Goal: Transaction & Acquisition: Purchase product/service

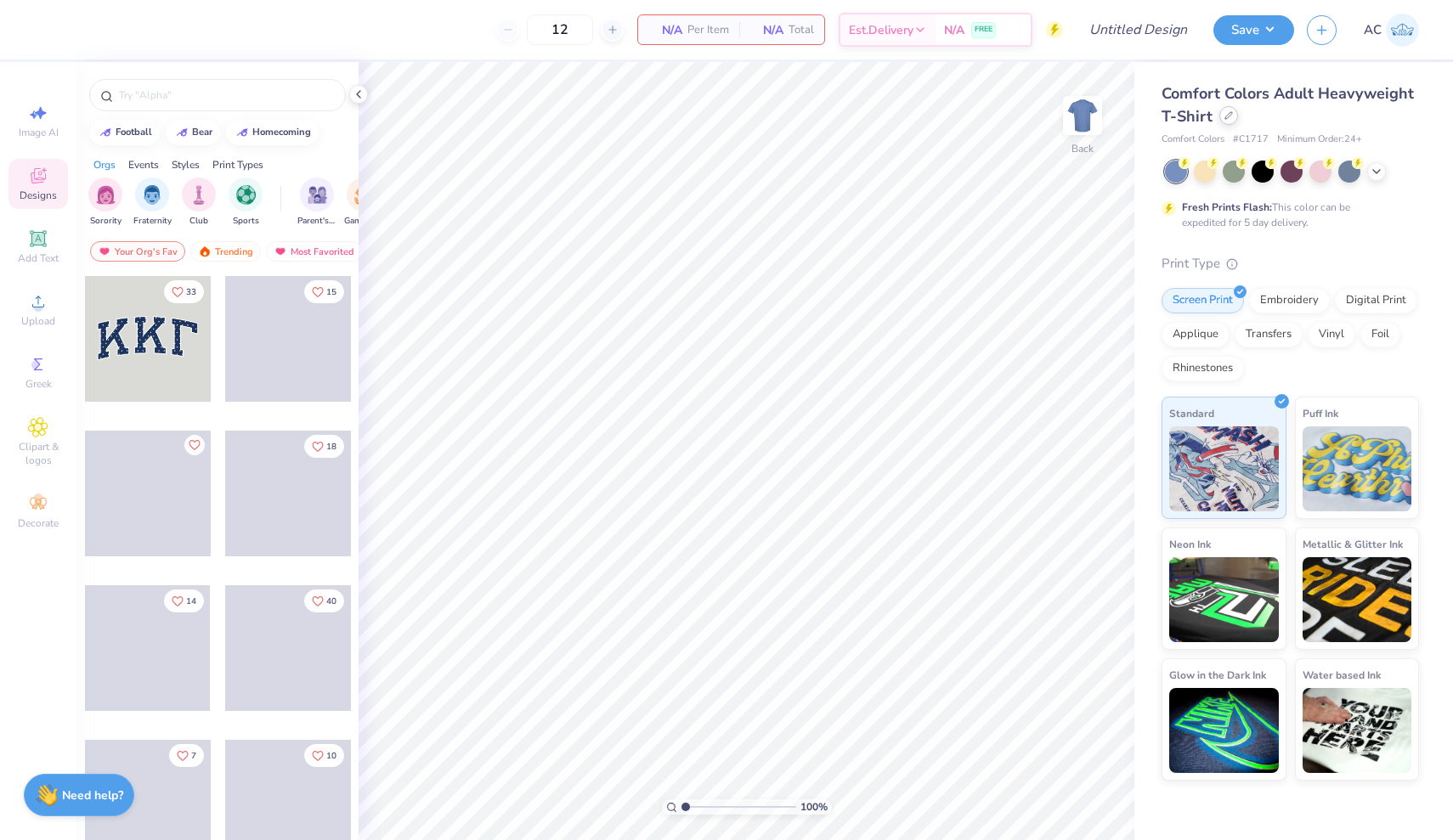
click at [1229, 118] on icon at bounding box center [1228, 115] width 9 height 9
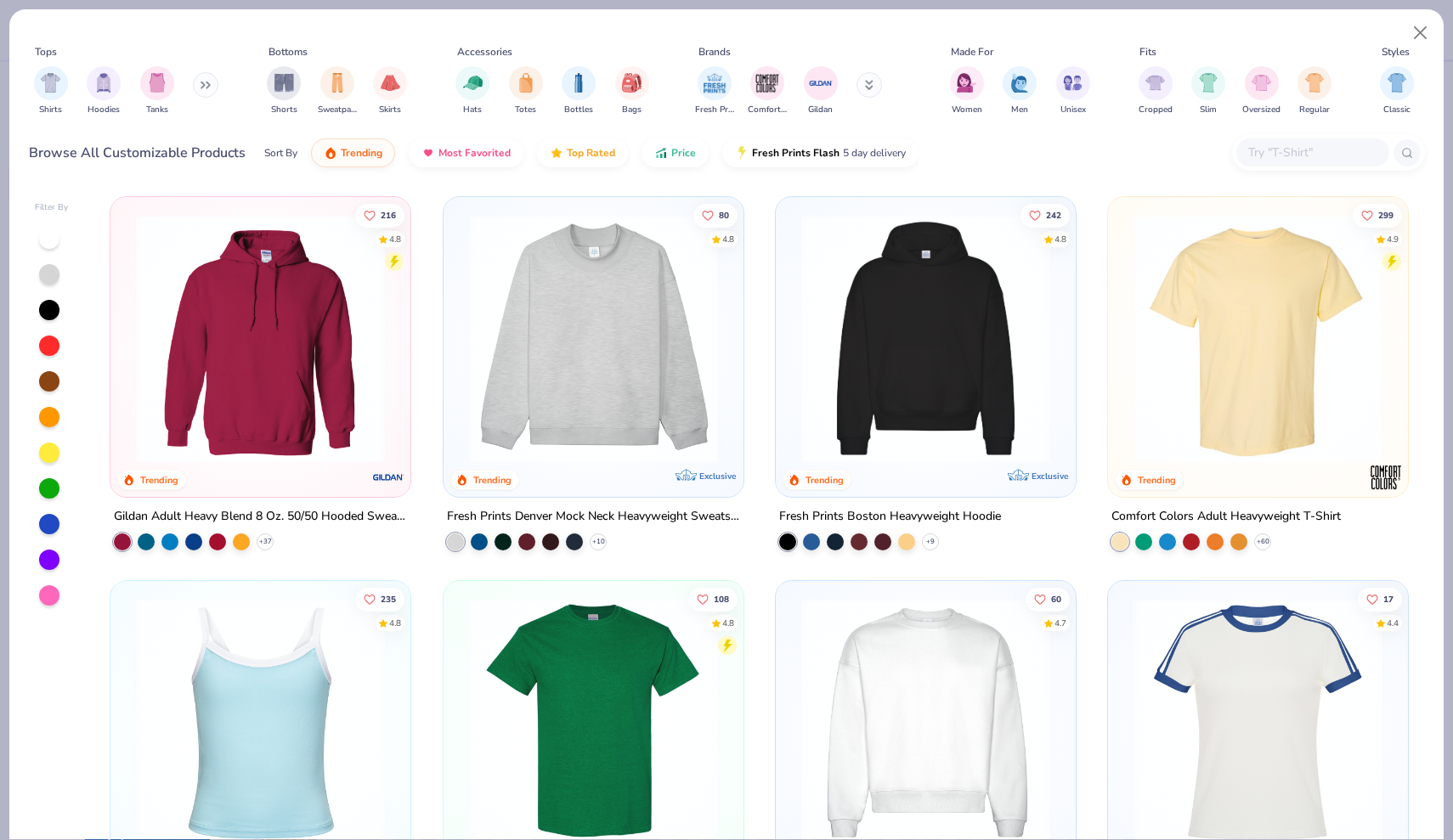
click at [1275, 156] on input "text" at bounding box center [1311, 152] width 131 height 19
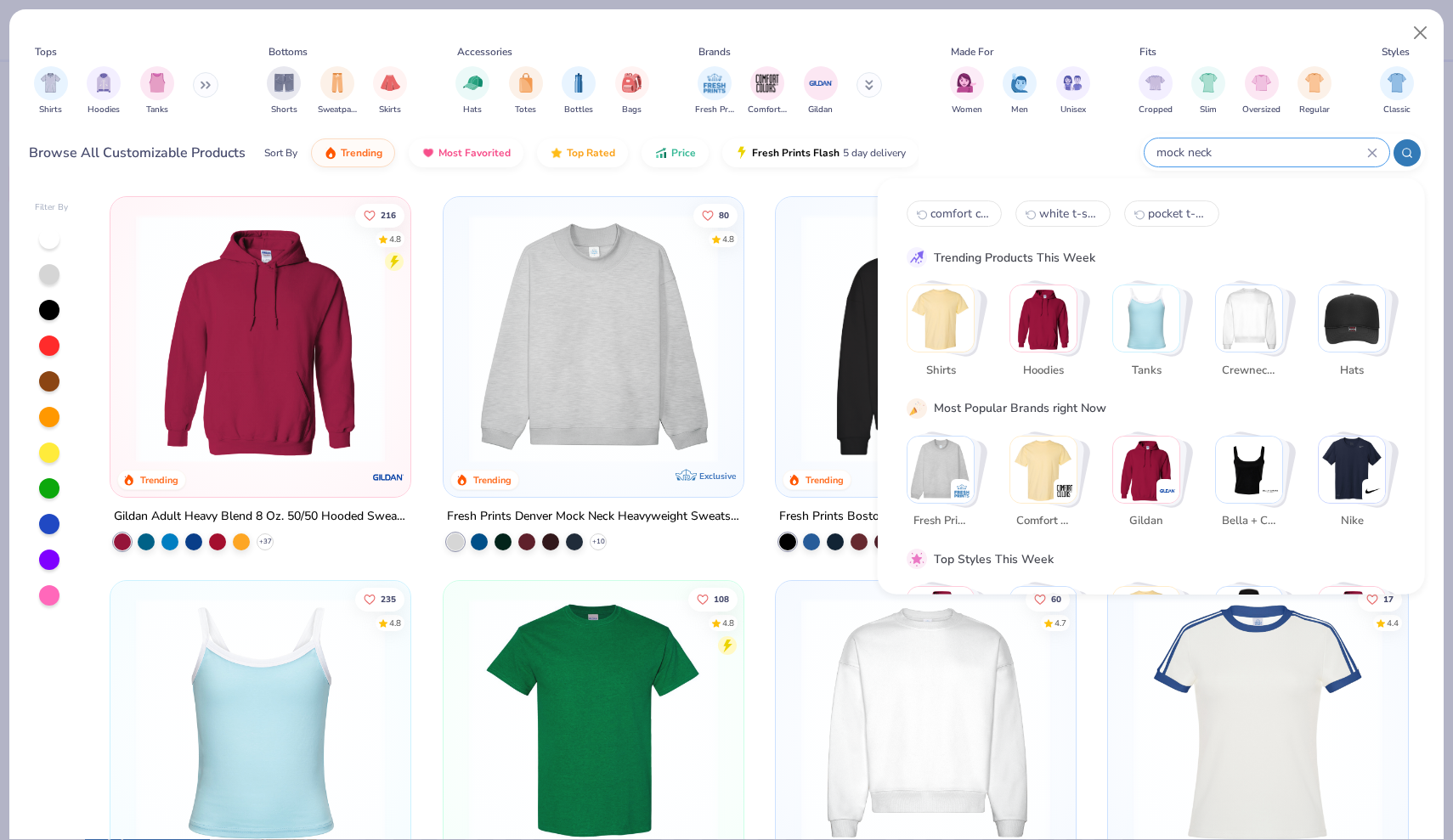
type input "mock neck"
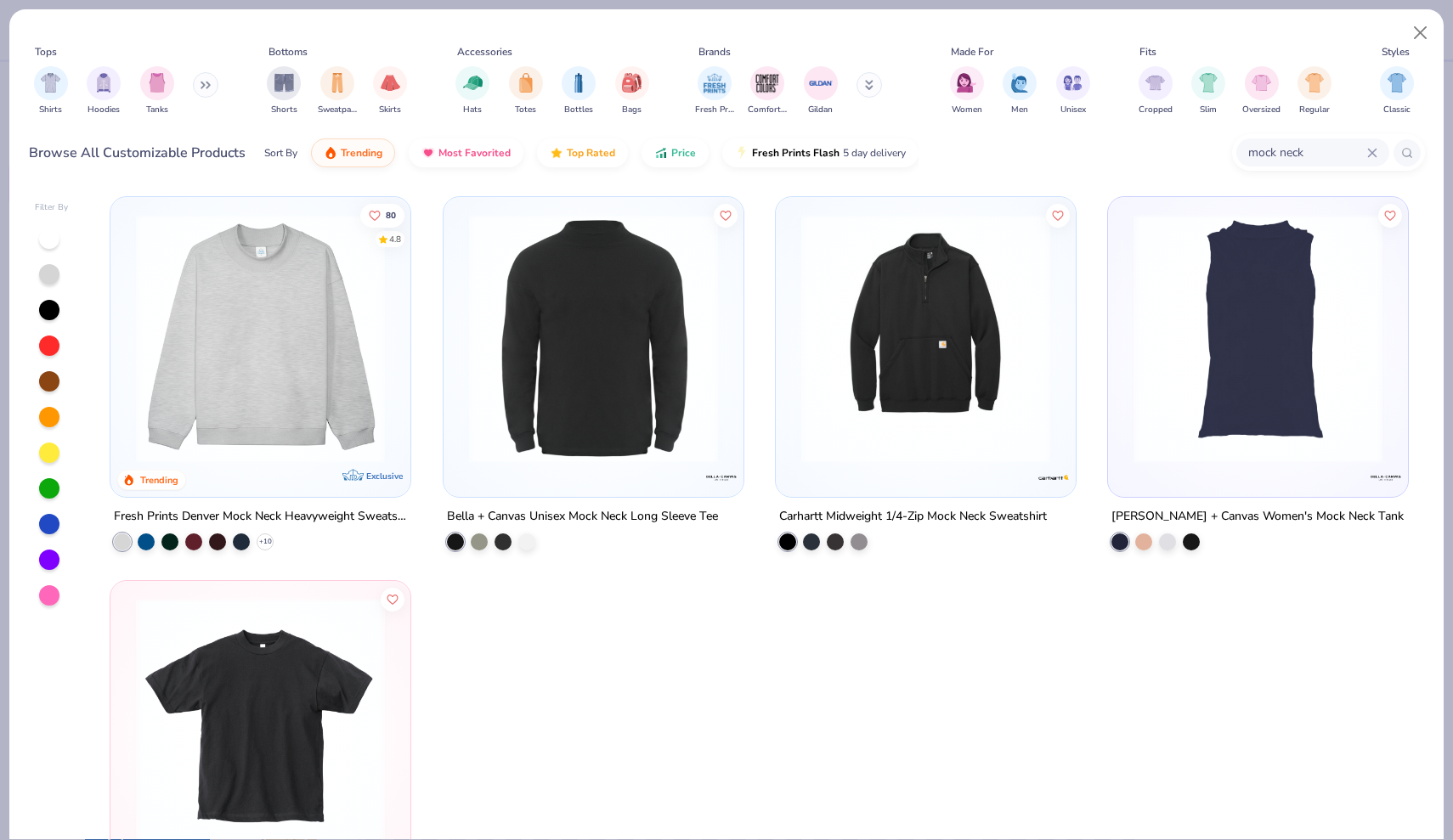
click at [293, 369] on img at bounding box center [260, 339] width 266 height 249
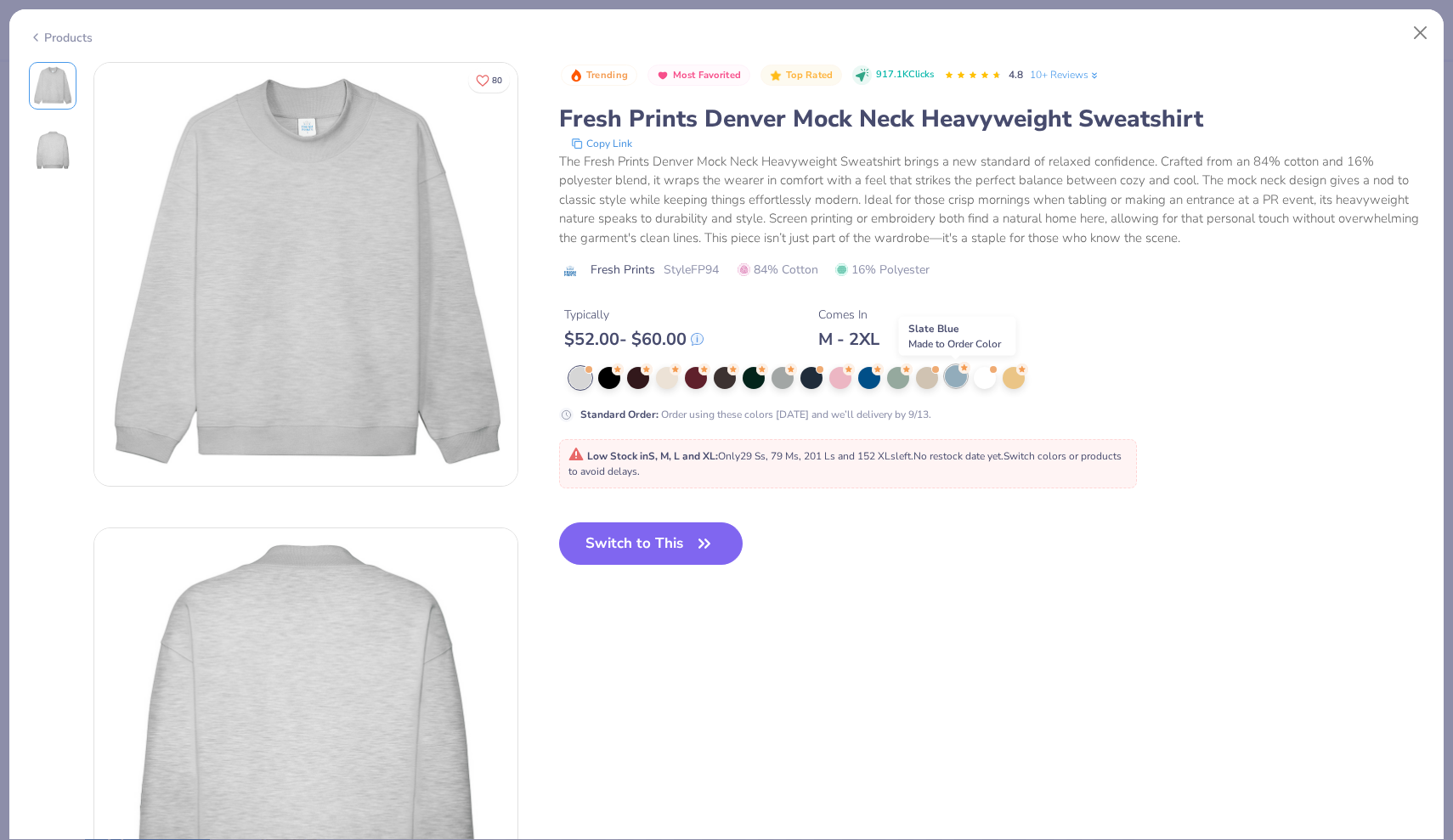
click at [957, 378] on div at bounding box center [955, 376] width 22 height 22
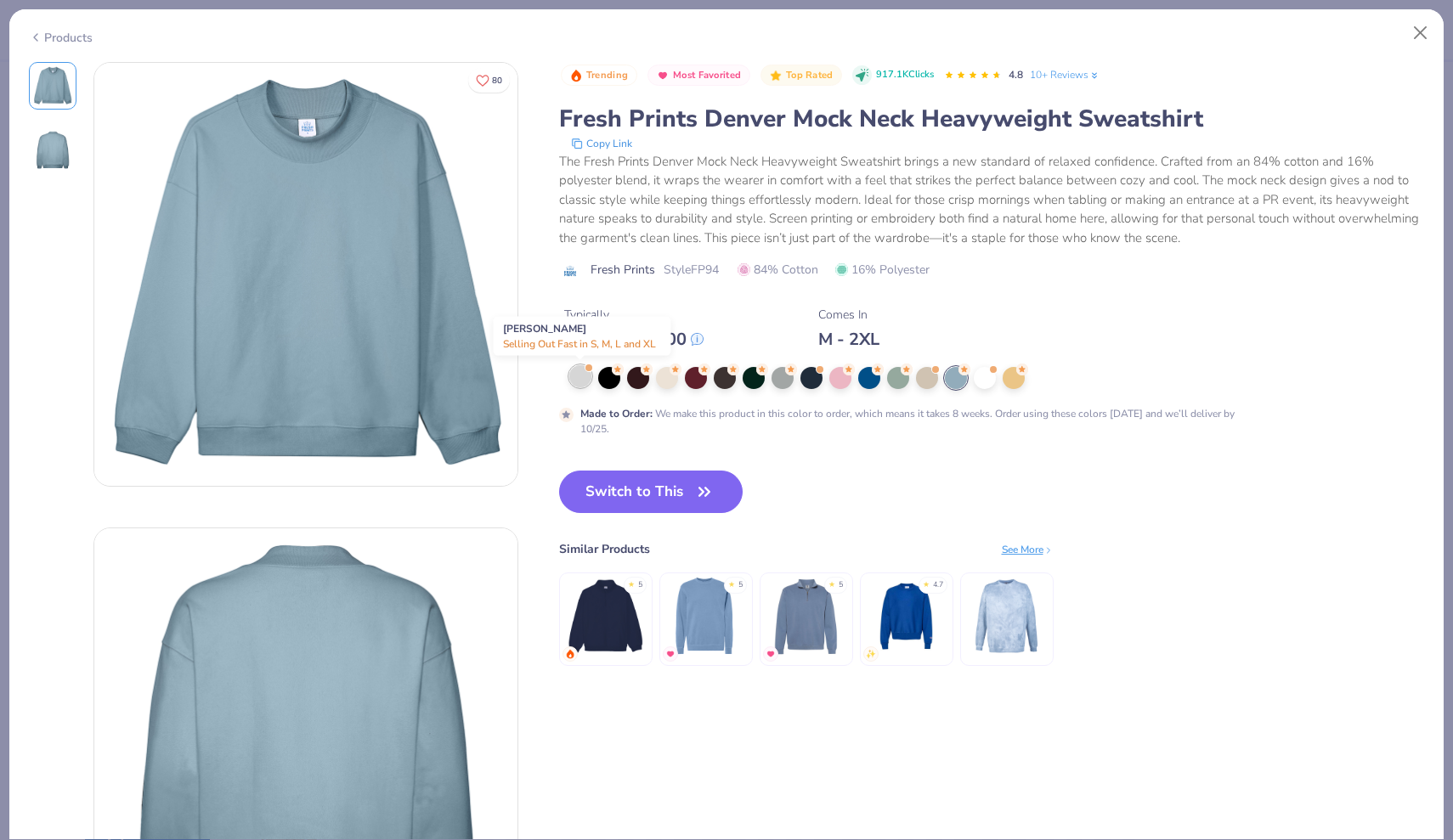
click at [584, 382] on div at bounding box center [580, 376] width 22 height 22
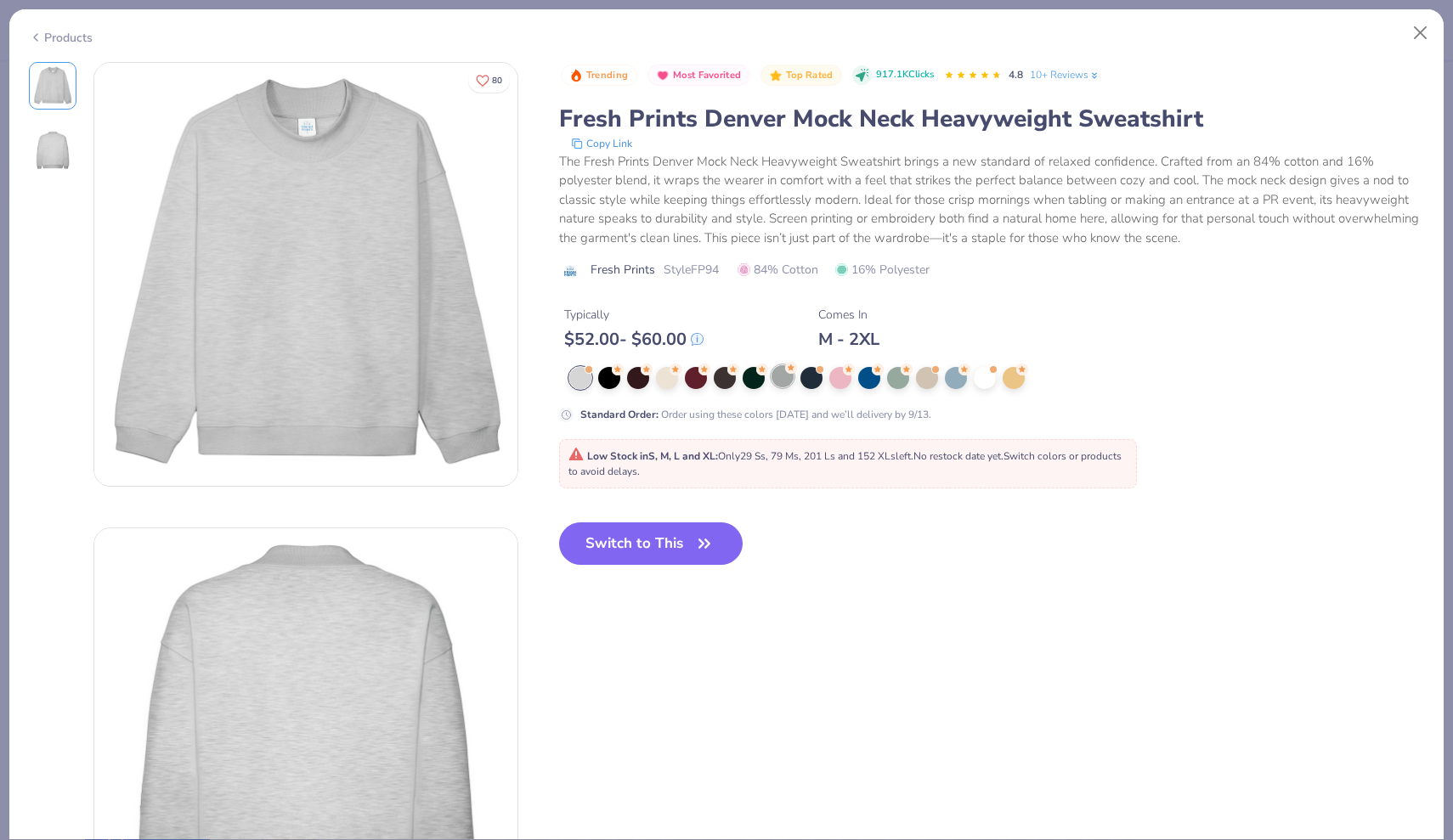
click at [784, 380] on div at bounding box center [782, 376] width 22 height 22
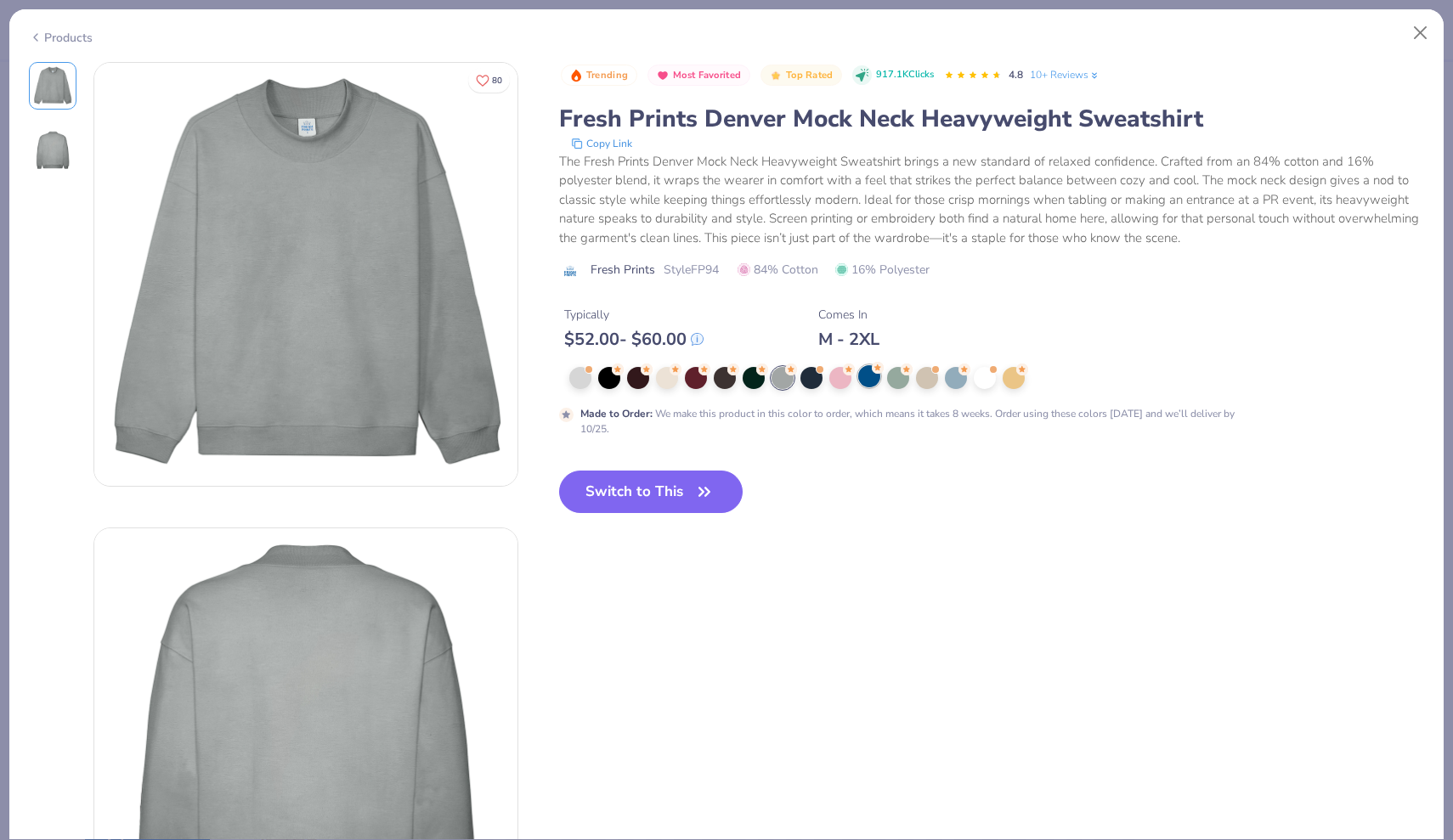
click at [861, 383] on div at bounding box center [869, 376] width 22 height 22
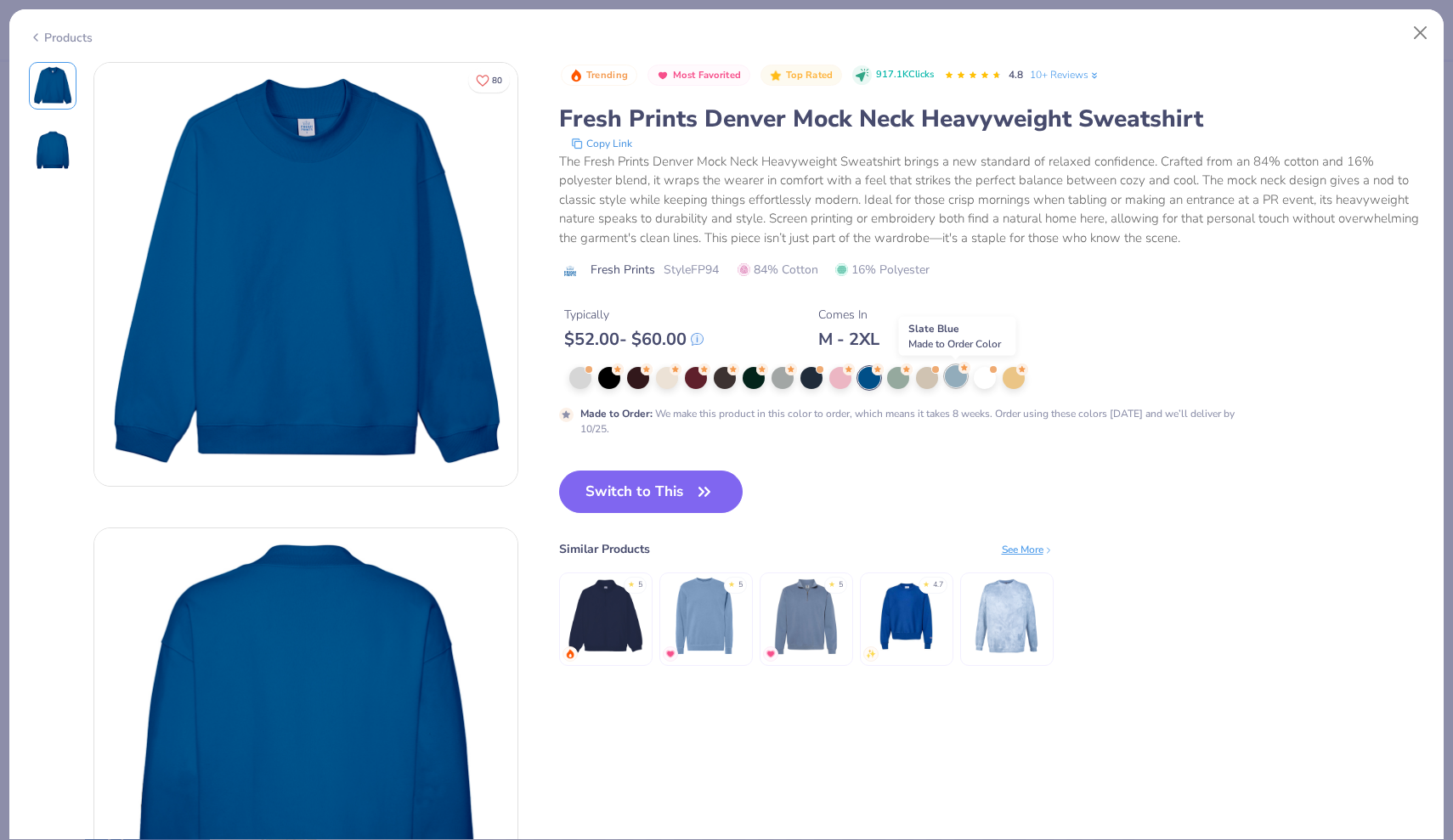
click at [958, 380] on div at bounding box center [955, 376] width 22 height 22
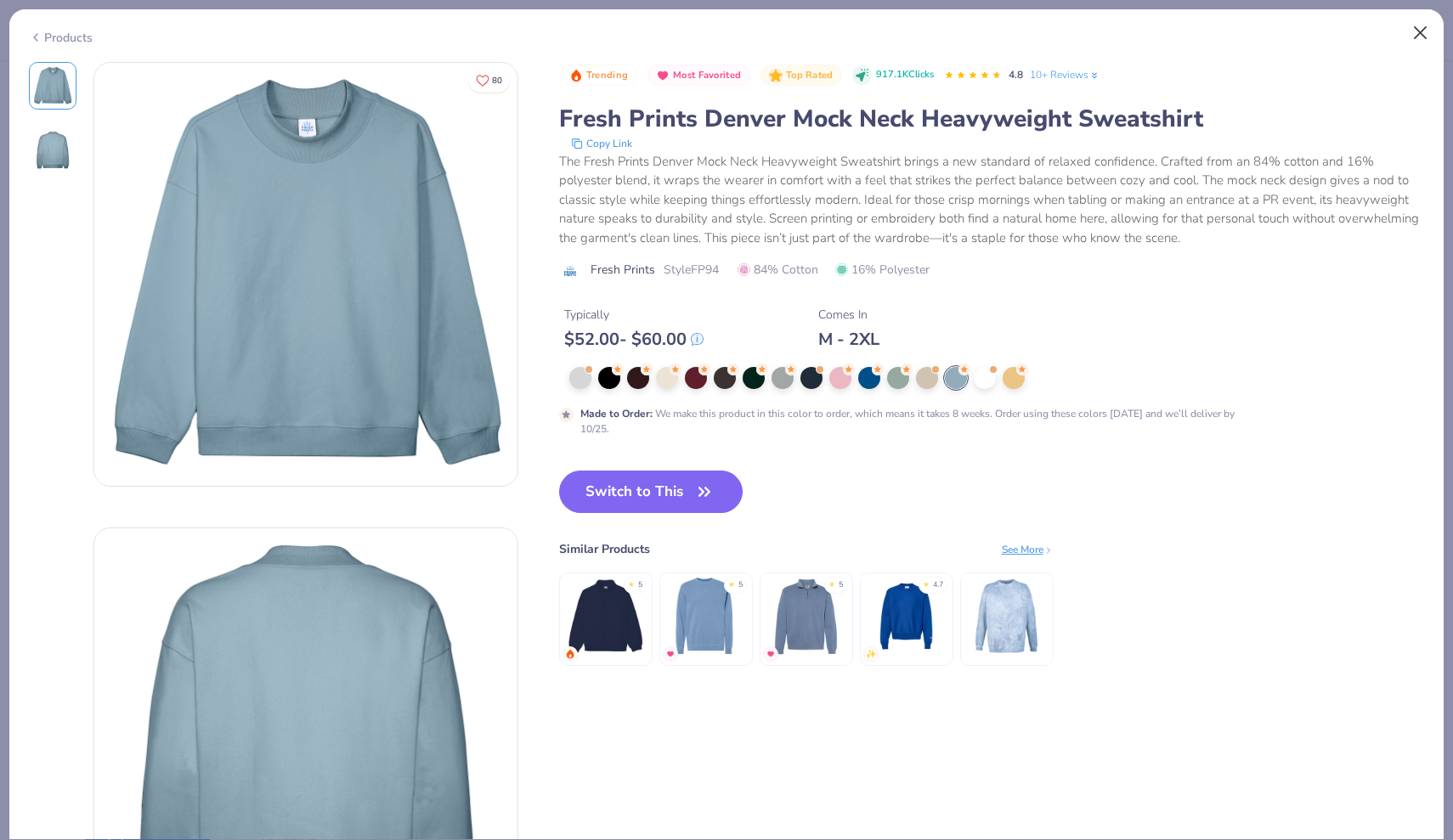
click at [1420, 36] on button "Close" at bounding box center [1420, 33] width 32 height 32
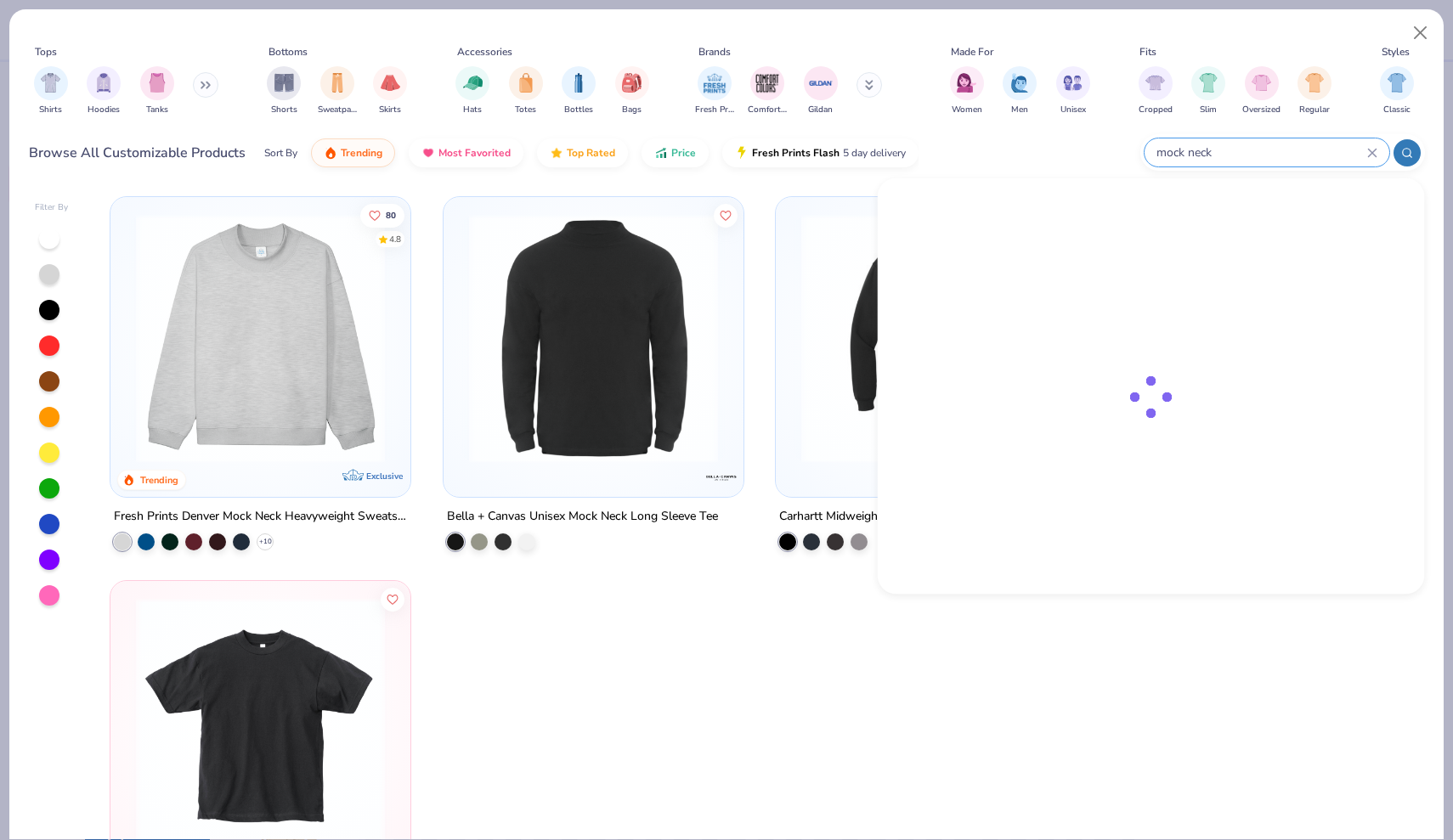
click at [1323, 149] on input "mock neck" at bounding box center [1260, 152] width 212 height 19
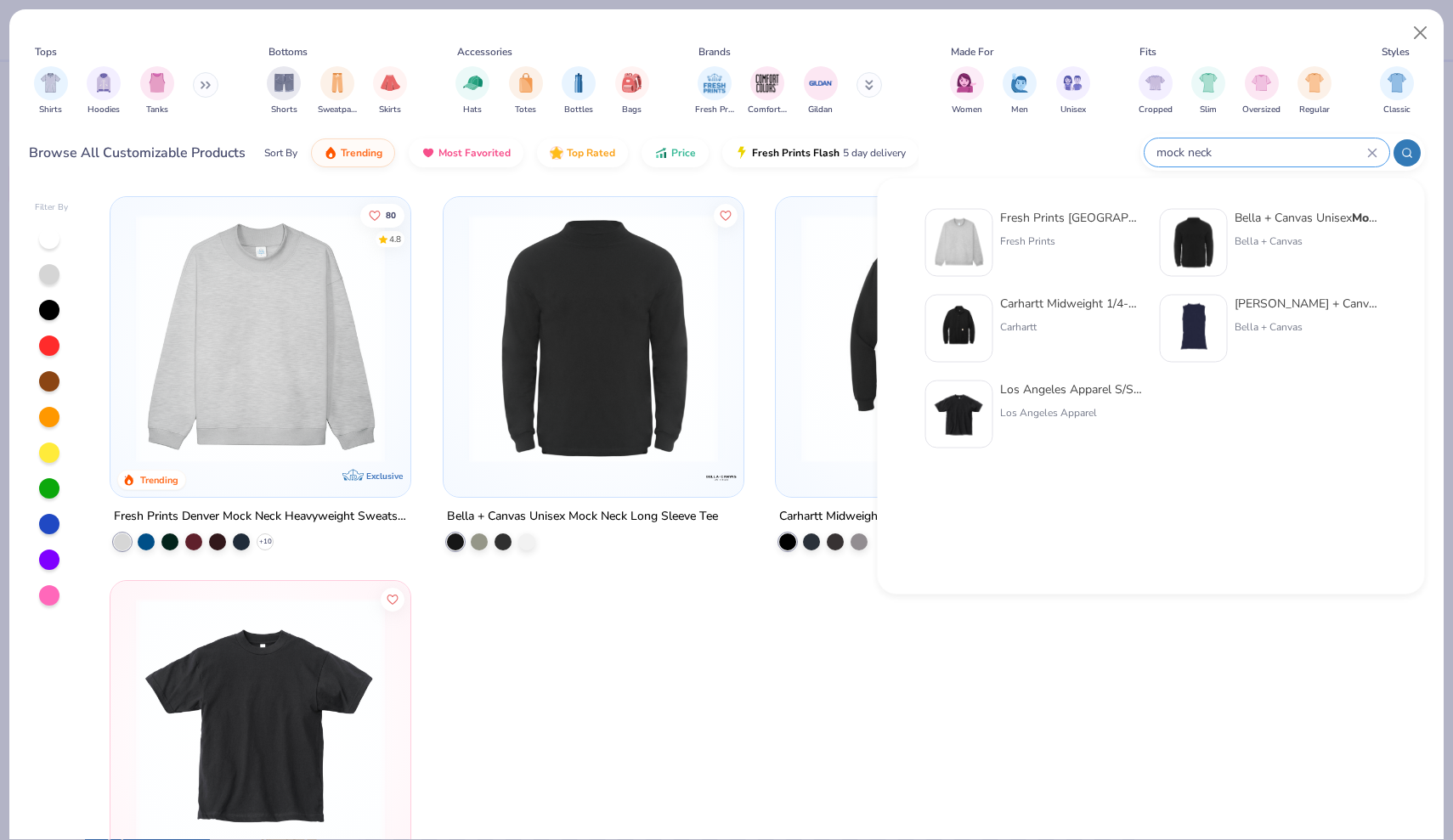
click at [964, 244] on img at bounding box center [959, 242] width 52 height 52
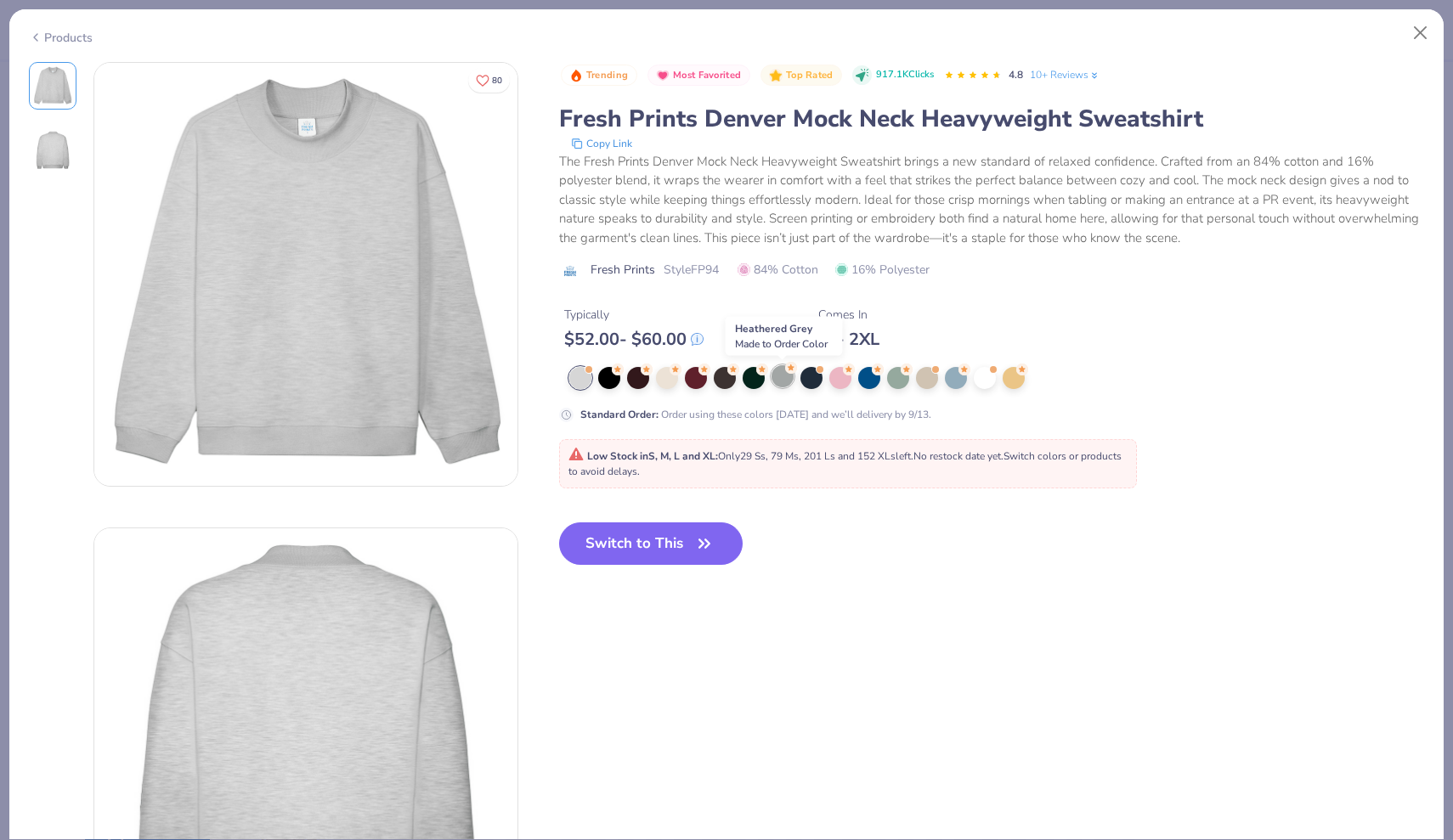
click at [787, 382] on div at bounding box center [782, 376] width 22 height 22
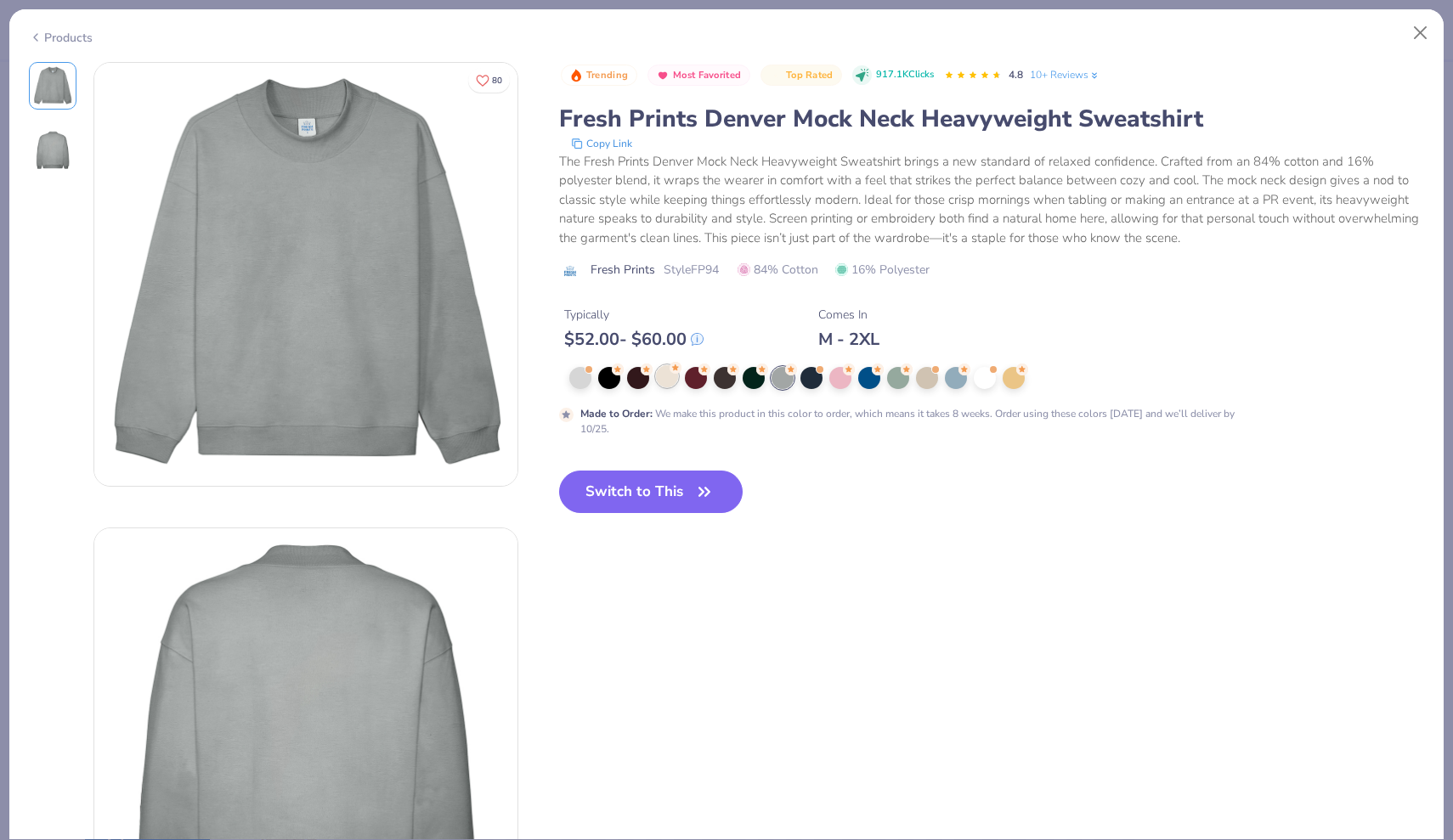
click at [662, 378] on div at bounding box center [666, 376] width 22 height 22
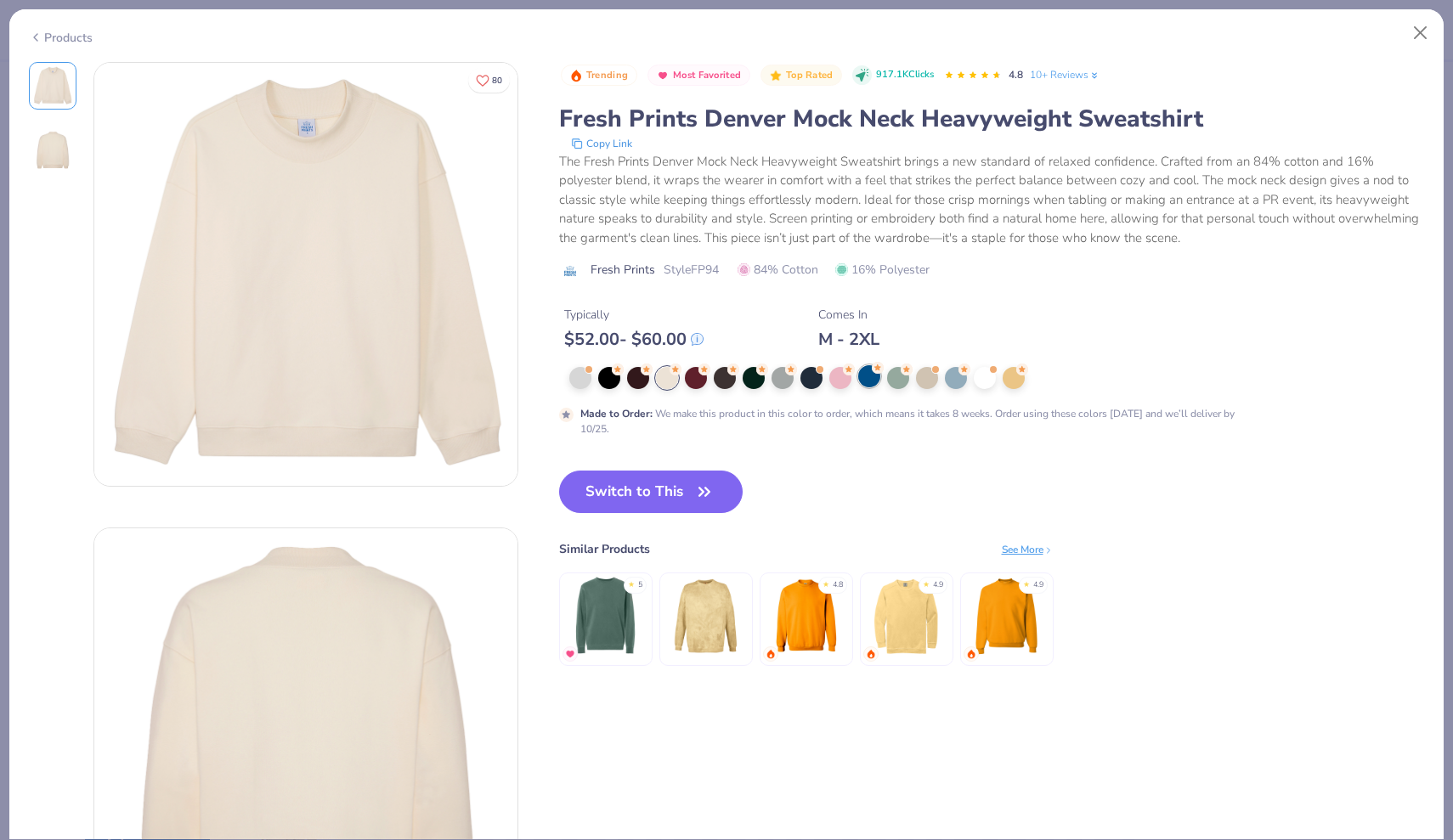
click at [865, 380] on div at bounding box center [869, 376] width 22 height 22
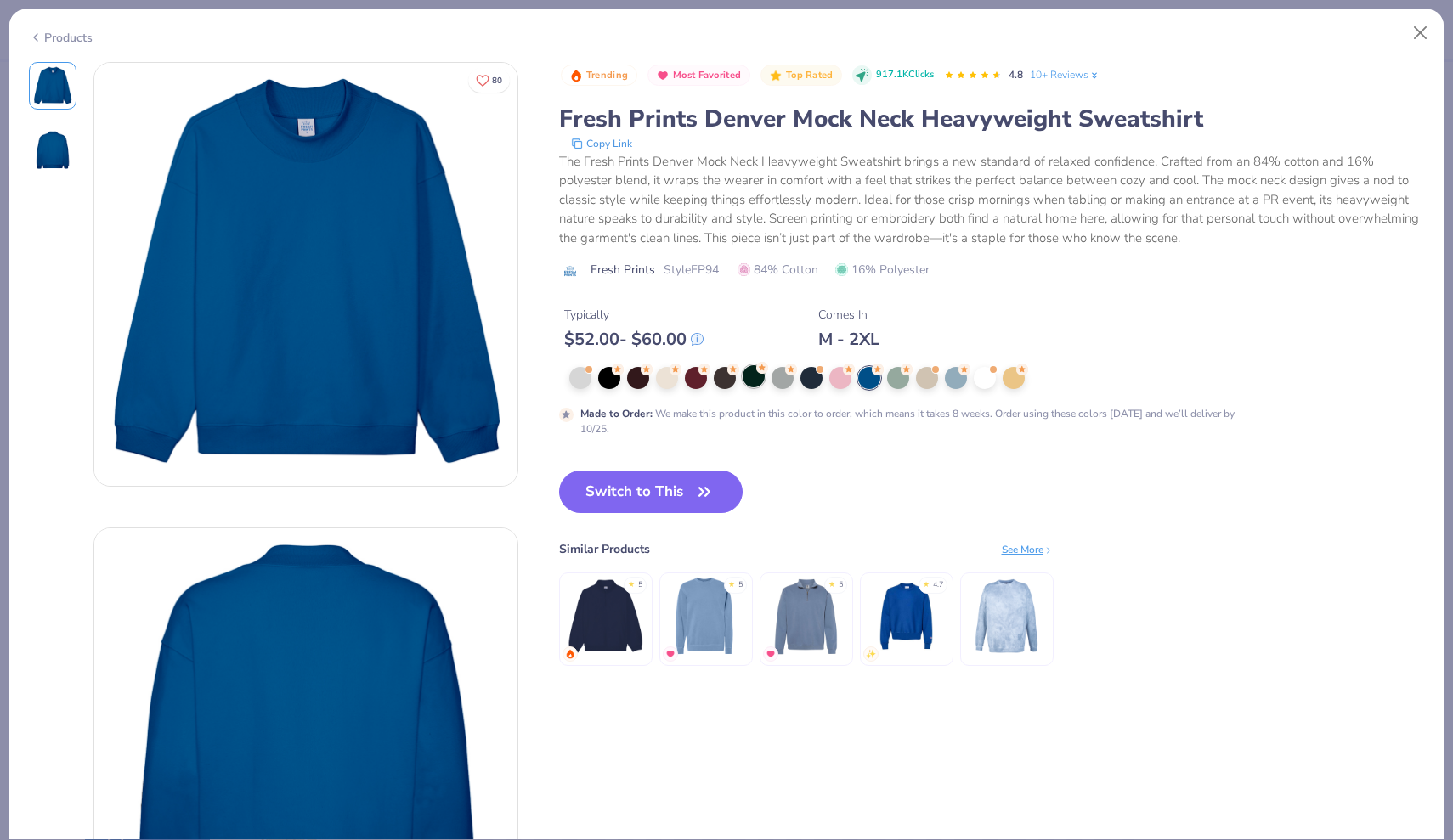
click at [750, 386] on div at bounding box center [753, 376] width 22 height 22
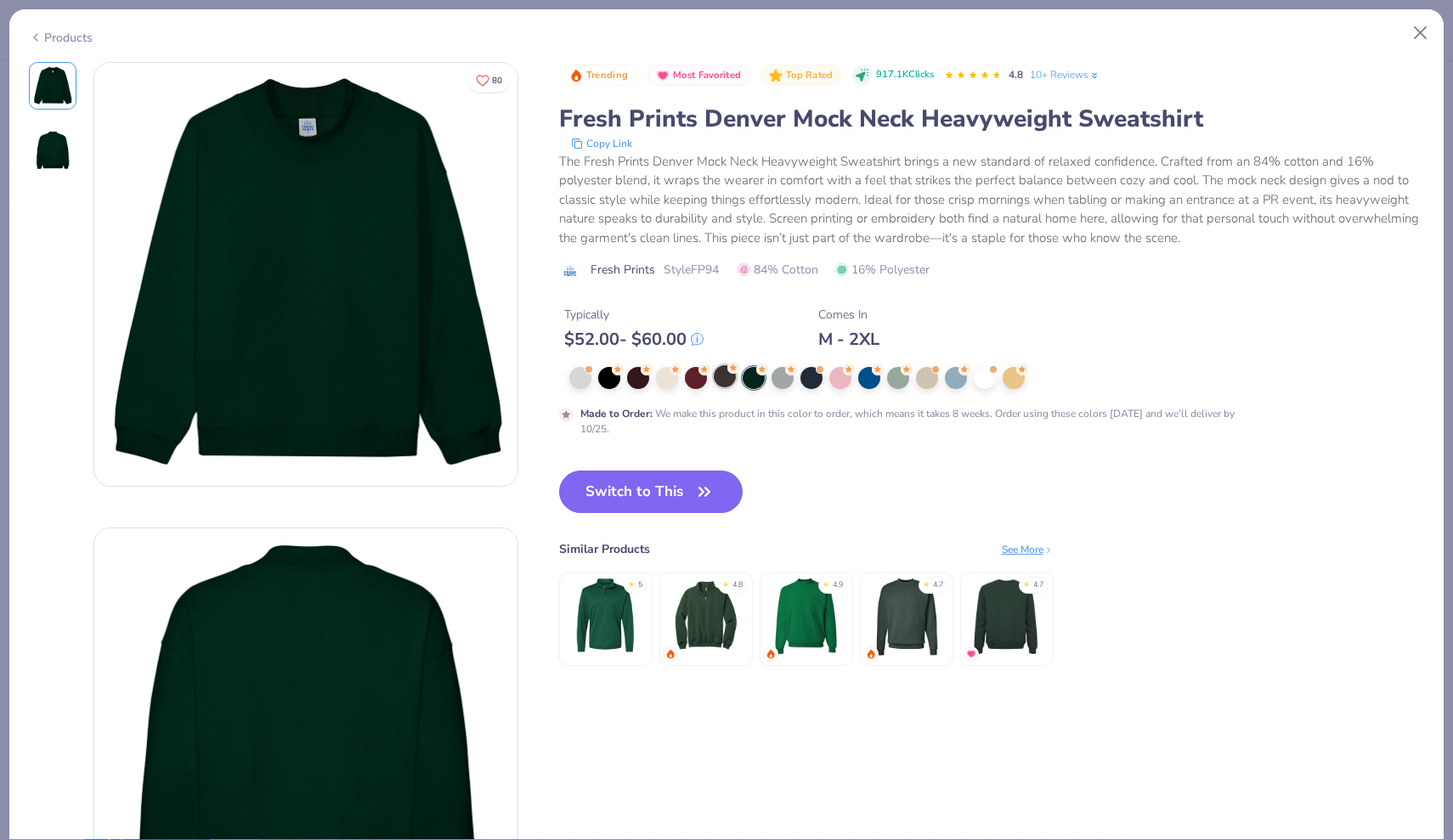
click at [728, 377] on div at bounding box center [725, 376] width 22 height 22
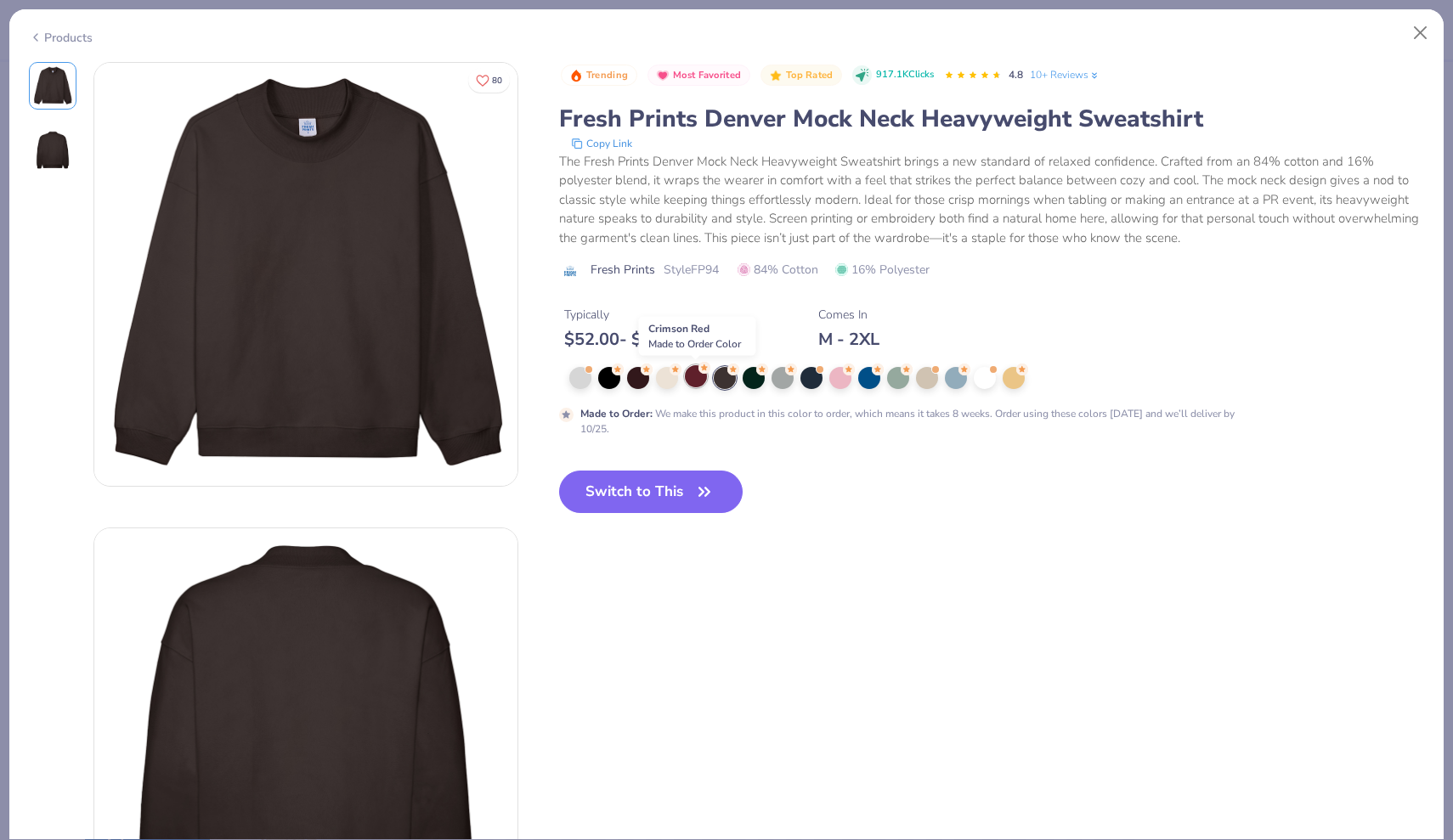
click at [697, 374] on div at bounding box center [695, 376] width 22 height 22
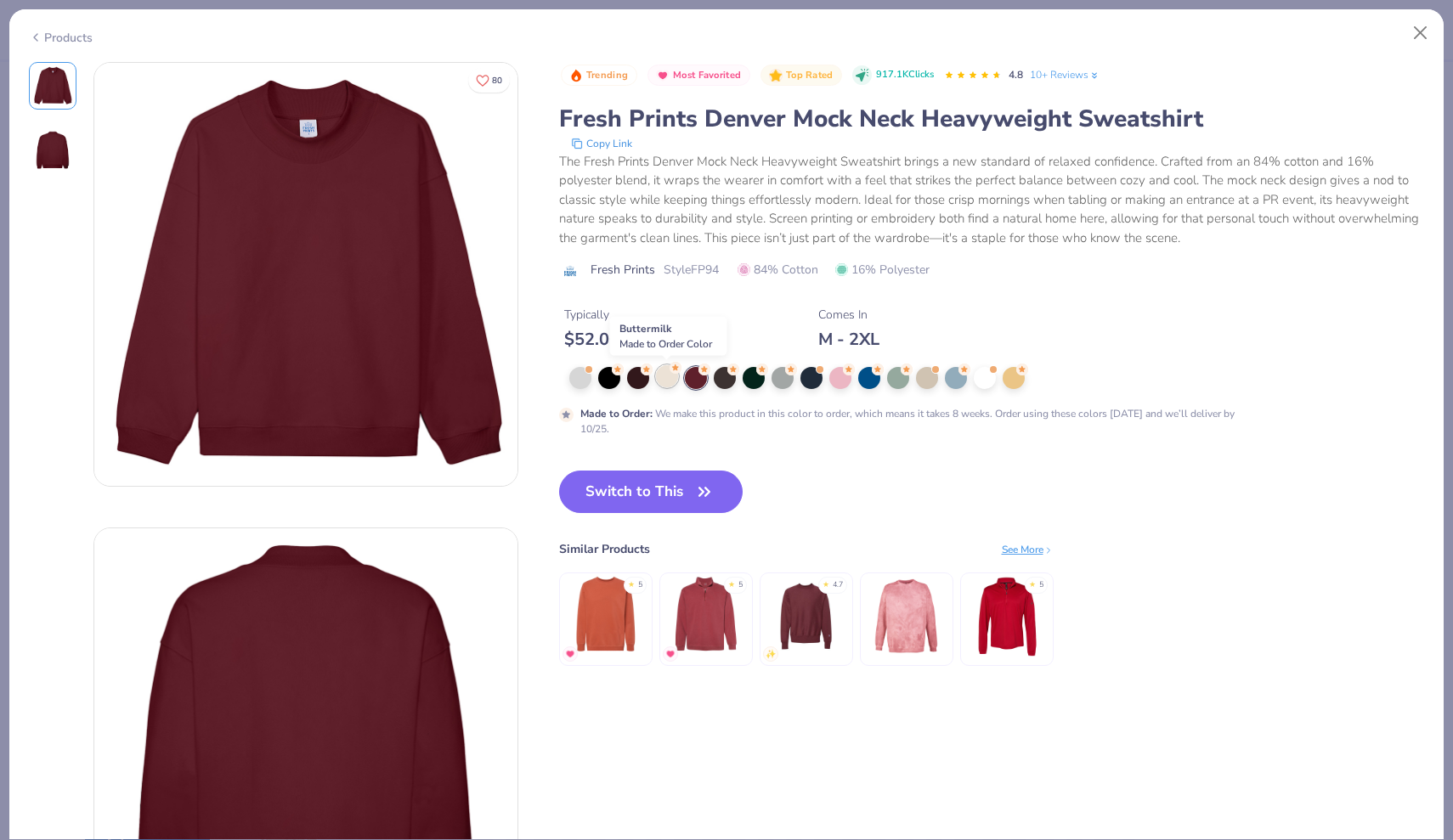
click at [671, 374] on div at bounding box center [666, 376] width 22 height 22
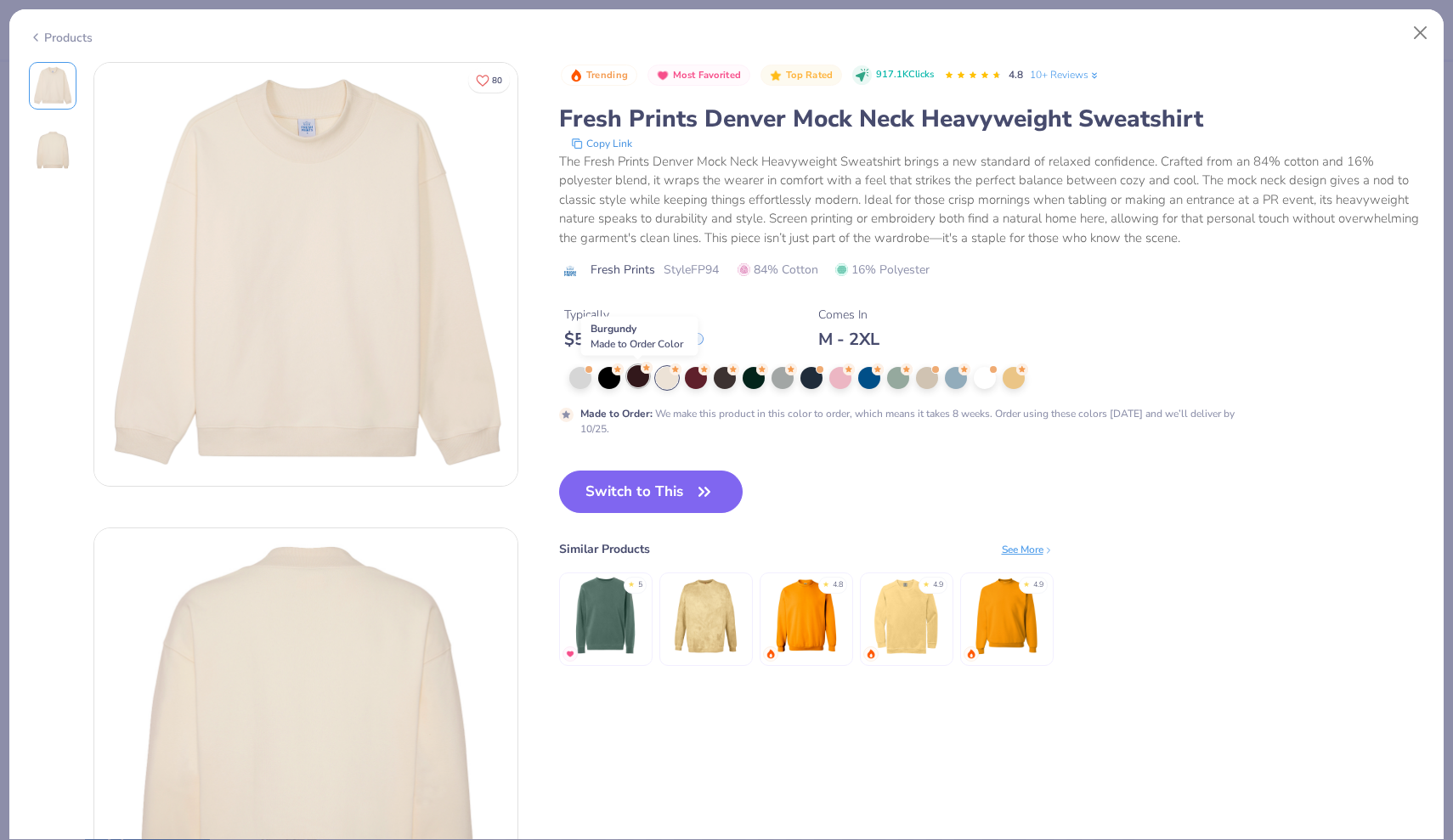
click at [640, 374] on div at bounding box center [637, 376] width 22 height 22
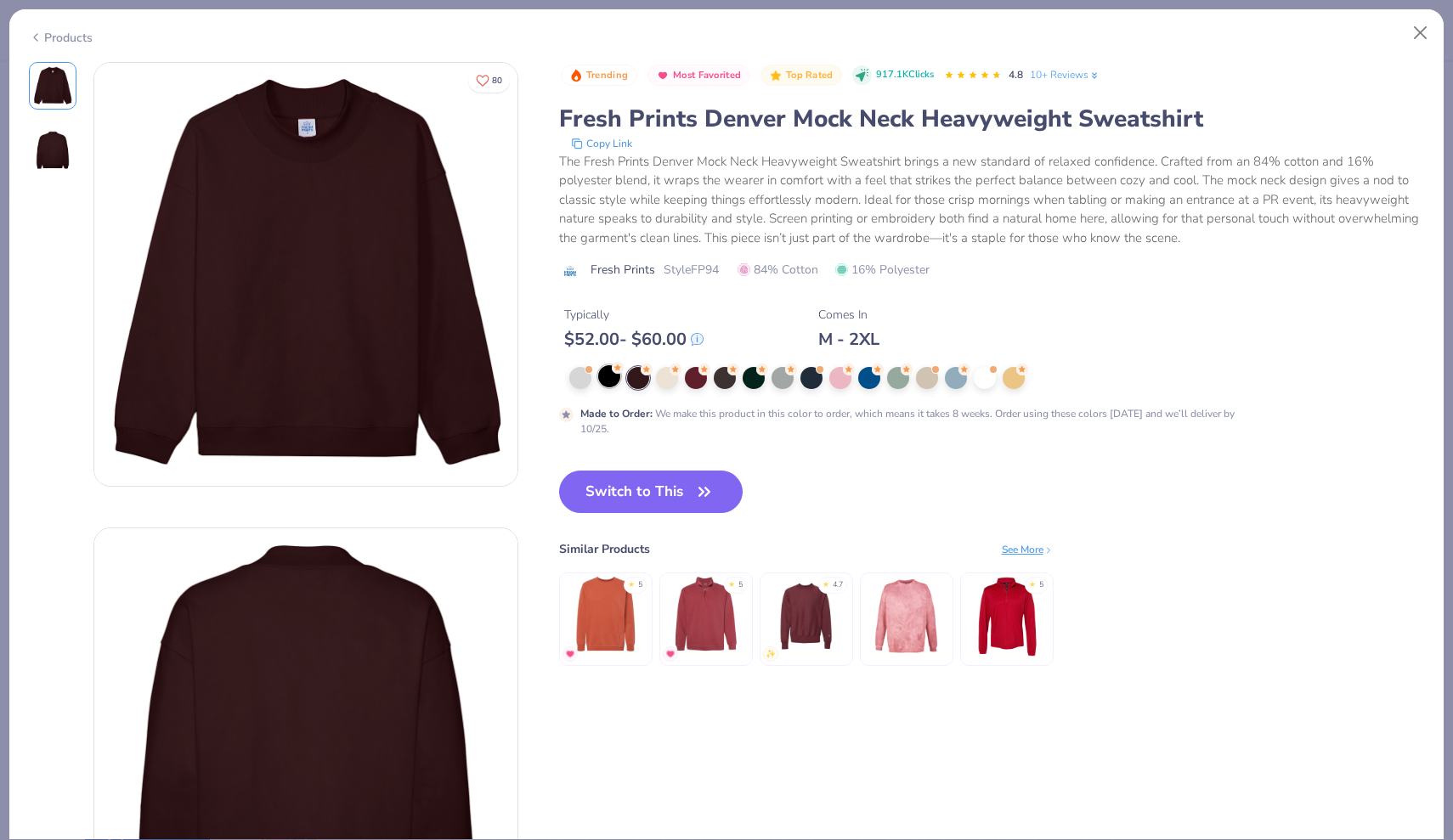
click at [608, 374] on div at bounding box center [609, 376] width 22 height 22
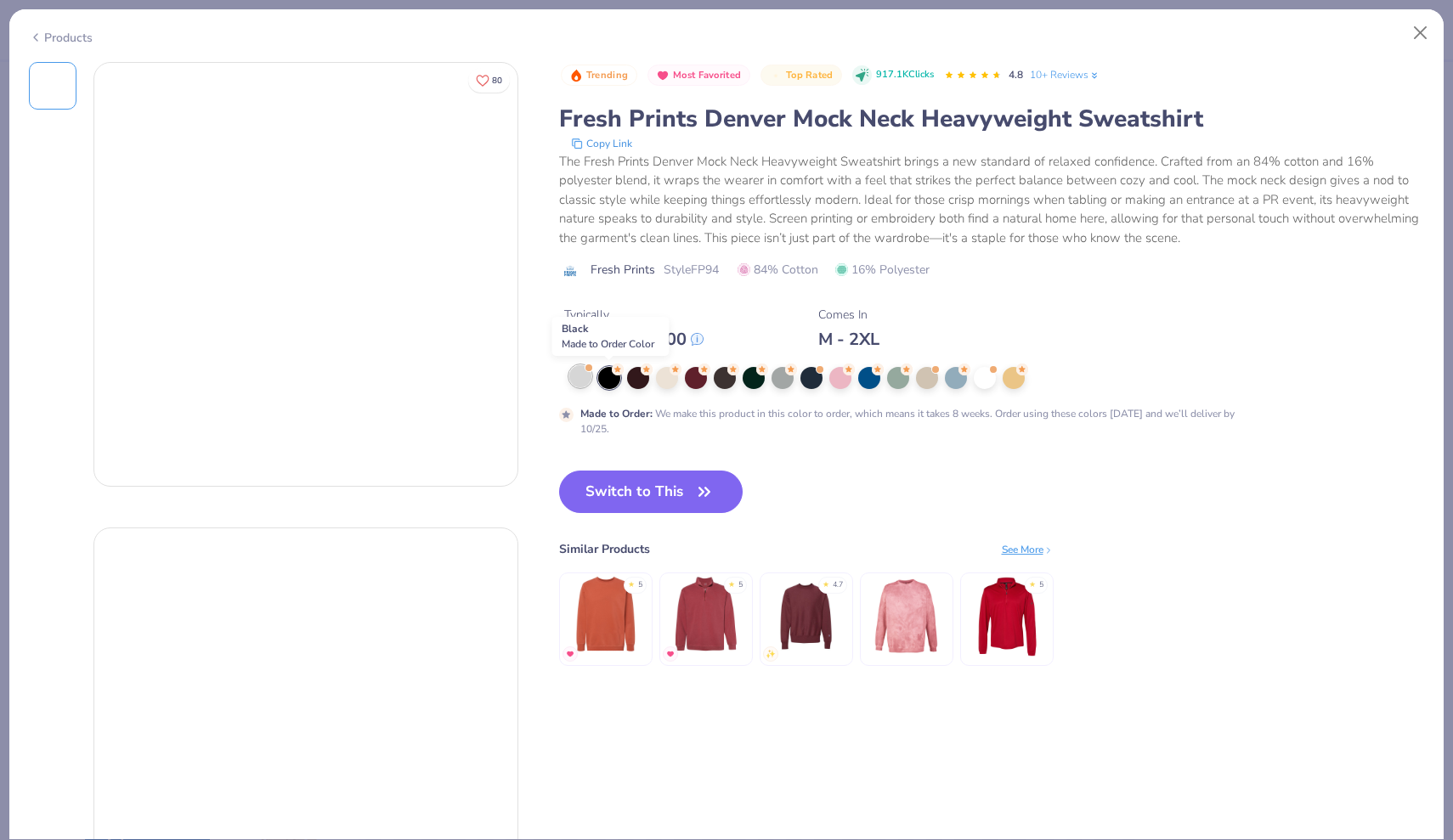
click at [585, 374] on div at bounding box center [580, 376] width 22 height 22
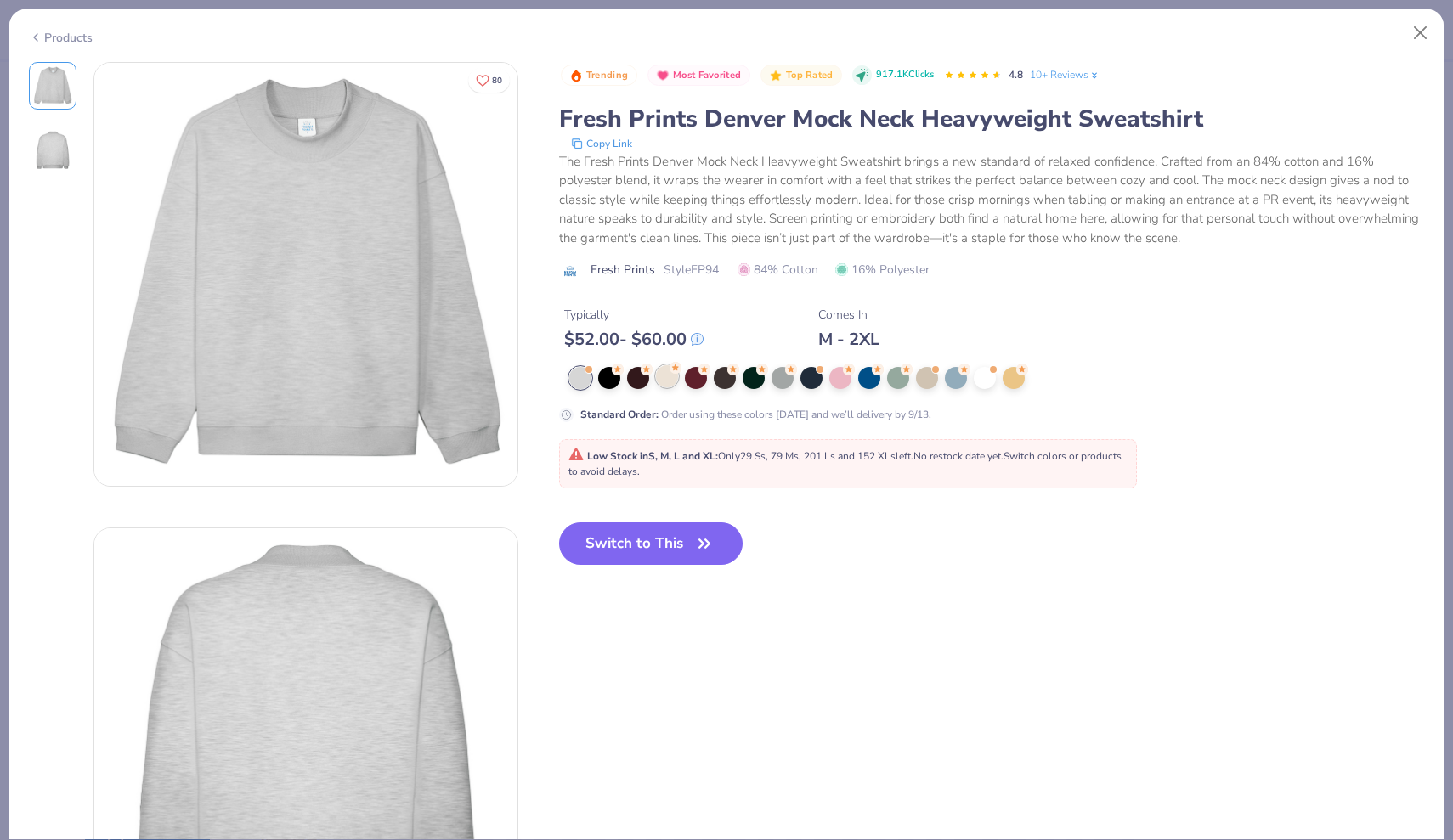
click at [671, 377] on div at bounding box center [666, 376] width 22 height 22
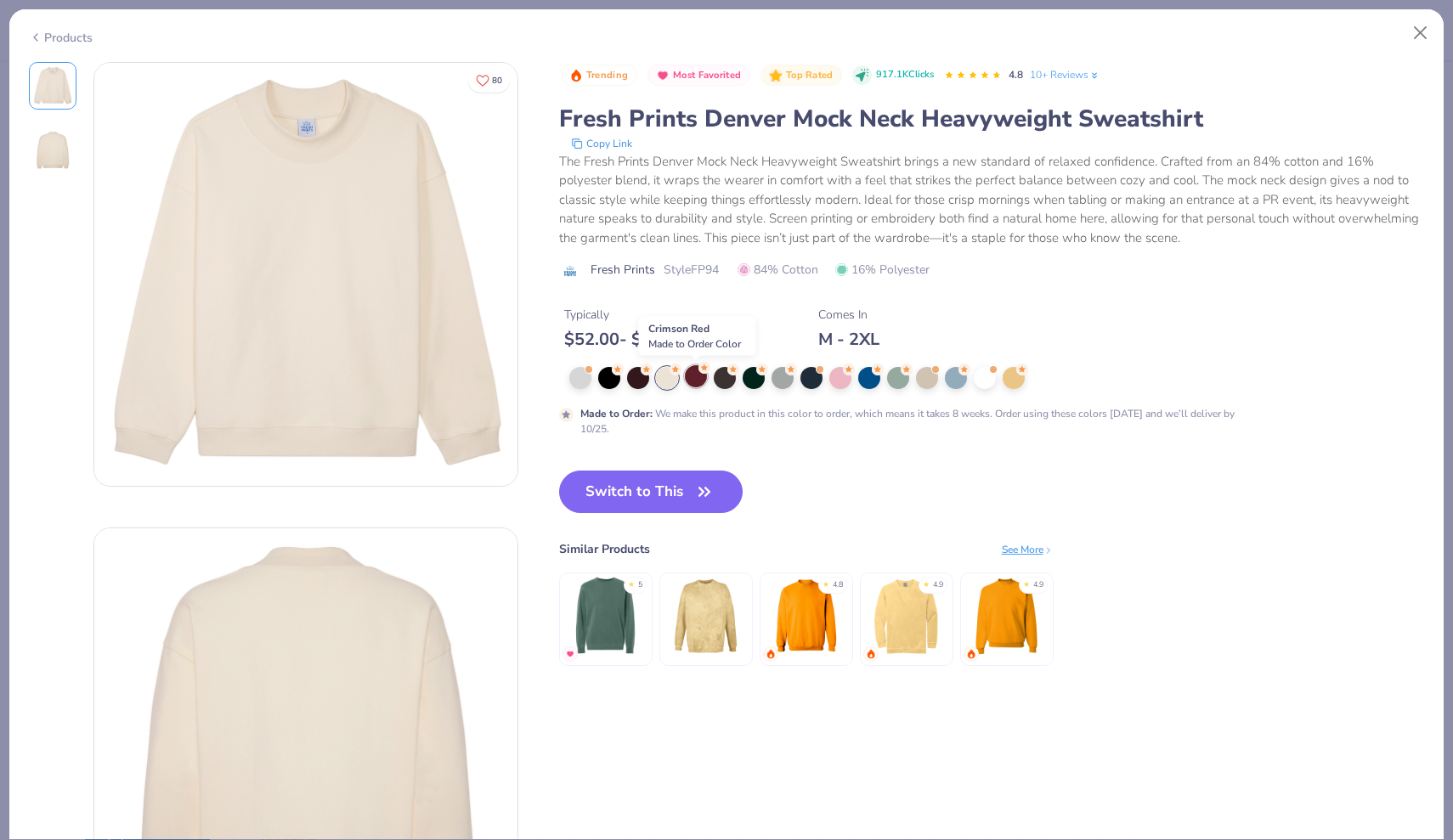
click at [697, 377] on div at bounding box center [695, 376] width 22 height 22
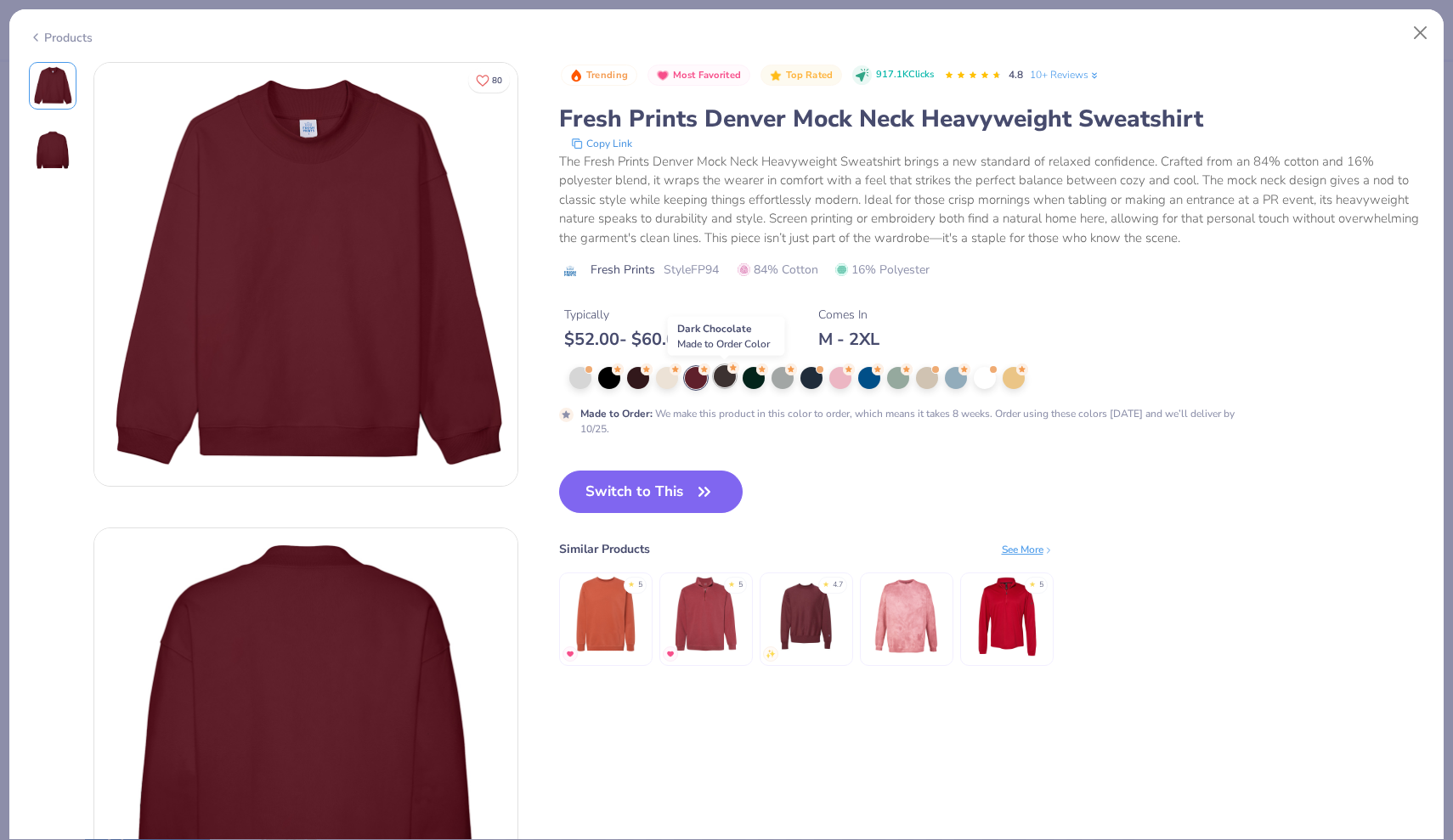
click at [730, 376] on div at bounding box center [725, 376] width 22 height 22
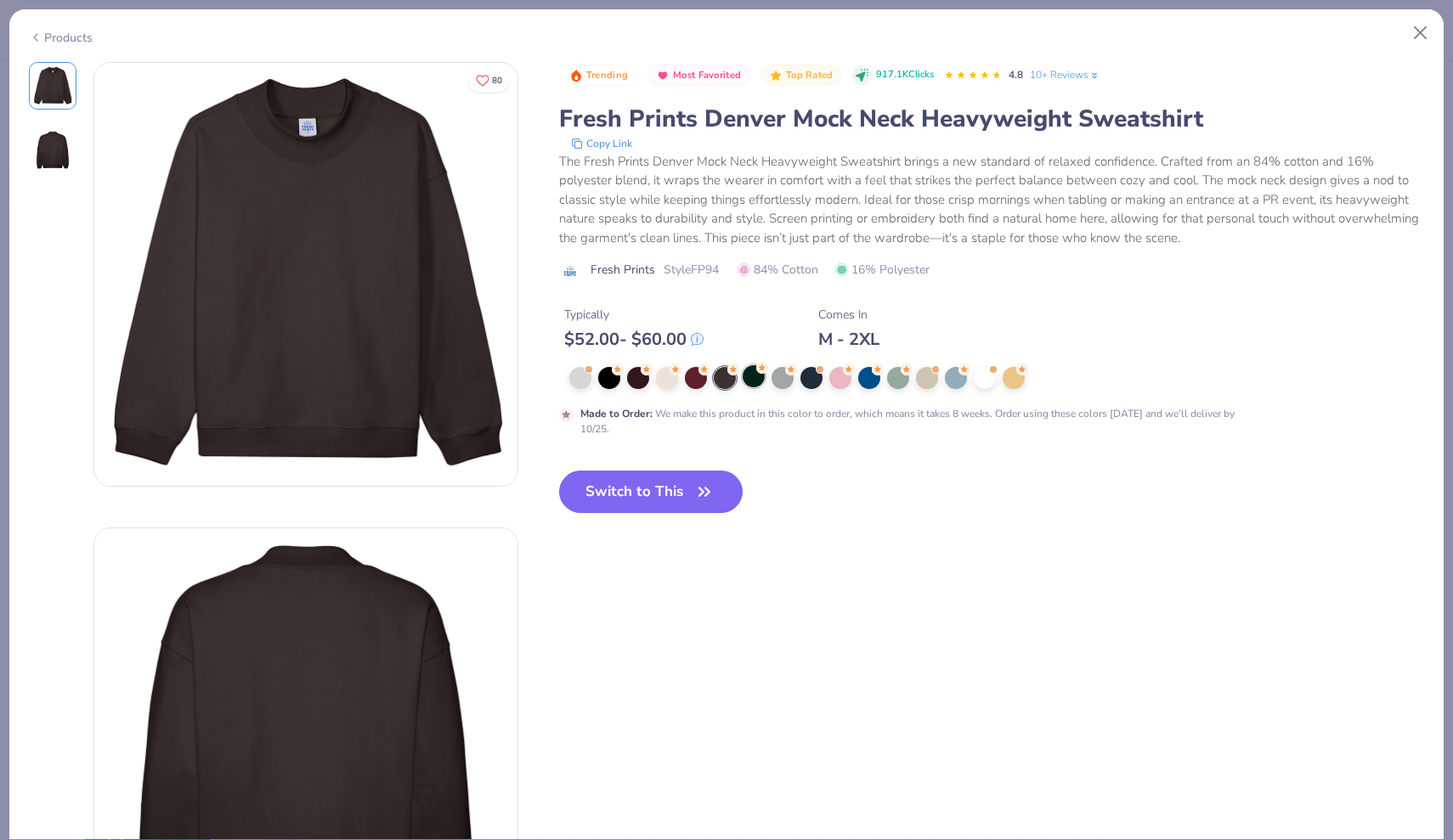
click at [755, 377] on div at bounding box center [753, 376] width 22 height 22
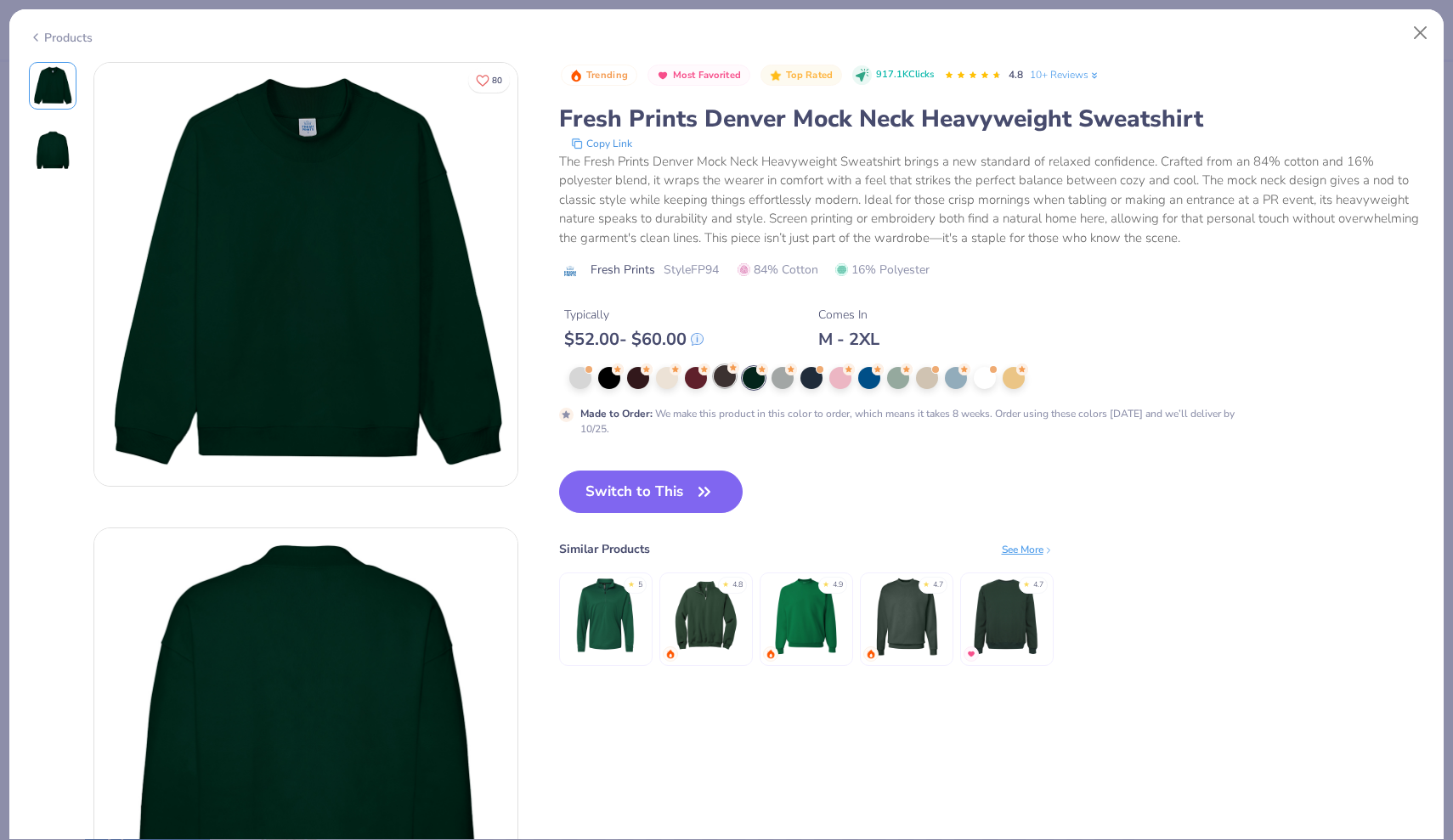
click at [734, 377] on div at bounding box center [725, 376] width 22 height 22
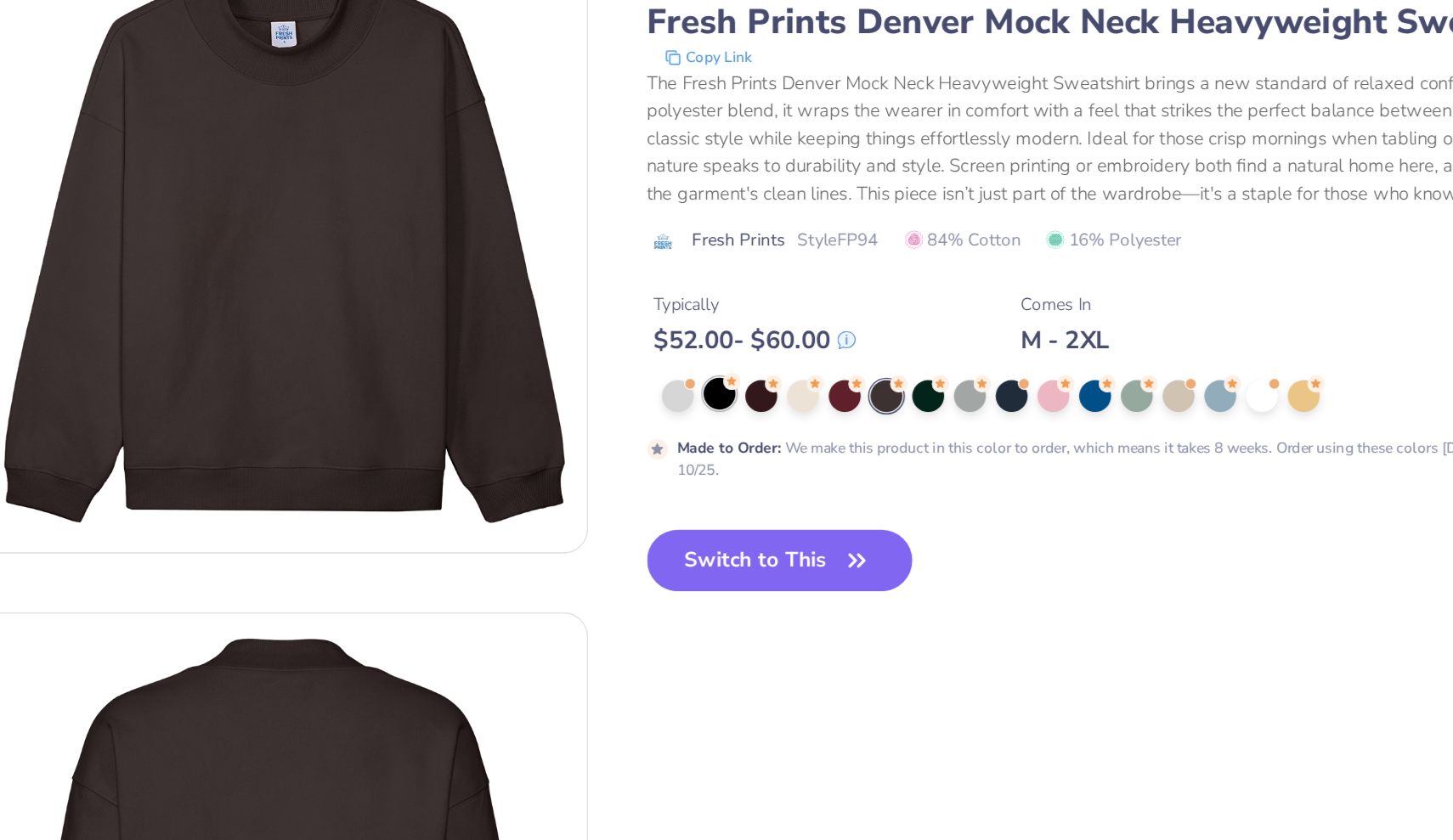
click at [598, 366] on div at bounding box center [609, 376] width 22 height 22
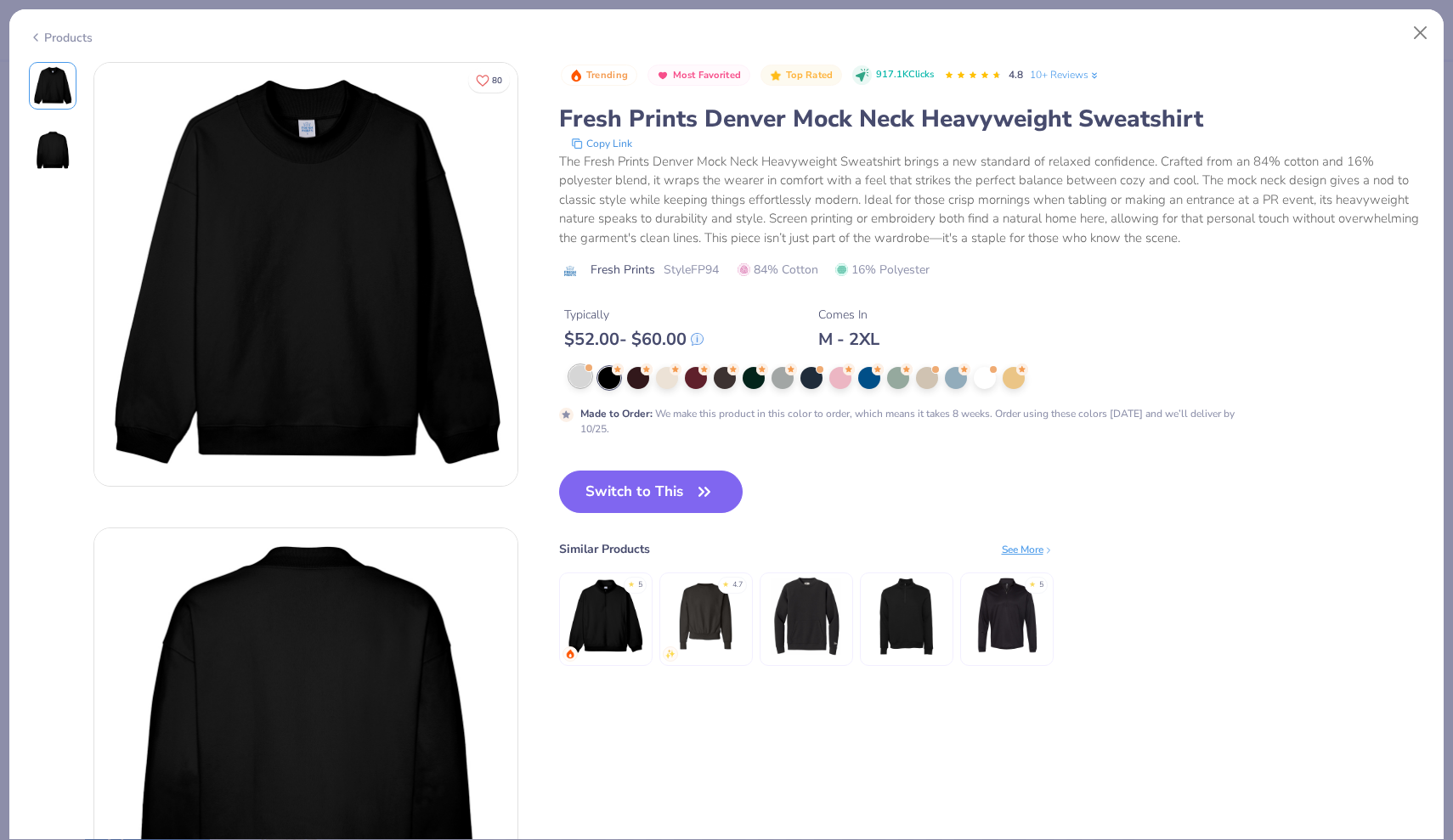
click at [587, 386] on div at bounding box center [580, 376] width 22 height 22
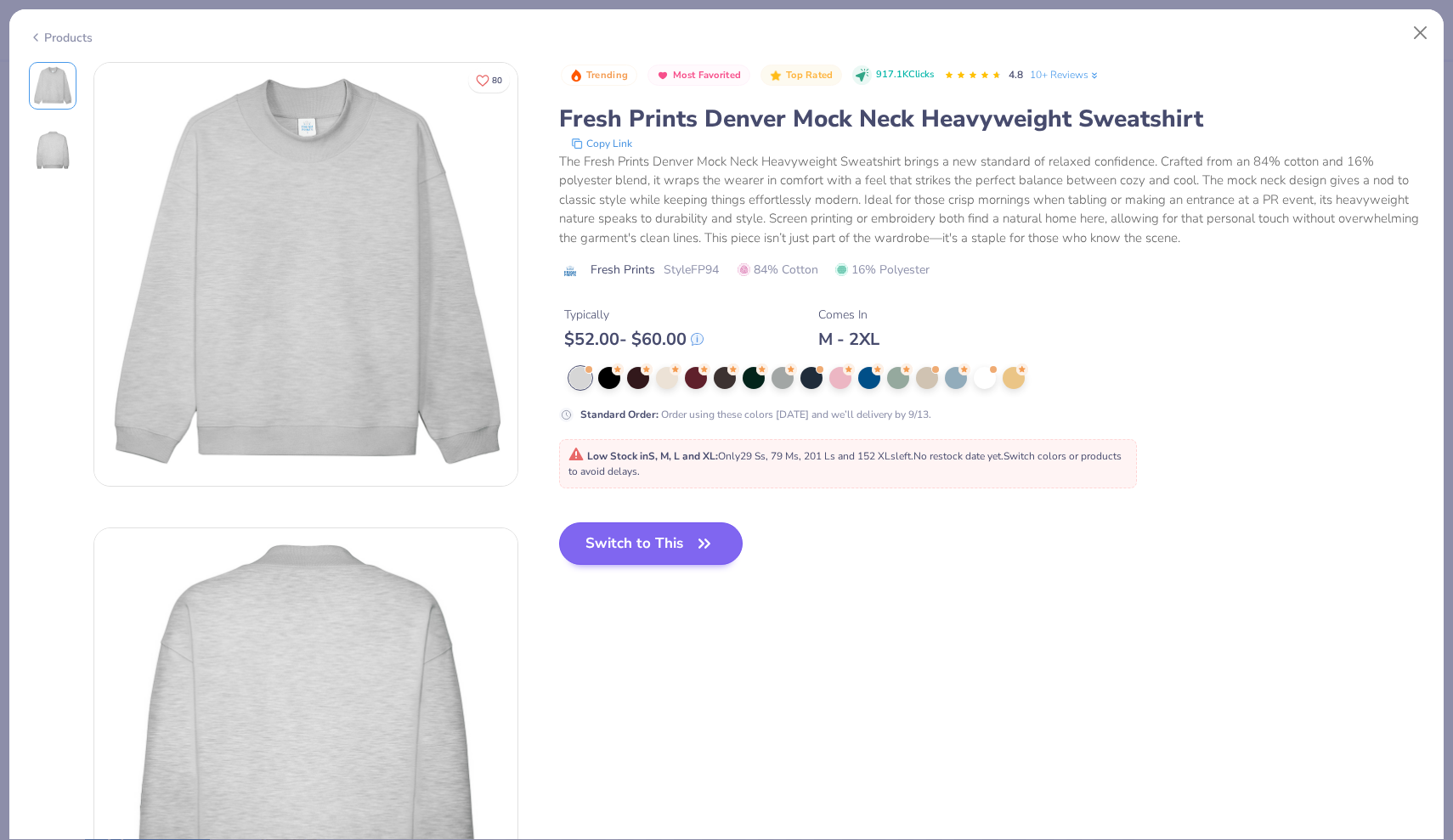
click at [655, 530] on button "Switch to This" at bounding box center [651, 544] width 184 height 43
type input "50"
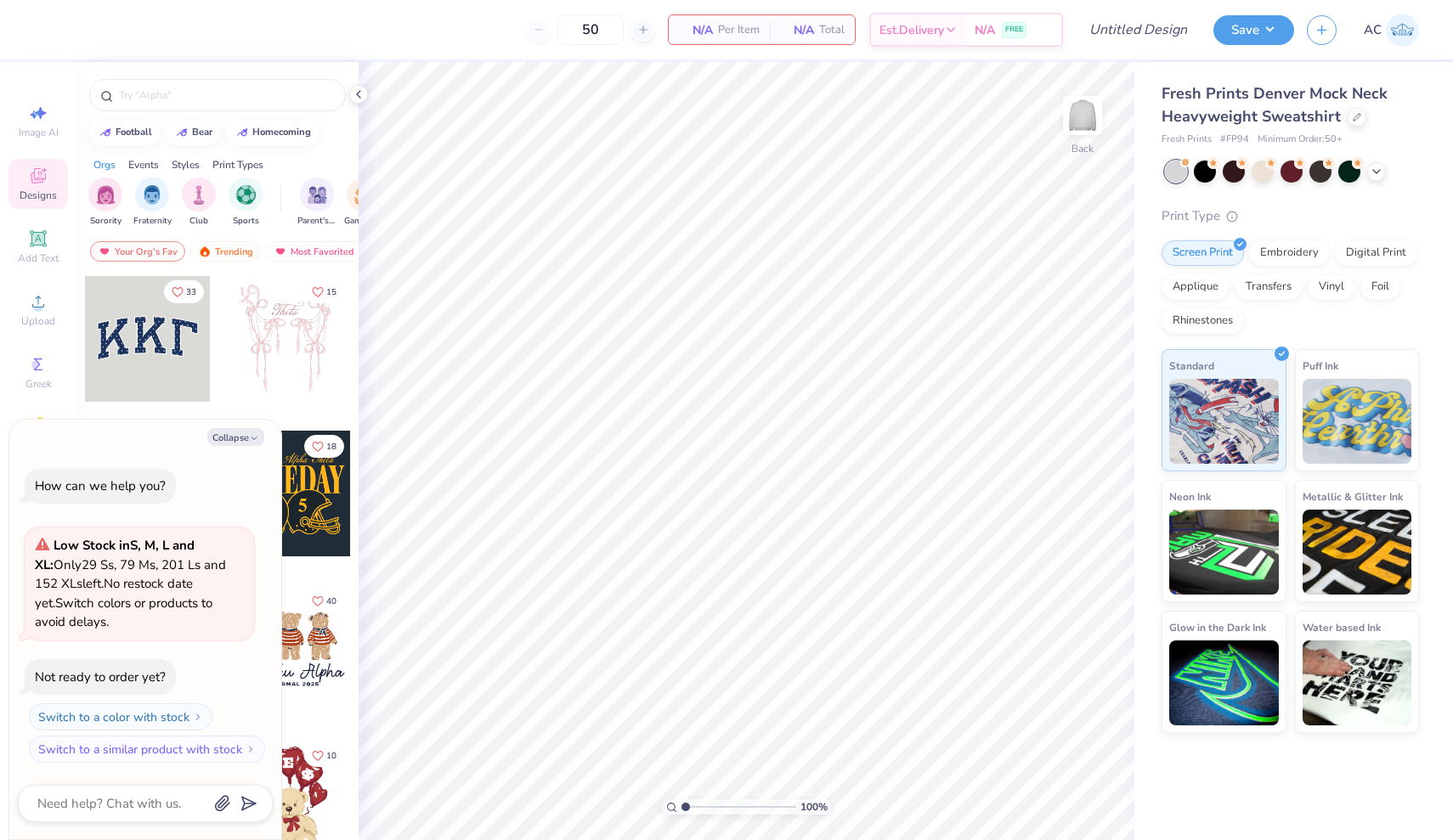
click at [3, 121] on div "Image AI Designs Add Text Upload Greek Clipart & logos Decorate" at bounding box center [38, 451] width 77 height 778
click at [43, 123] on div "Image AI" at bounding box center [38, 121] width 59 height 50
type textarea "x"
select select "4"
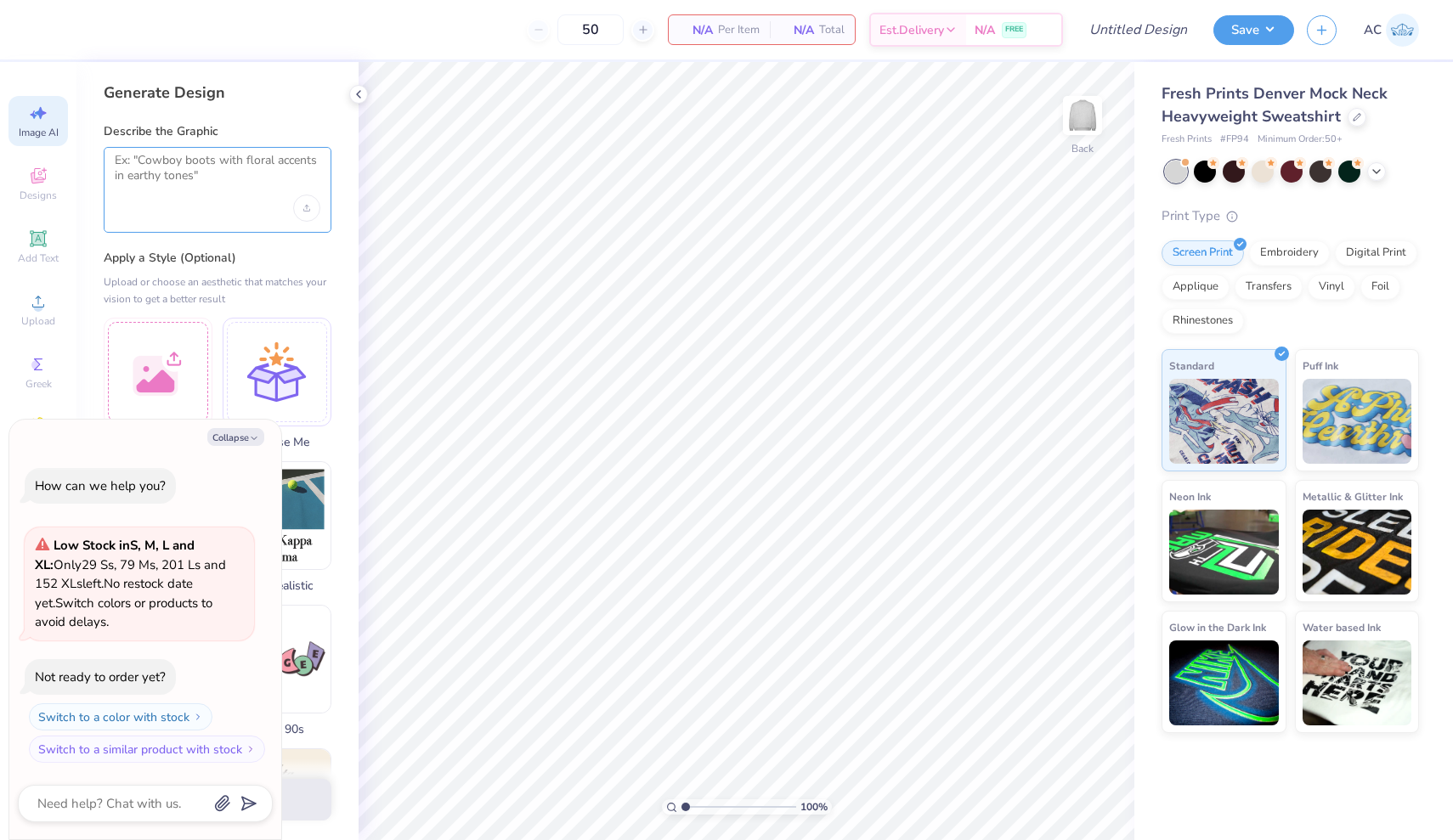
click at [155, 175] on textarea at bounding box center [217, 175] width 206 height 43
type textarea "g"
type textarea "something unc chapel hill phi mu exec 25-26, use blues and whites"
click at [316, 805] on button "Generate Design" at bounding box center [217, 795] width 228 height 42
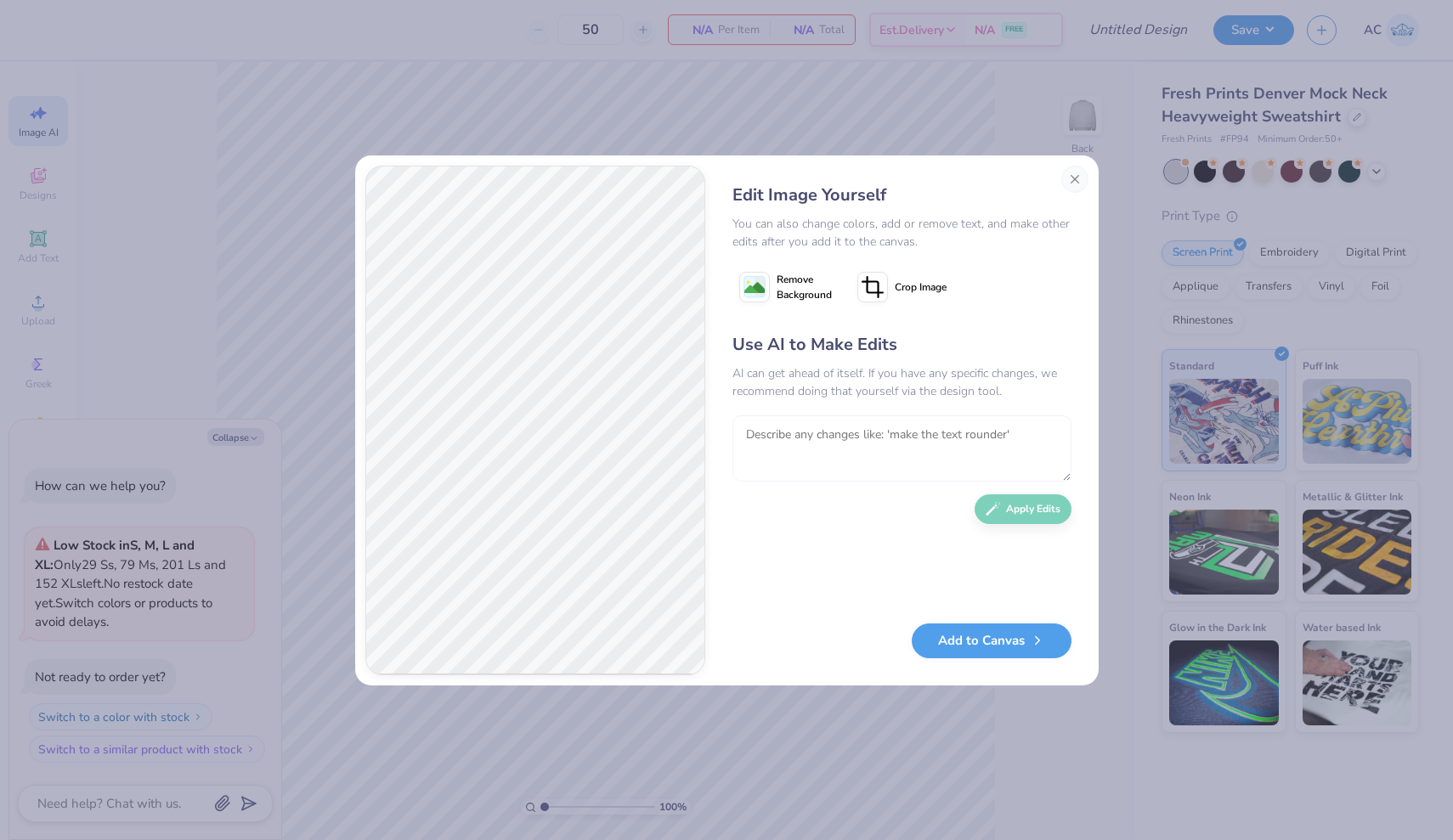
click at [832, 456] on textarea at bounding box center [901, 448] width 339 height 66
click at [1065, 181] on button "Close" at bounding box center [1075, 179] width 27 height 27
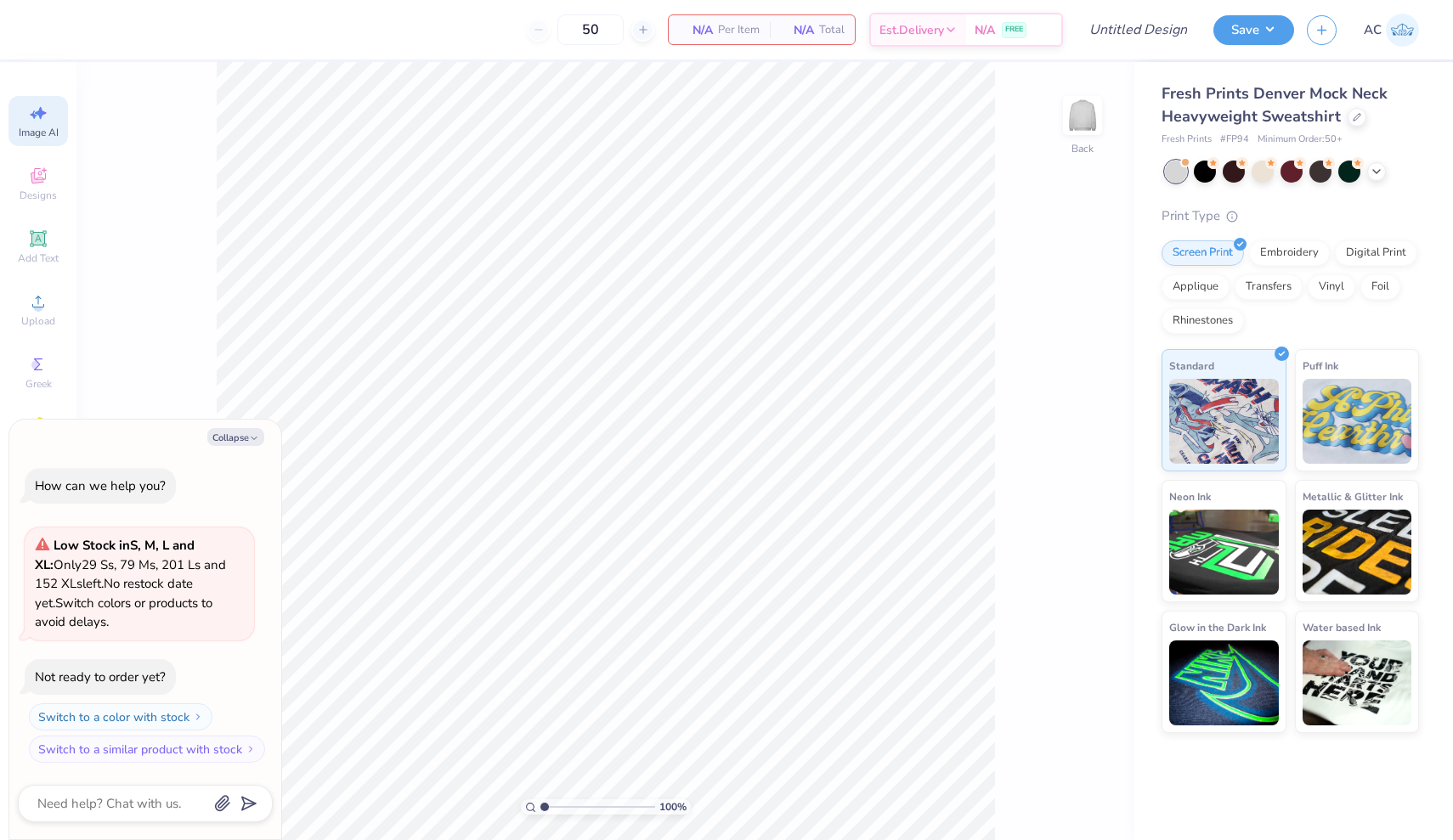
click at [45, 130] on span "Image AI" at bounding box center [38, 133] width 40 height 14
type textarea "x"
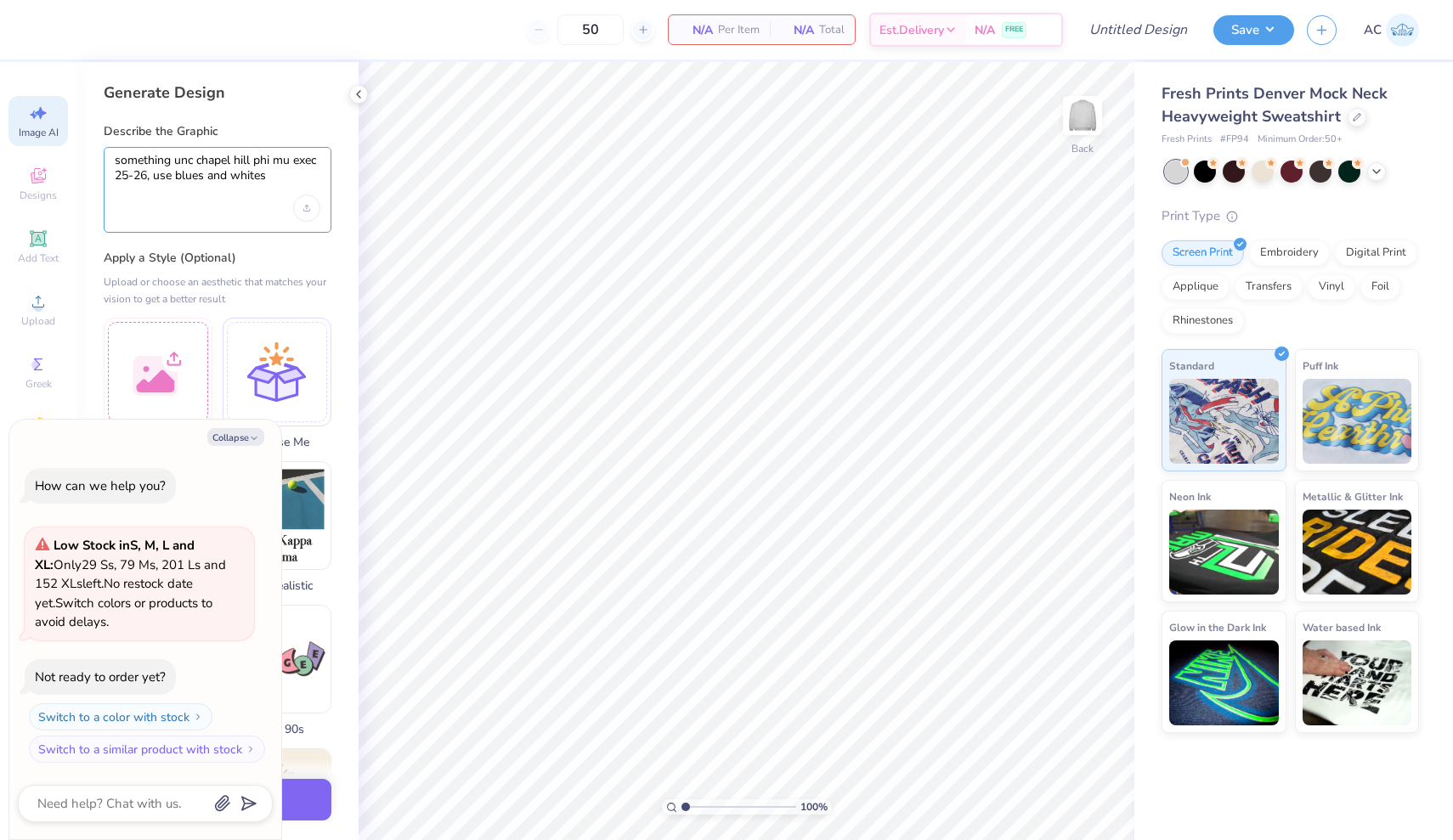
click at [260, 190] on textarea "something unc chapel hill phi mu exec 25-26, use blues and whites" at bounding box center [217, 175] width 206 height 43
click at [175, 161] on textarea "something unc chapel hill phi mu exec 25-26, use blues and whites" at bounding box center [217, 175] width 206 height 43
click at [175, 177] on textarea "something "unc chapel hill phi mu exec 25-26, use blues and whites" at bounding box center [217, 175] width 206 height 43
drag, startPoint x: 168, startPoint y: 161, endPoint x: 72, endPoint y: 153, distance: 96.3
click at [72, 153] on div "50 N/A Per Item N/A Total Est. Delivery N/A FREE Design Title Save AC Image AI …" at bounding box center [726, 420] width 1453 height 840
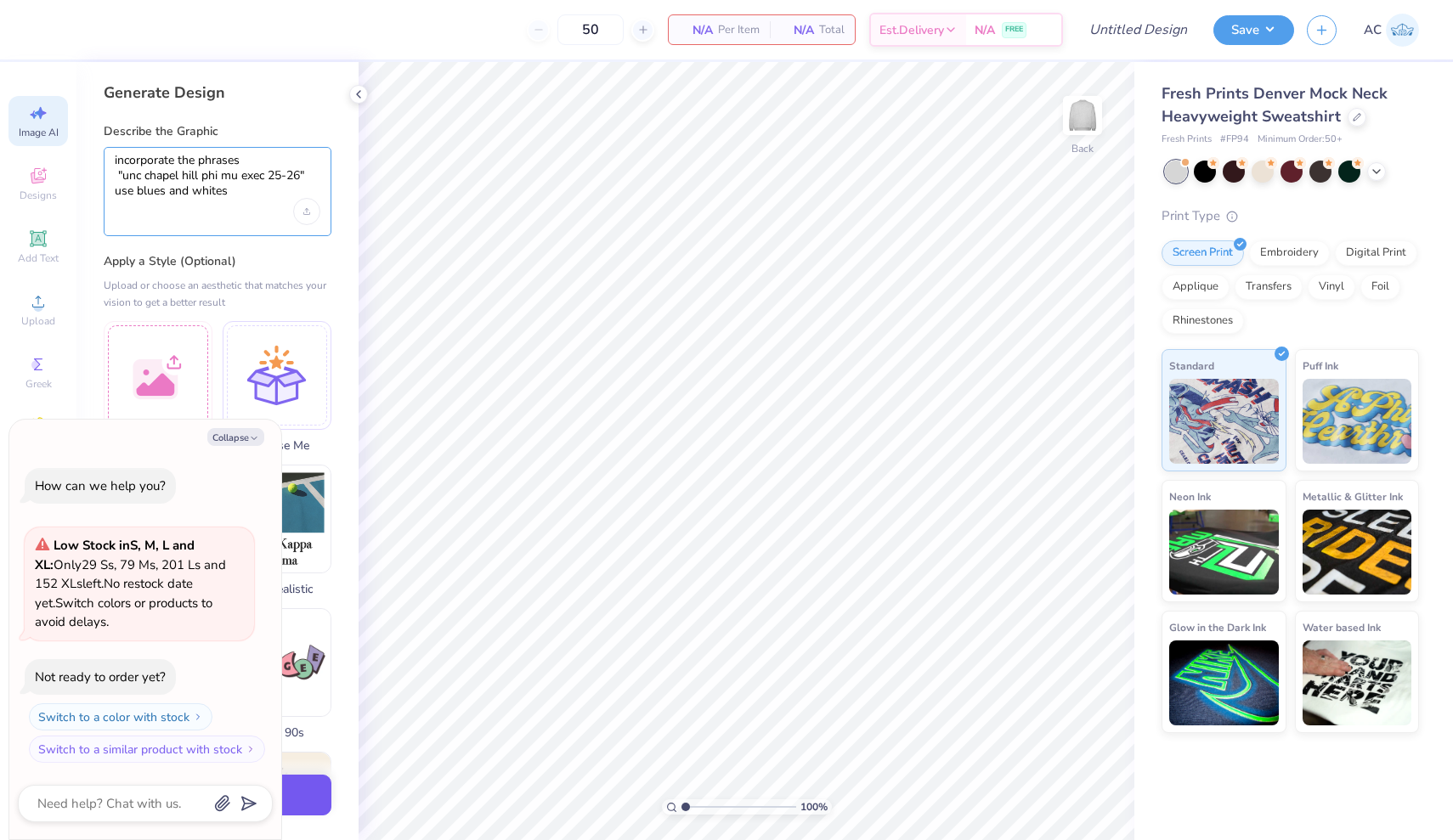
type textarea "incorporate the phrases "unc chapel hill phi mu exec 25-26" use blues and whites"
click at [307, 783] on button "Generate Design" at bounding box center [217, 795] width 228 height 42
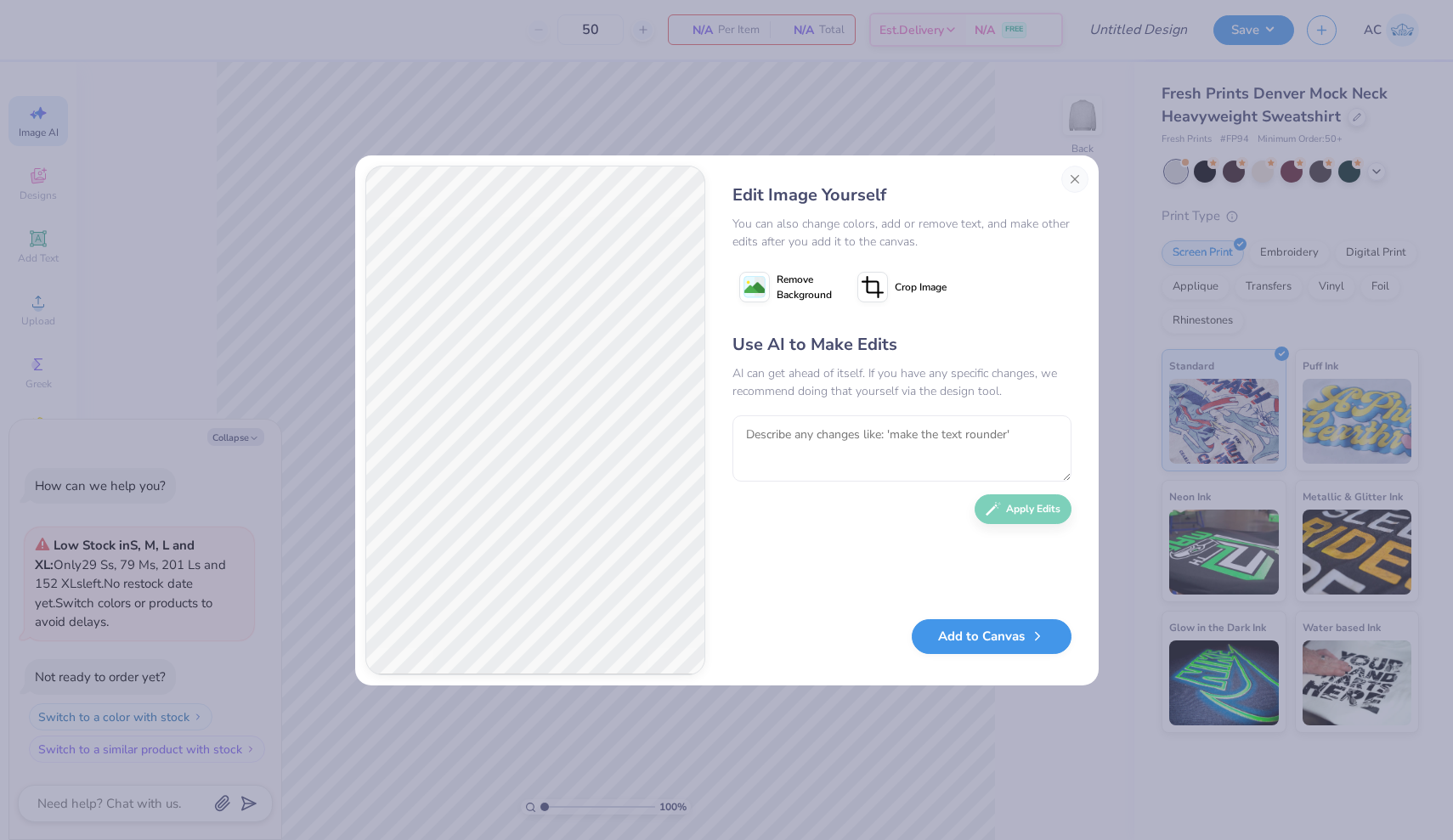
click at [1008, 642] on button "Add to Canvas" at bounding box center [991, 636] width 160 height 35
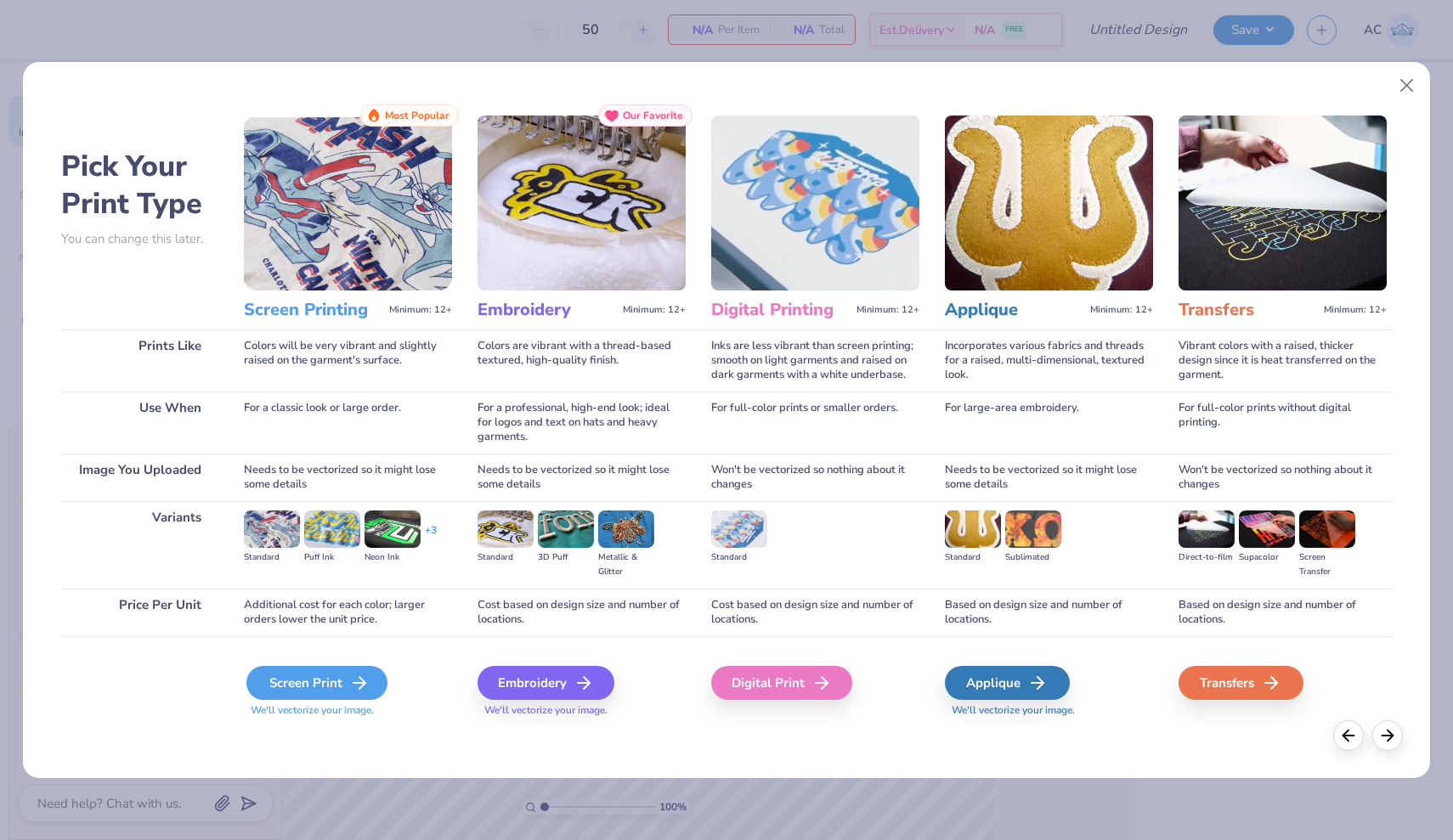
click at [353, 682] on icon at bounding box center [359, 683] width 20 height 20
type textarea "x"
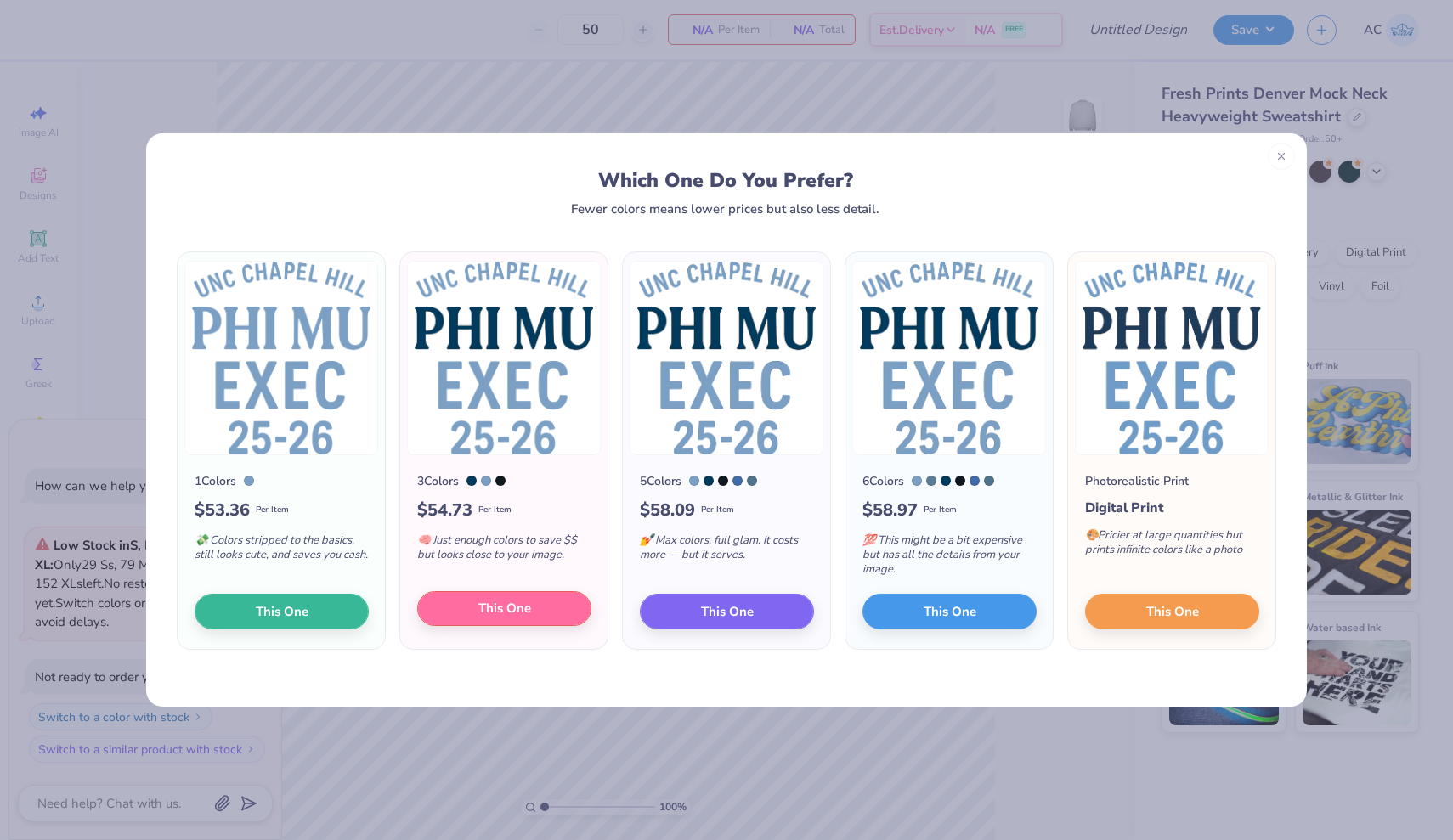
click at [552, 616] on button "This One" at bounding box center [504, 609] width 175 height 36
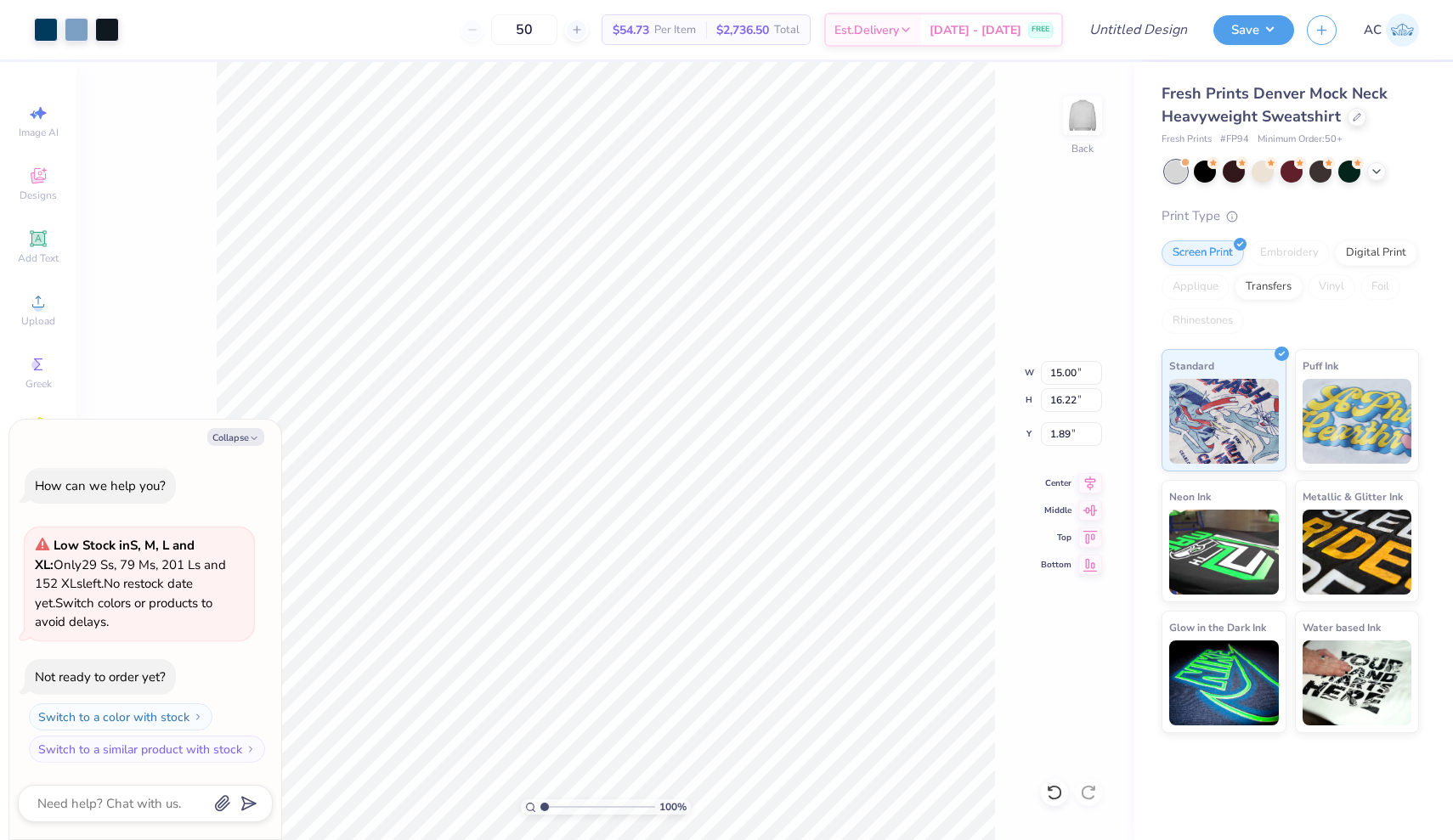
type textarea "x"
type input "12.14"
type input "13.12"
type input "4.98"
type textarea "x"
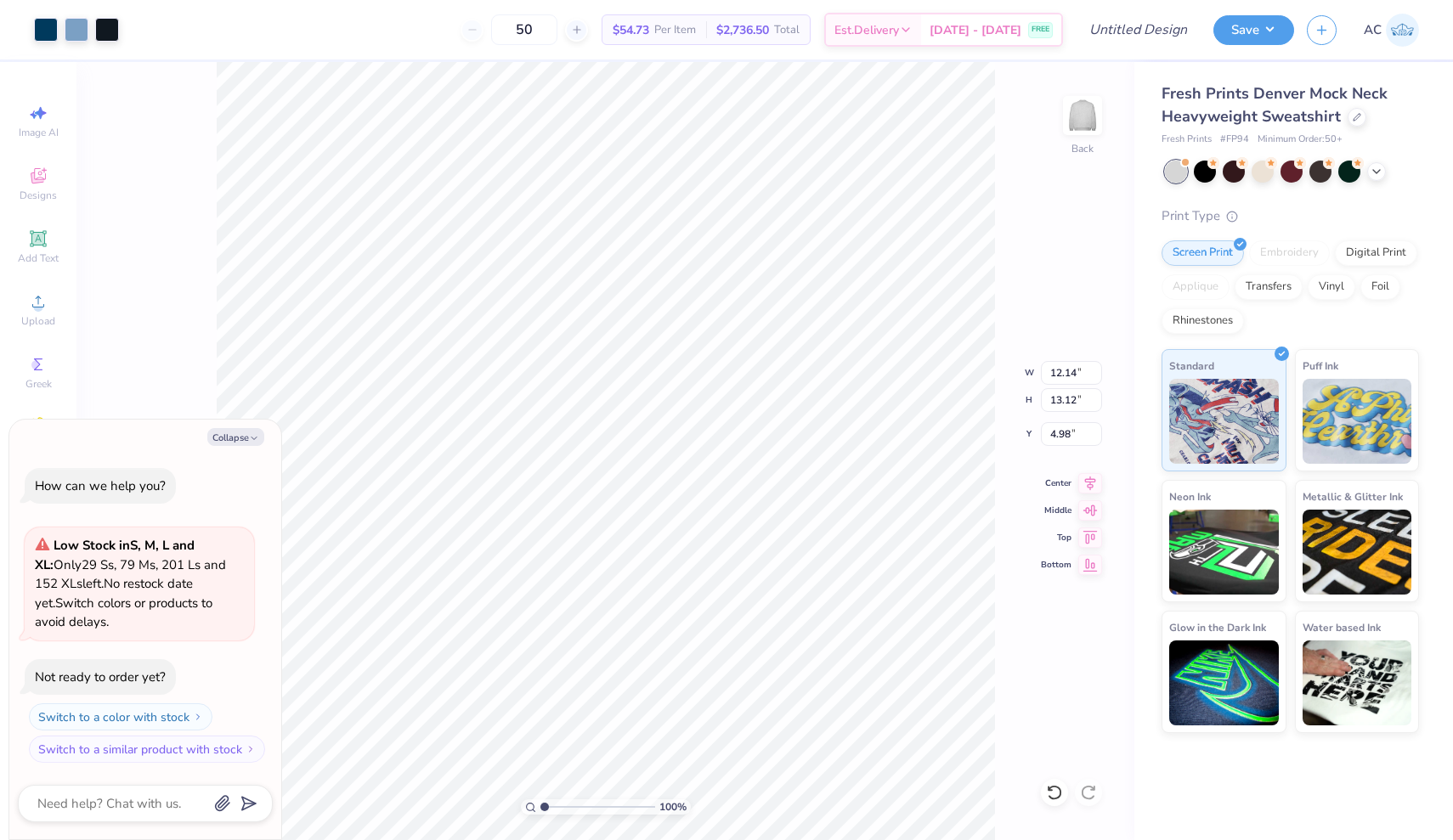
type input "1.76"
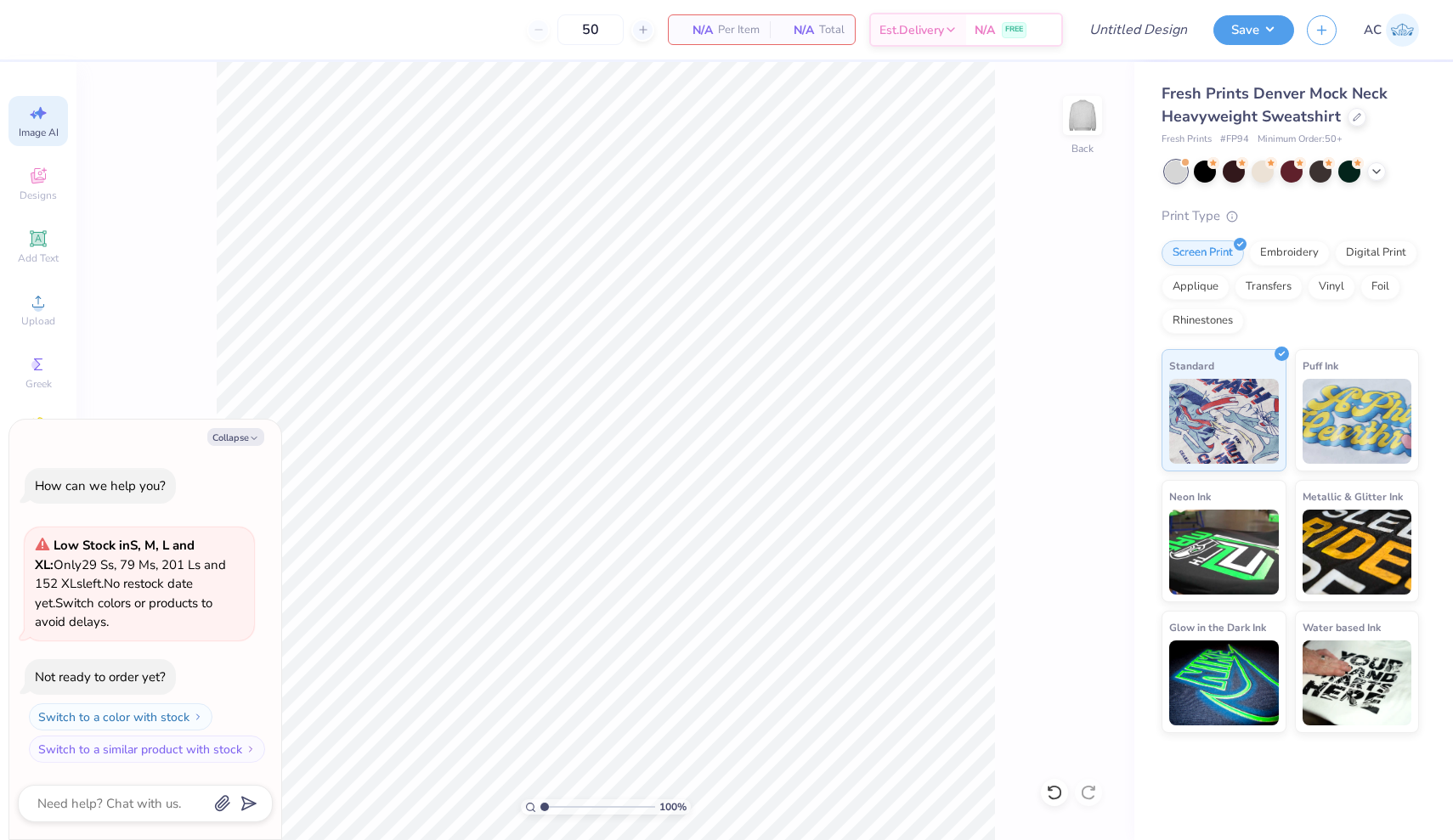
click at [43, 116] on icon at bounding box center [38, 113] width 20 height 20
type textarea "x"
select select "4"
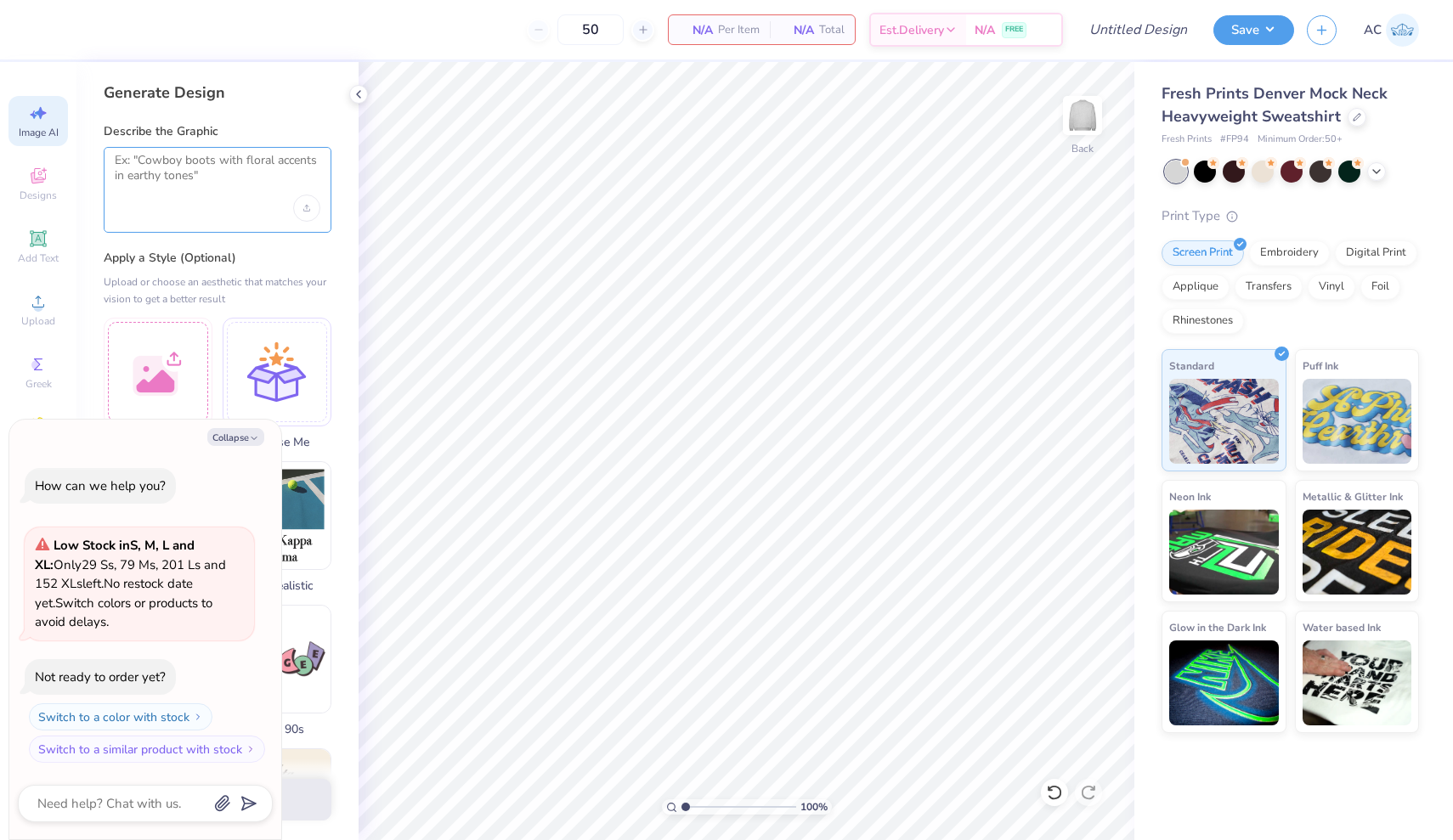
click at [211, 194] on textarea at bounding box center [217, 175] width 206 height 43
click at [232, 441] on button "Collapse" at bounding box center [236, 436] width 57 height 17
type textarea "x"
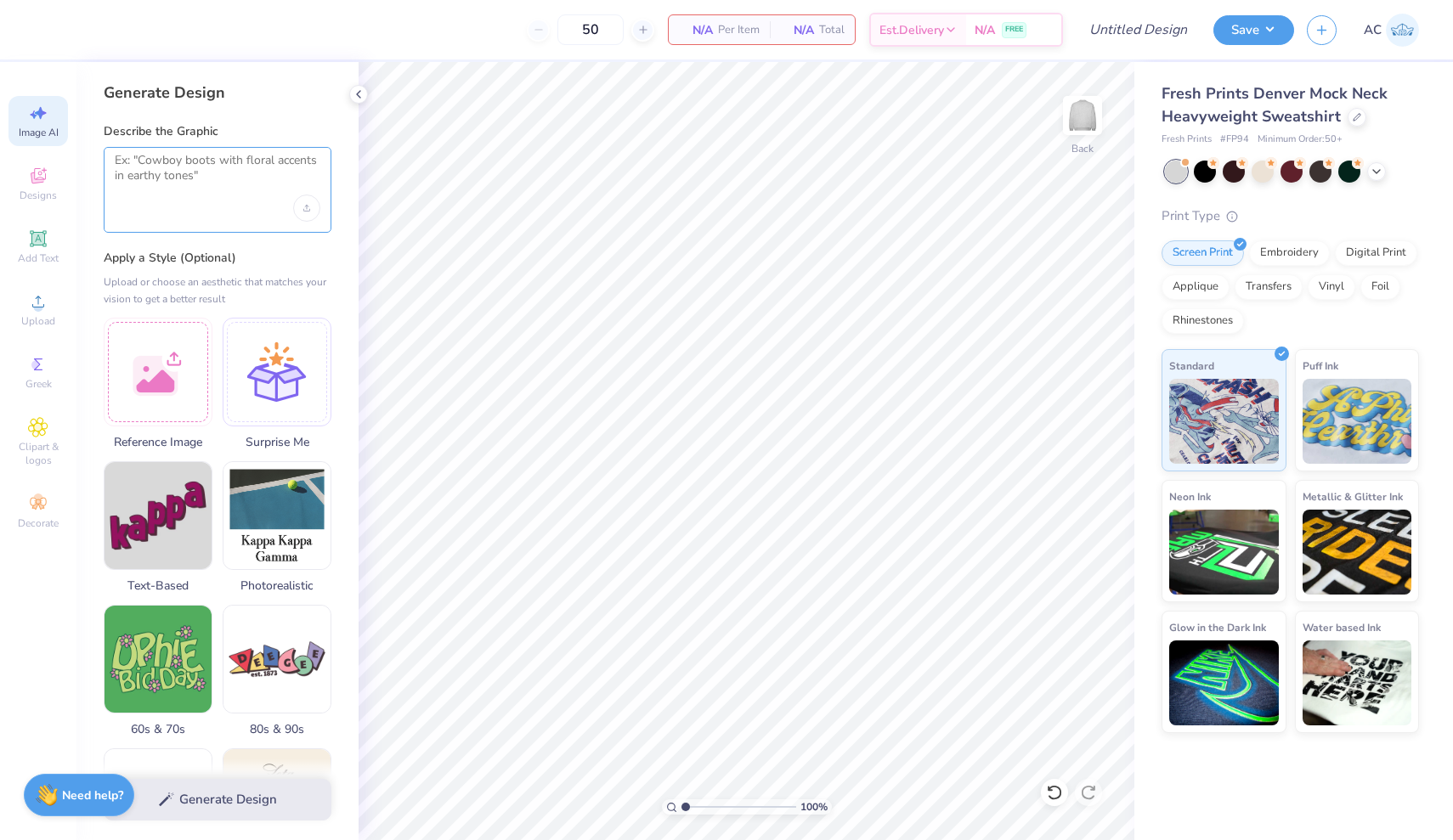
click at [249, 179] on textarea at bounding box center [217, 175] width 206 height 43
type textarea ""phi mu excuetive board""
click at [262, 776] on div "Generate Design" at bounding box center [217, 799] width 282 height 82
click at [262, 797] on button "Generate Design" at bounding box center [217, 795] width 228 height 42
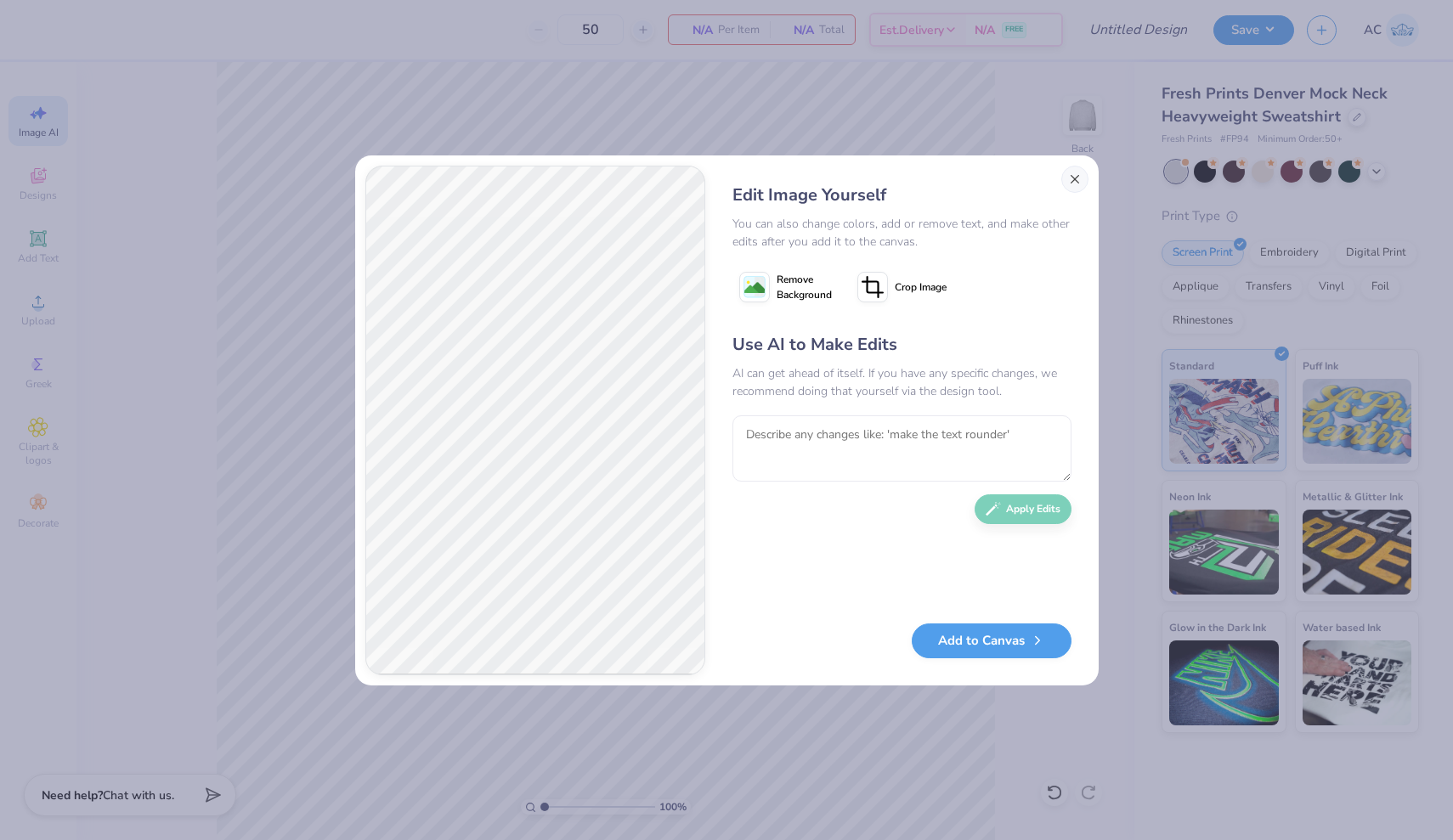
click at [1069, 182] on button "Close" at bounding box center [1075, 179] width 27 height 27
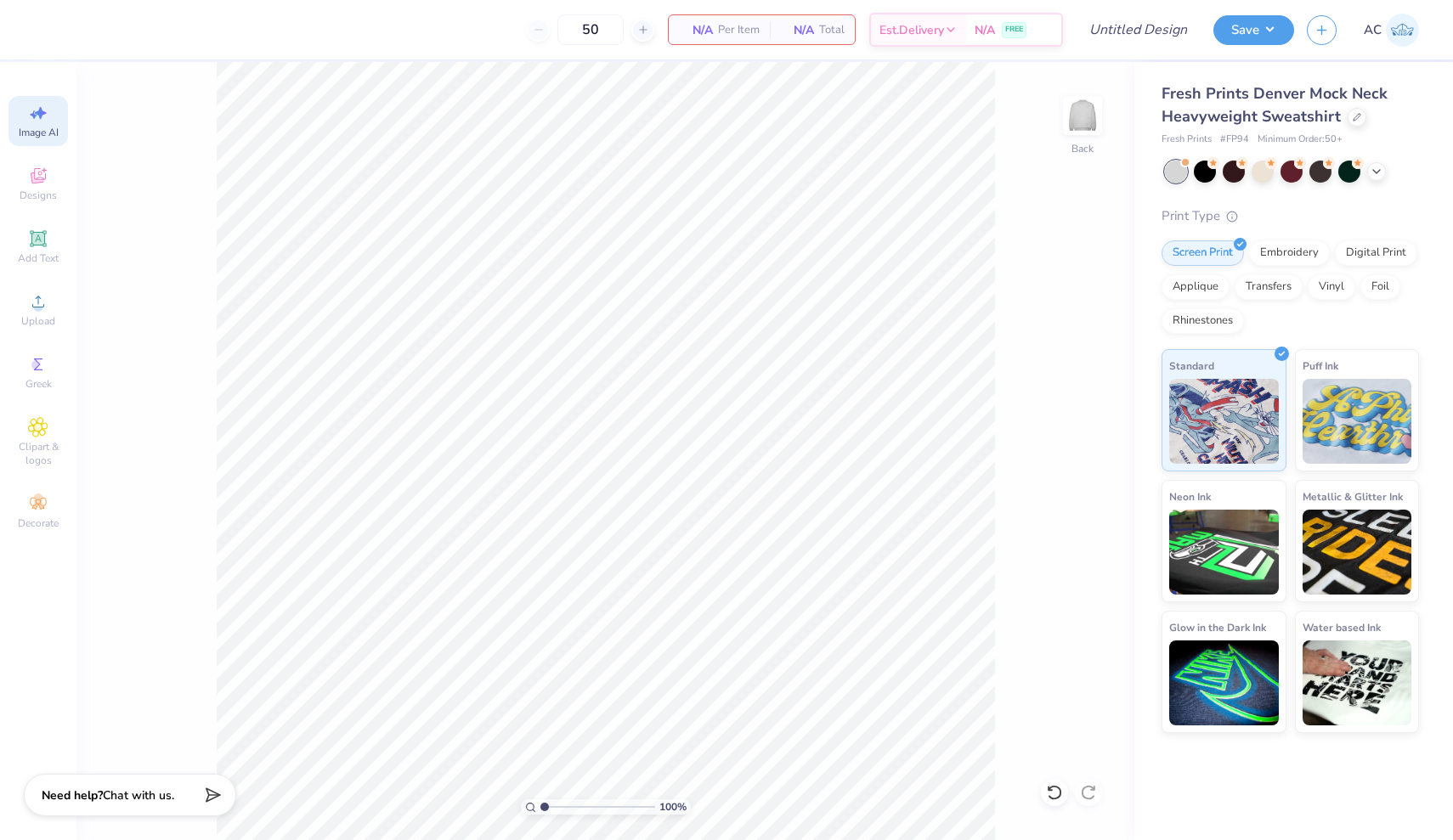
click at [30, 120] on icon at bounding box center [38, 113] width 20 height 20
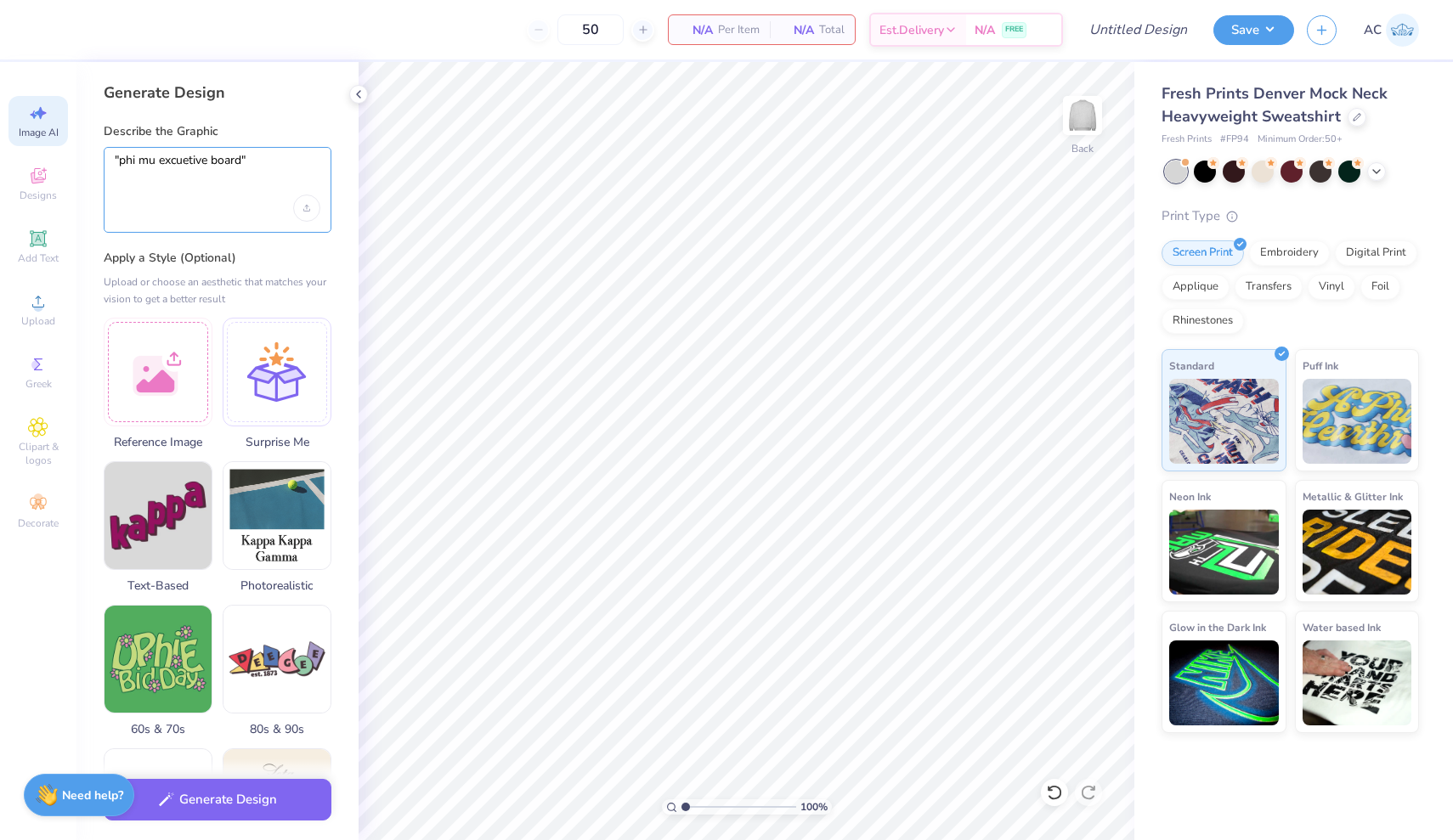
click at [205, 173] on textarea ""phi mu excuetive board"" at bounding box center [217, 175] width 206 height 43
click at [277, 804] on button "Generate Design" at bounding box center [217, 795] width 228 height 42
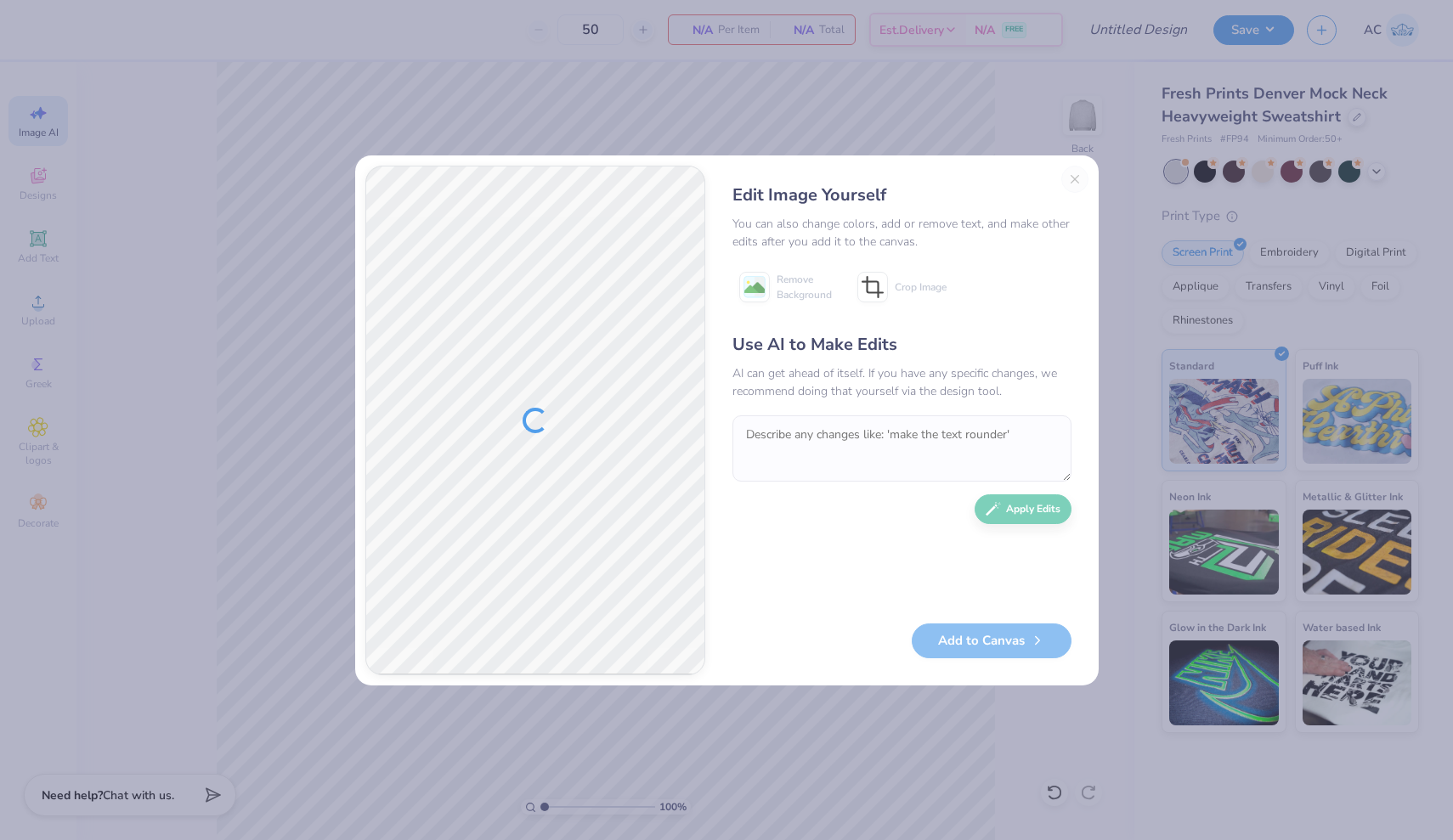
click at [1069, 182] on div "Edit Image Yourself" at bounding box center [901, 195] width 339 height 25
click at [1072, 181] on div "Edit Image Yourself You can also change colors, add or remove text, and make ot…" at bounding box center [901, 420] width 372 height 509
click at [1073, 171] on div "Edit Image Yourself You can also change colors, add or remove text, and make ot…" at bounding box center [901, 420] width 372 height 509
click at [1071, 184] on div "Edit Image Yourself You can also change colors, add or remove text, and make ot…" at bounding box center [901, 420] width 372 height 509
click at [1073, 175] on div "Edit Image Yourself You can also change colors, add or remove text, and make ot…" at bounding box center [901, 420] width 372 height 509
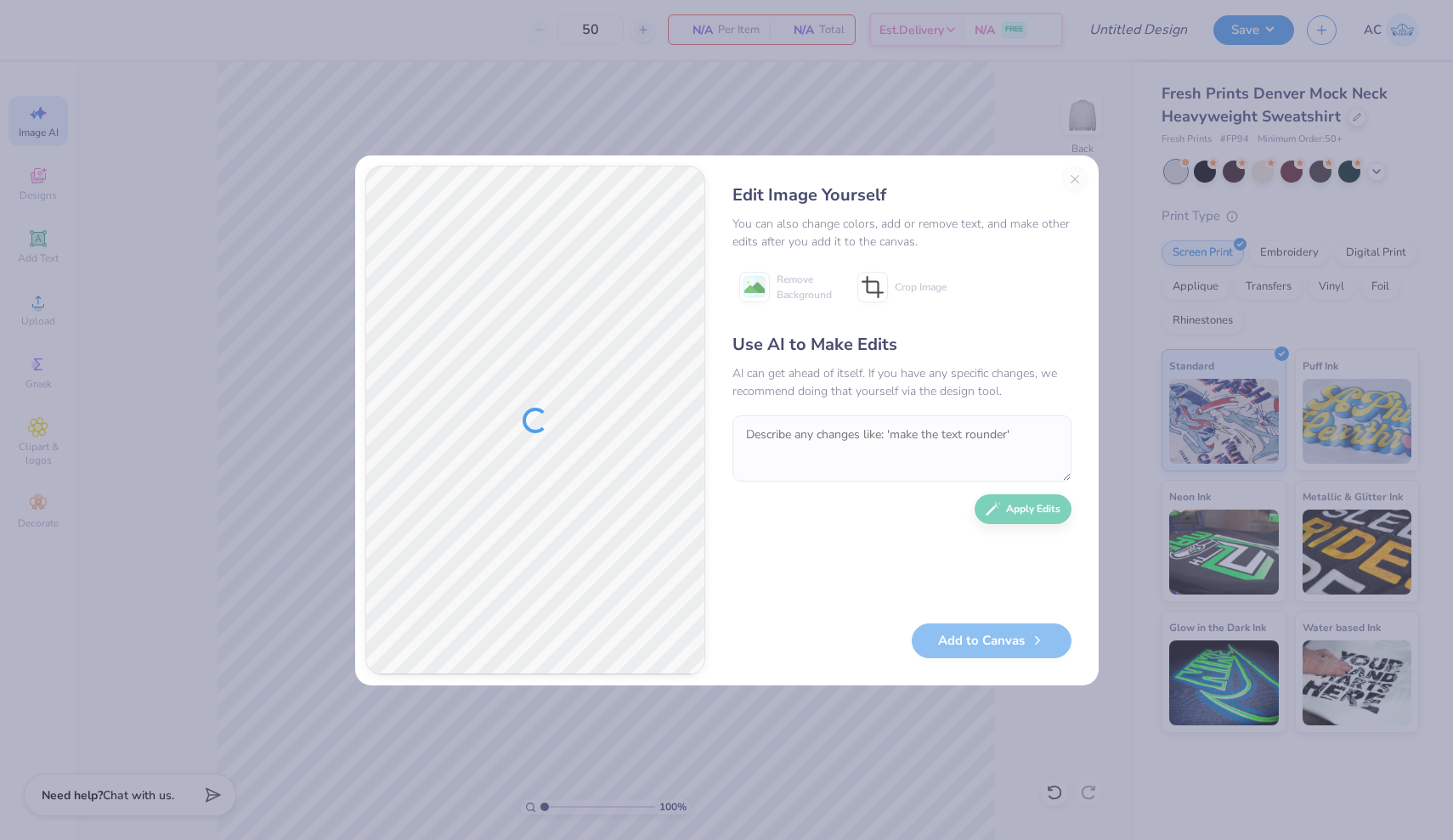
click at [1078, 178] on div "Edit Image Yourself You can also change colors, add or remove text, and make ot…" at bounding box center [726, 420] width 743 height 530
click at [1078, 178] on button "Close" at bounding box center [1075, 179] width 27 height 27
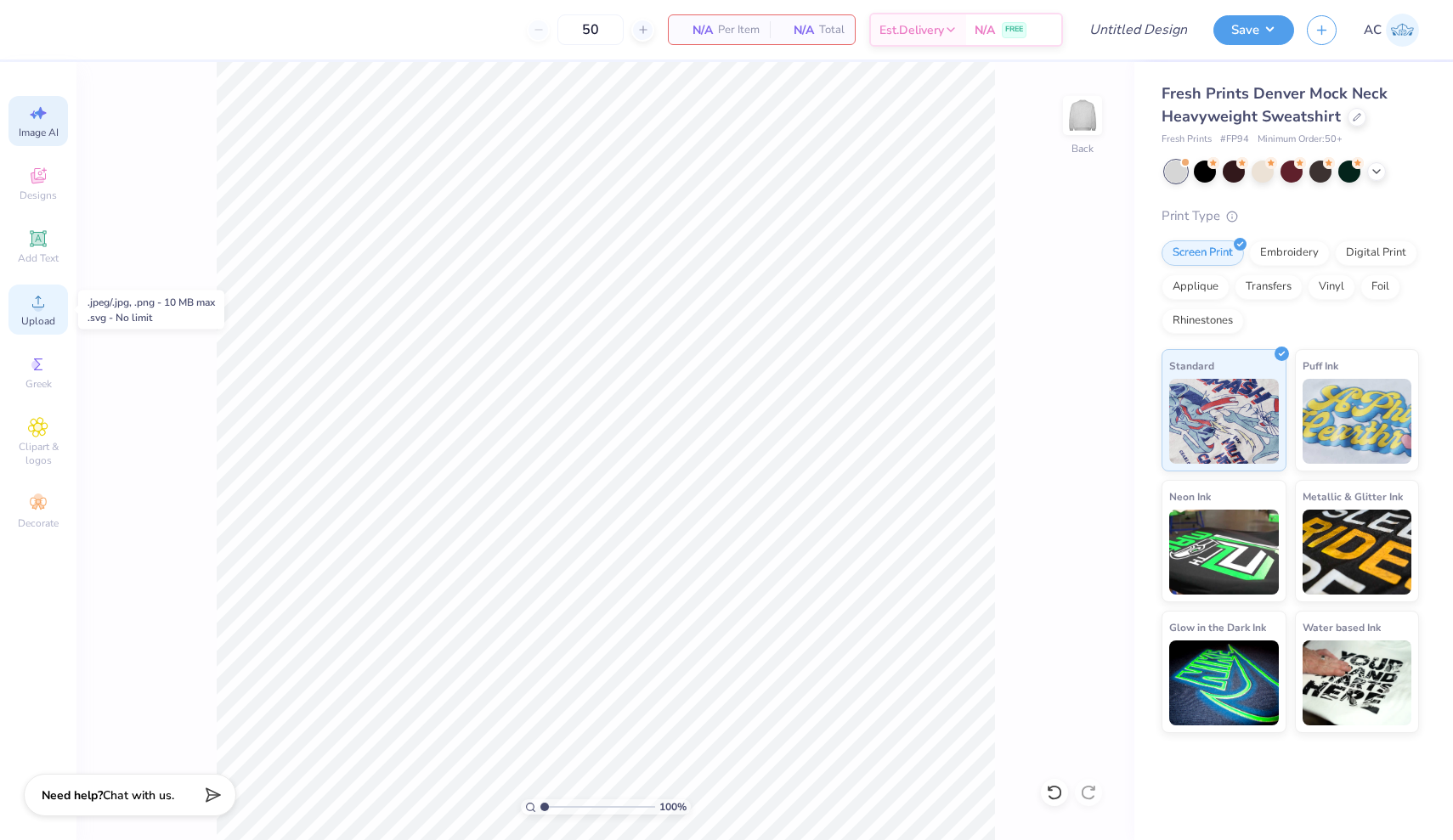
click at [38, 312] on div "Upload" at bounding box center [38, 309] width 59 height 50
click at [23, 376] on div "Greek" at bounding box center [38, 372] width 59 height 50
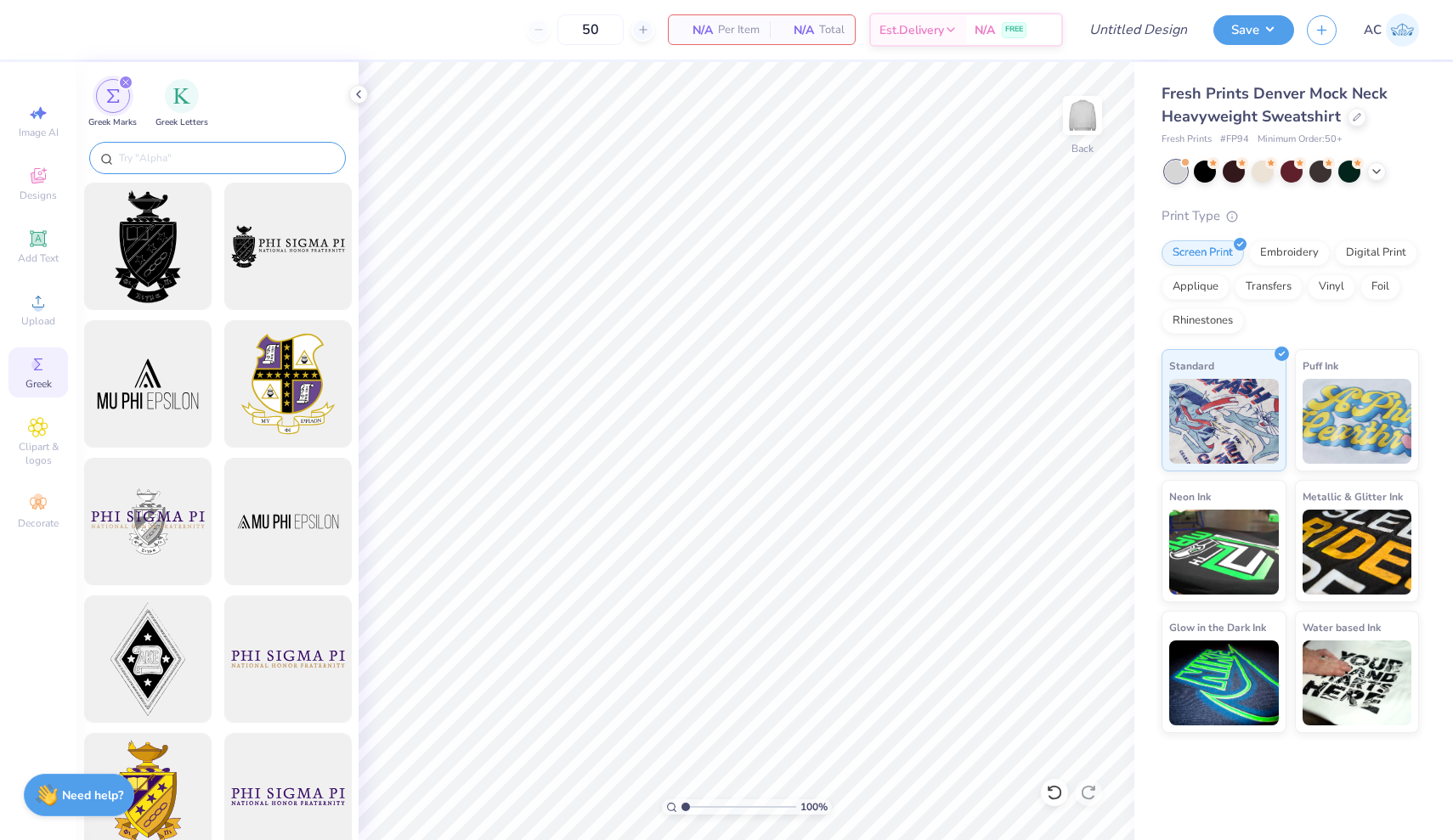
click at [199, 159] on input "text" at bounding box center [226, 158] width 217 height 17
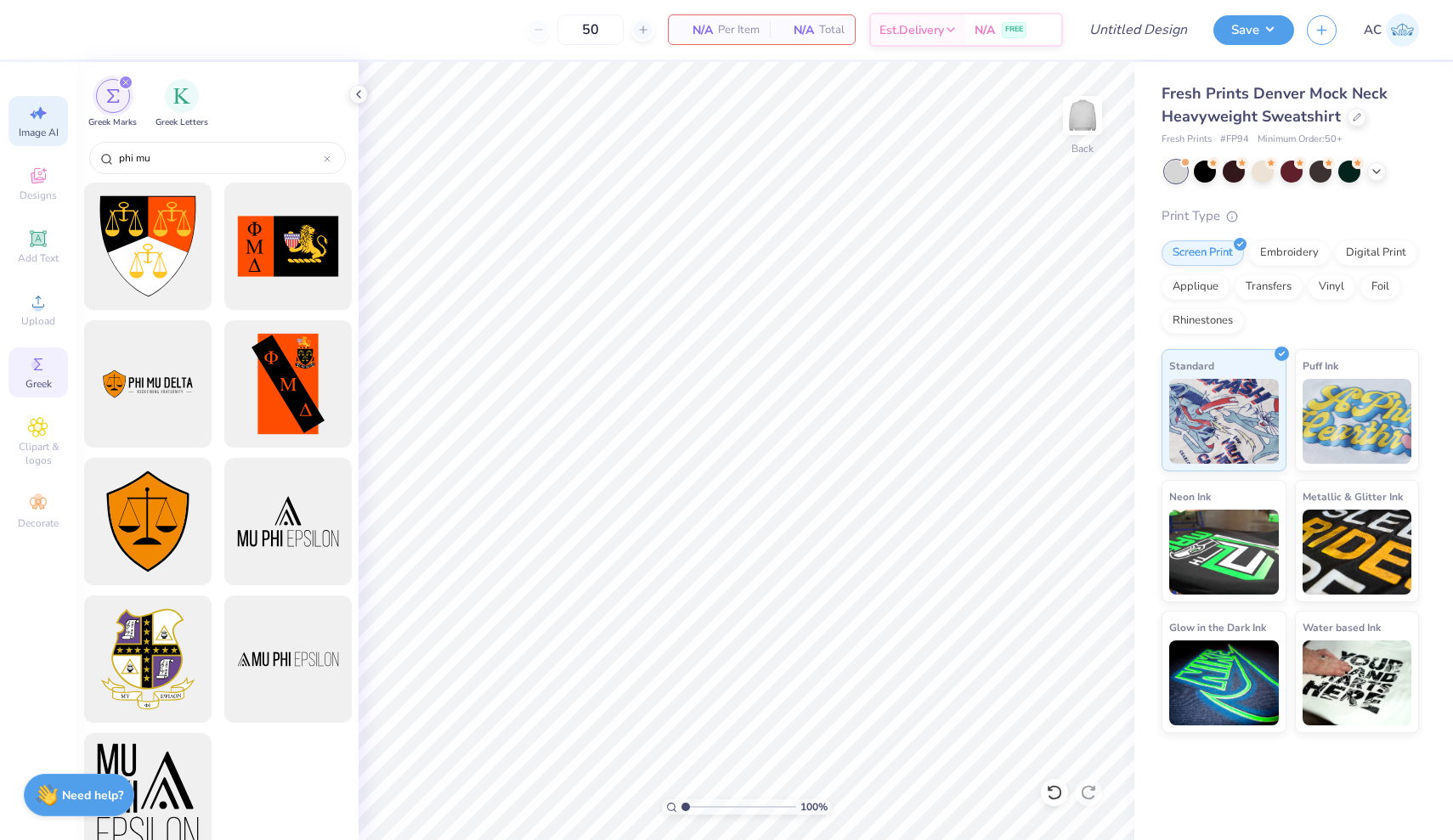
type input "phi mu"
click at [38, 121] on icon at bounding box center [38, 113] width 20 height 20
select select "4"
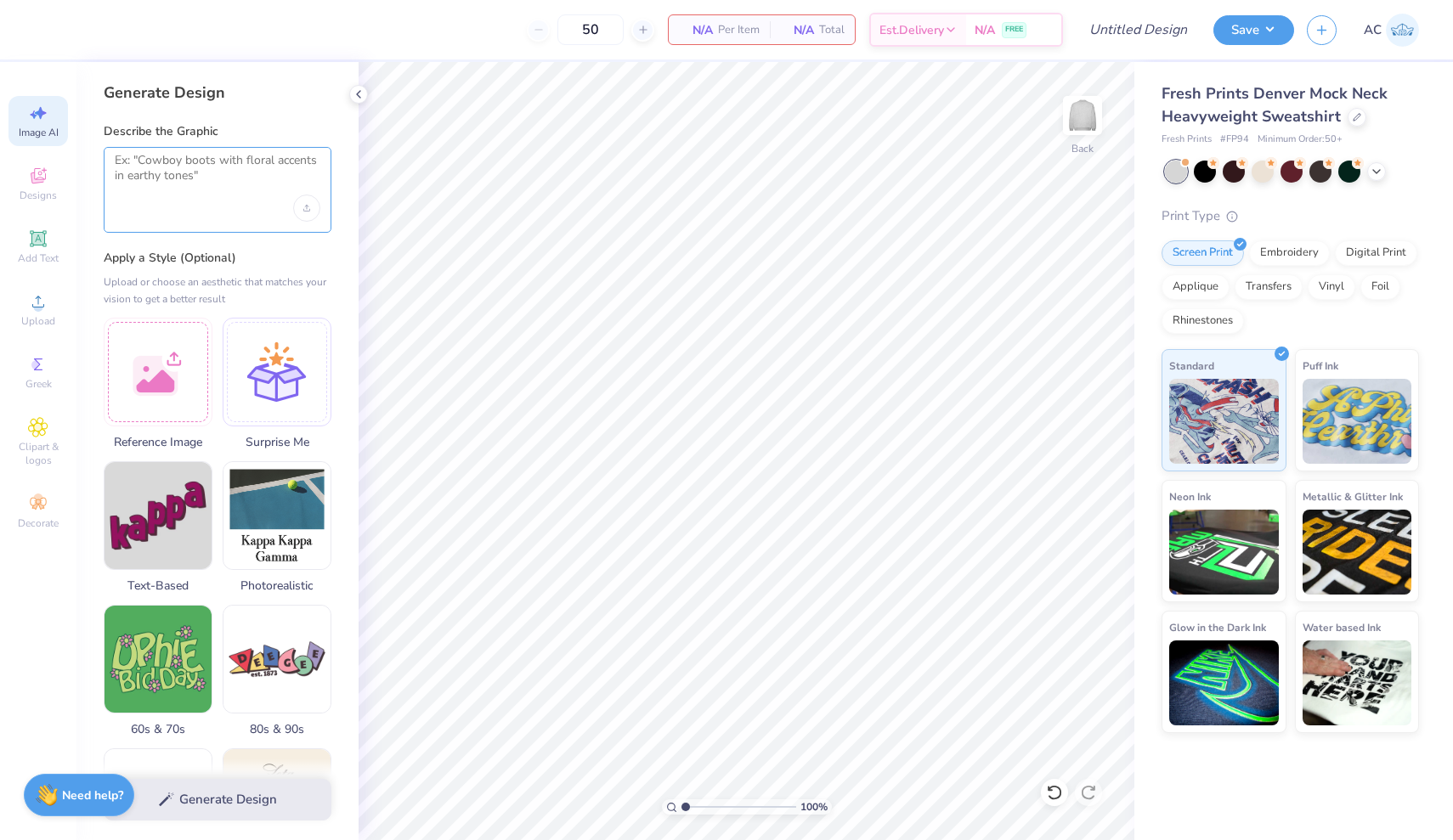
click at [239, 168] on textarea at bounding box center [217, 175] width 206 height 43
type textarea "p"
type textarea "P"
type textarea ""Phi Mu Executive Board""
click at [217, 800] on button "Generate Design" at bounding box center [217, 795] width 228 height 42
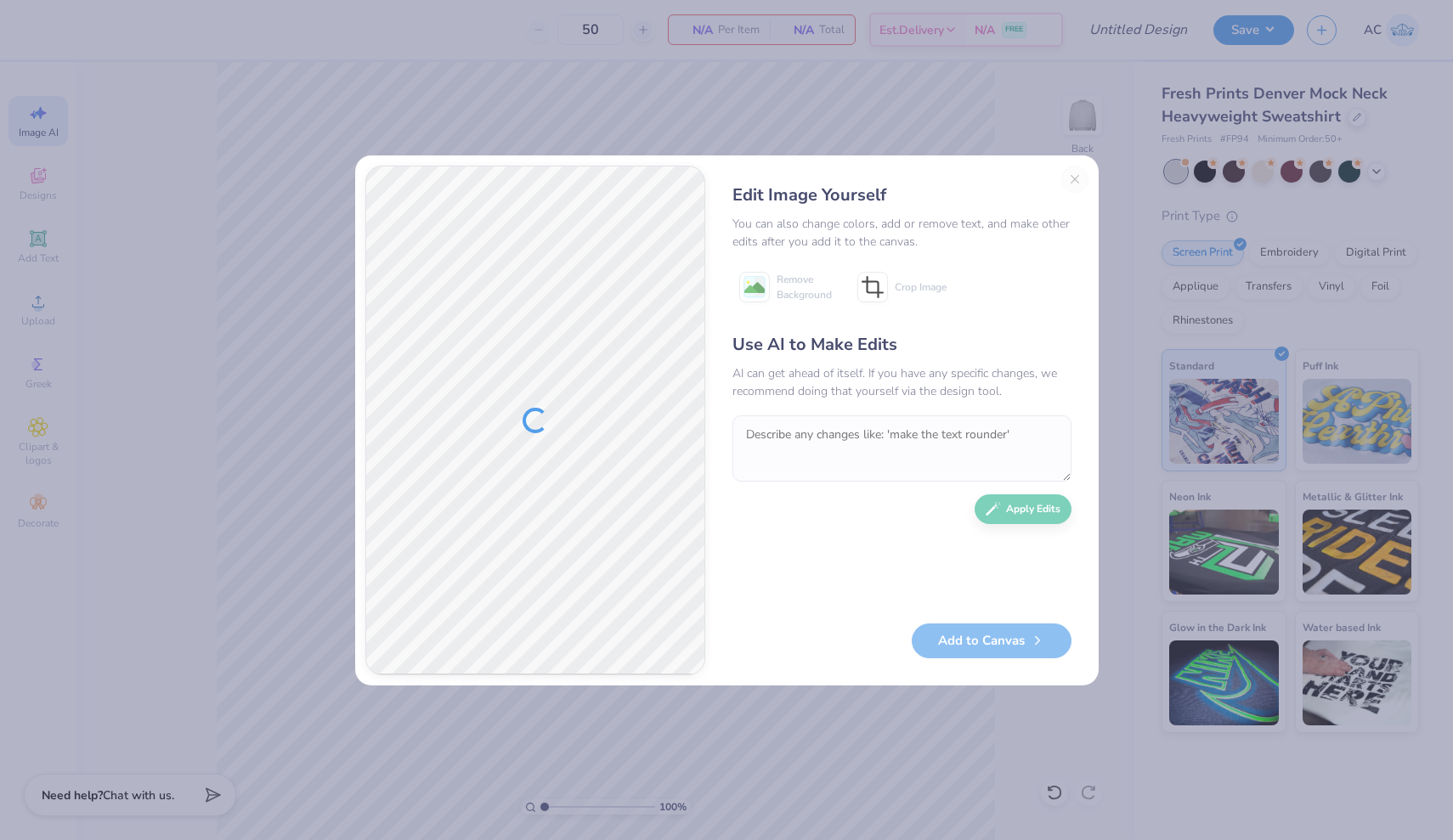
click at [1081, 179] on div "Edit Image Yourself You can also change colors, add or remove text, and make ot…" at bounding box center [901, 420] width 372 height 509
click at [1071, 179] on div "Edit Image Yourself You can also change colors, add or remove text, and make ot…" at bounding box center [901, 420] width 372 height 509
click at [1072, 179] on div "Edit Image Yourself You can also change colors, add or remove text, and make ot…" at bounding box center [901, 420] width 372 height 509
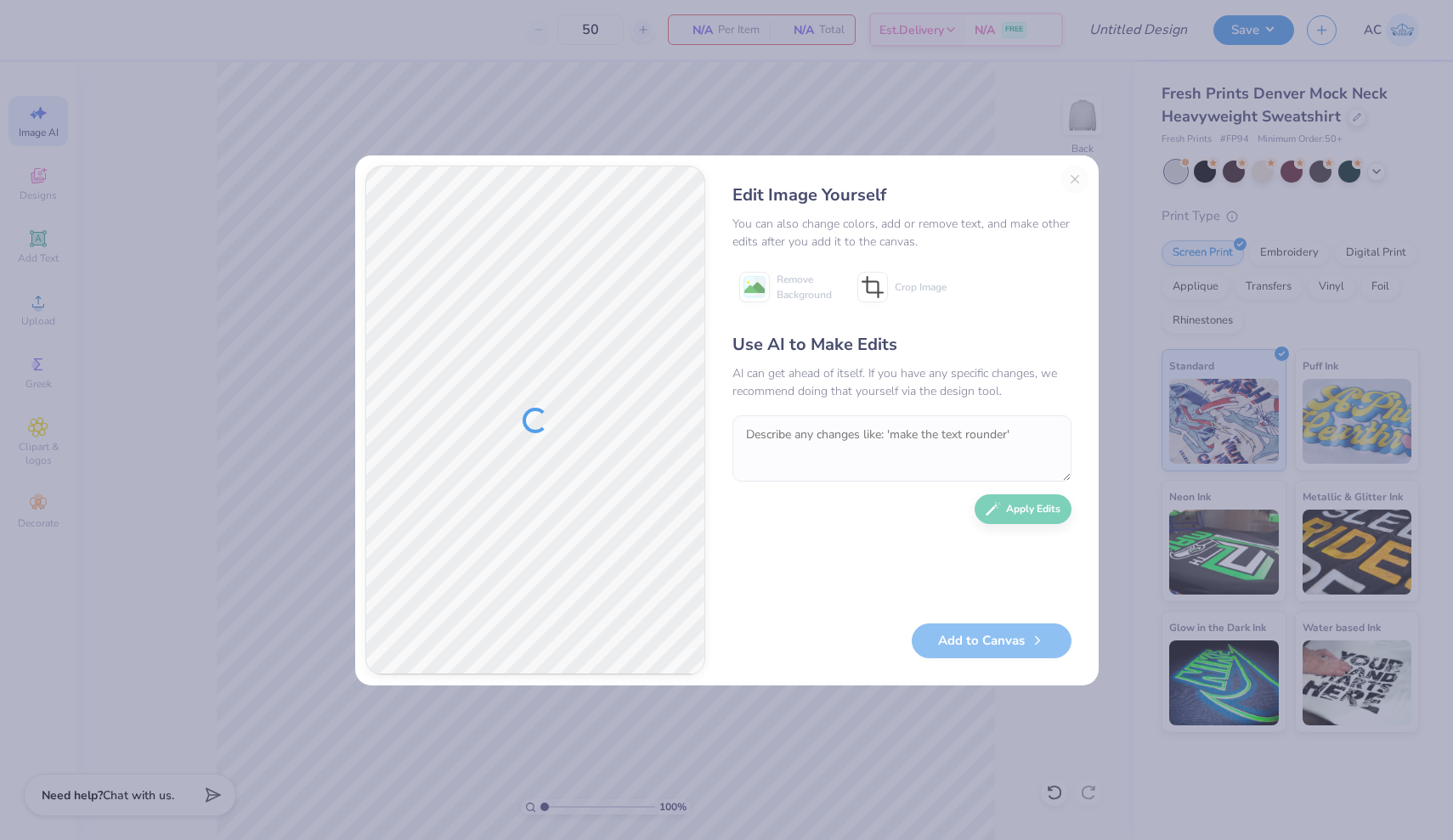
click at [1072, 179] on div "Edit Image Yourself You can also change colors, add or remove text, and make ot…" at bounding box center [901, 420] width 372 height 509
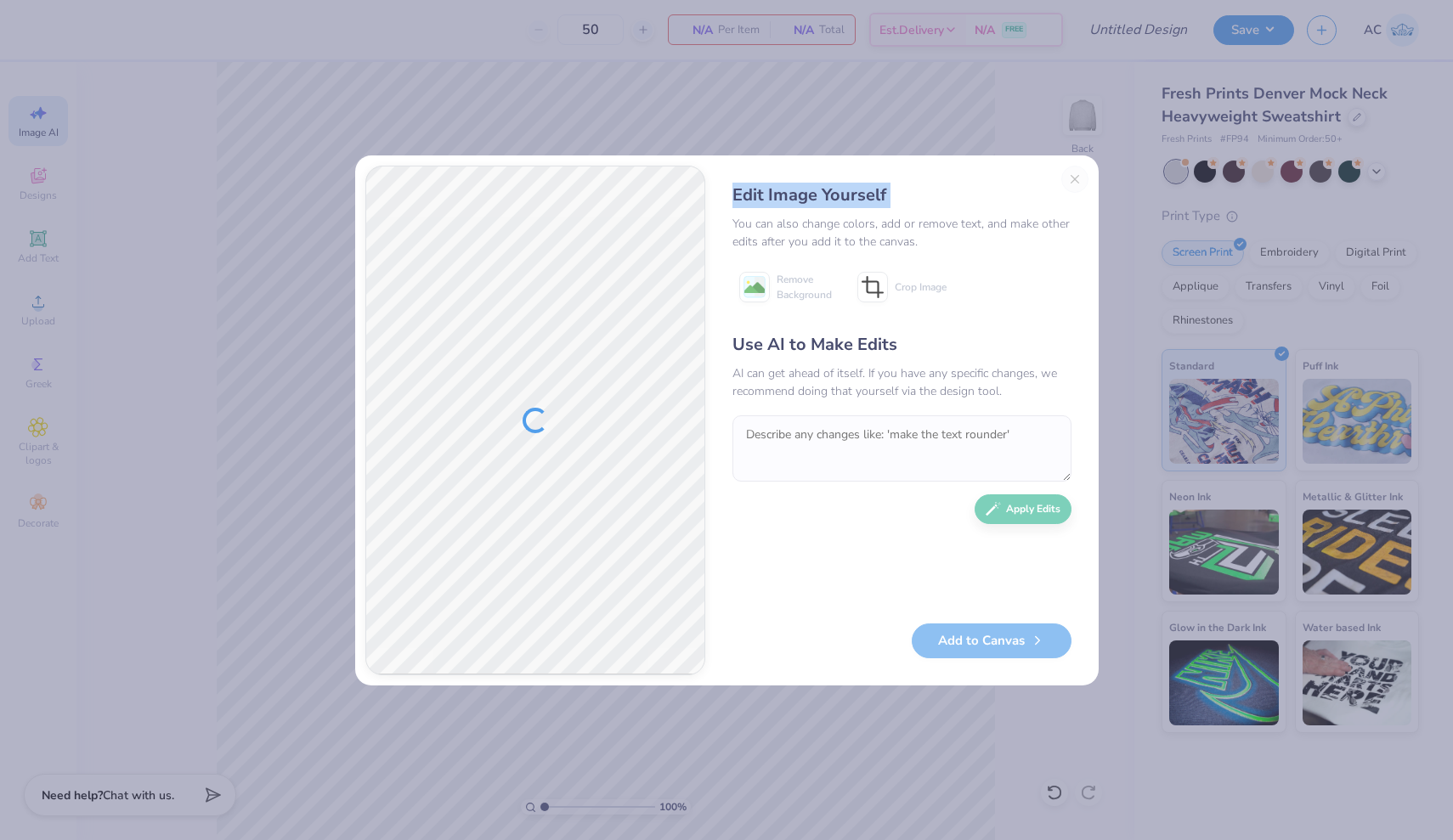
click at [1072, 179] on div "Edit Image Yourself You can also change colors, add or remove text, and make ot…" at bounding box center [901, 420] width 372 height 509
click at [1052, 175] on div "Edit Image Yourself You can also change colors, add or remove text, and make ot…" at bounding box center [901, 420] width 372 height 509
click at [1065, 177] on button "Close" at bounding box center [1075, 179] width 27 height 27
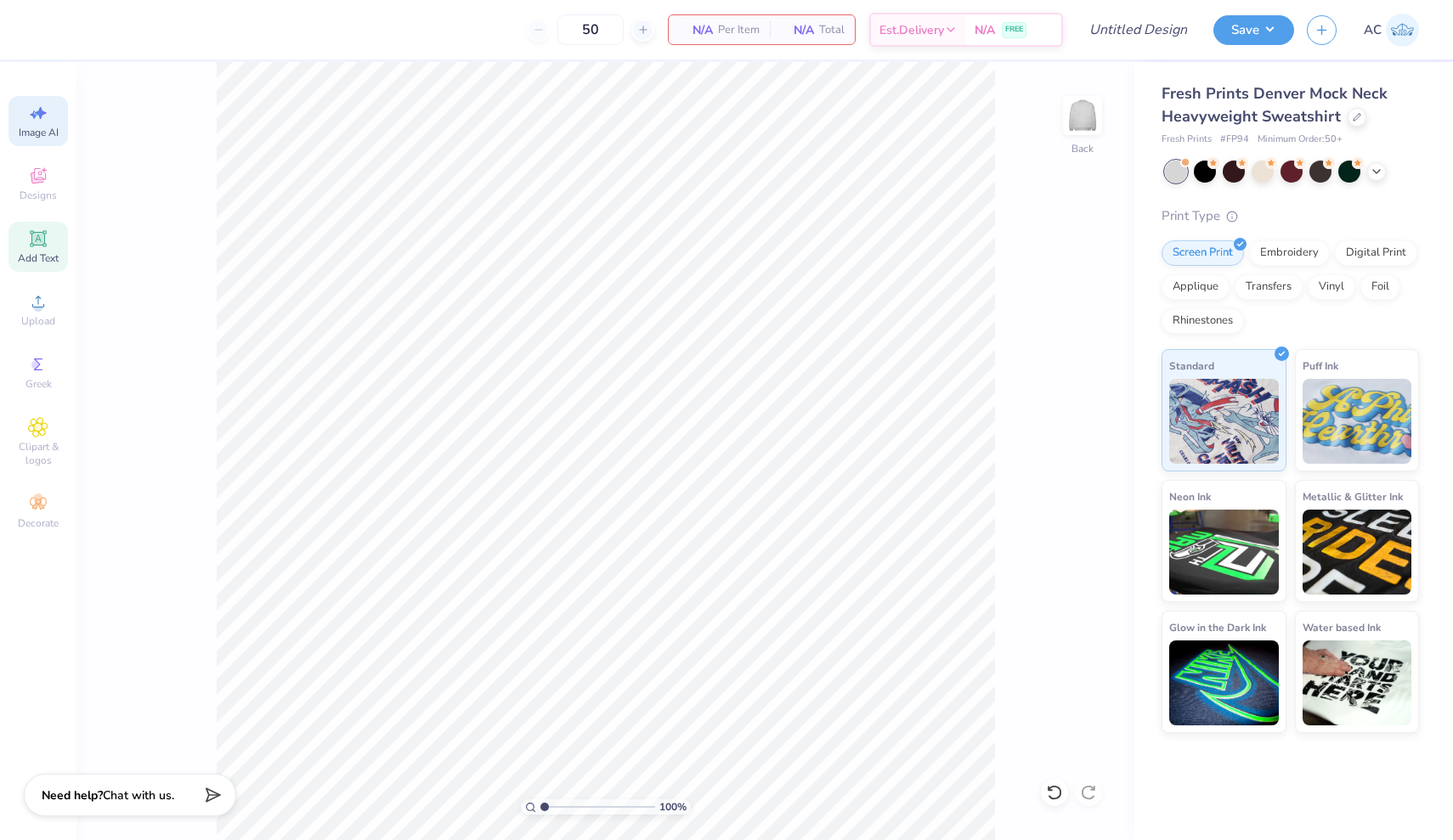
click at [48, 248] on div "Add Text" at bounding box center [38, 247] width 59 height 50
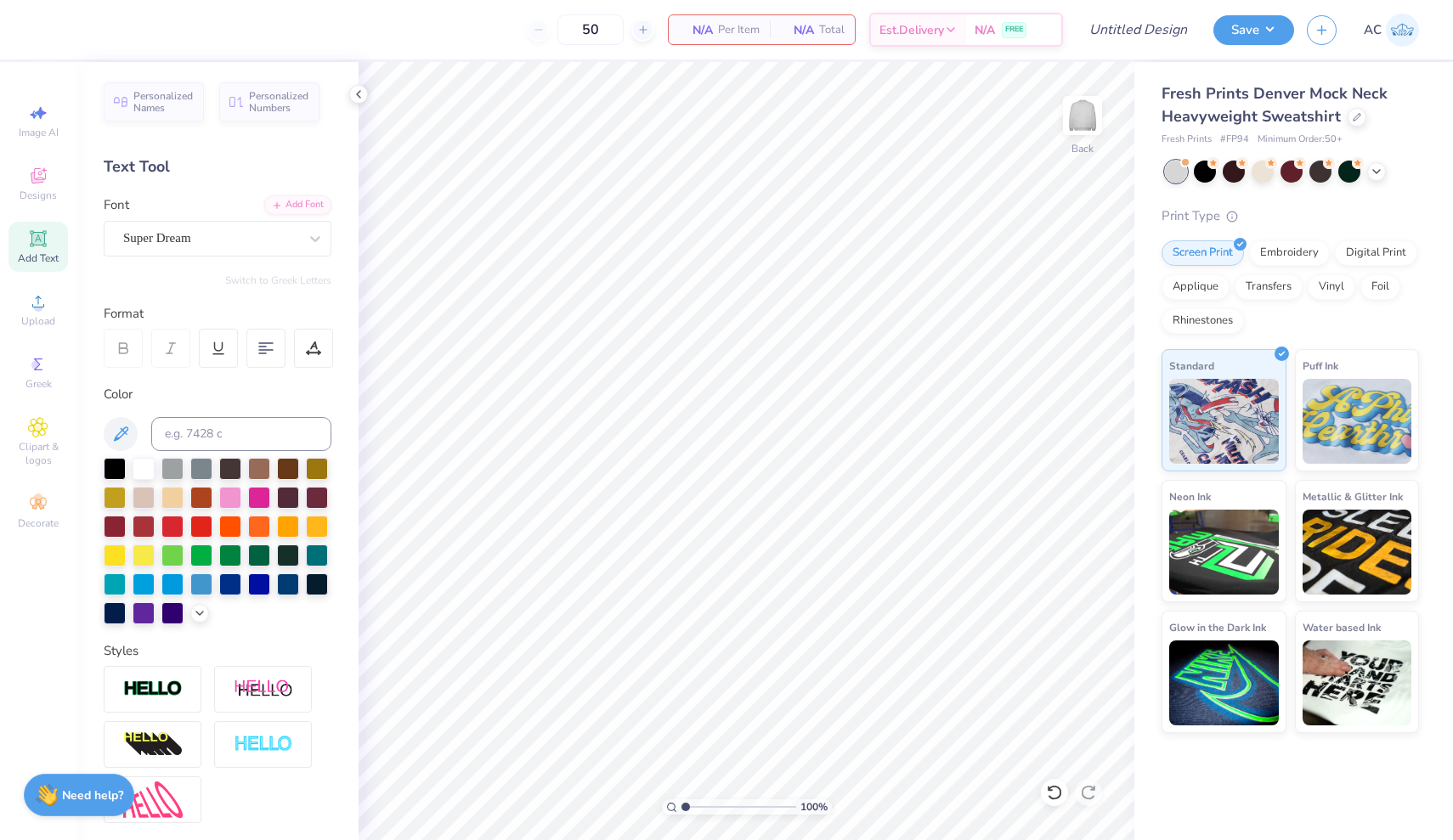
click at [48, 249] on div "Add Text" at bounding box center [38, 247] width 59 height 50
type textarea "X"
type textarea "p"
type textarea "PHI MU"
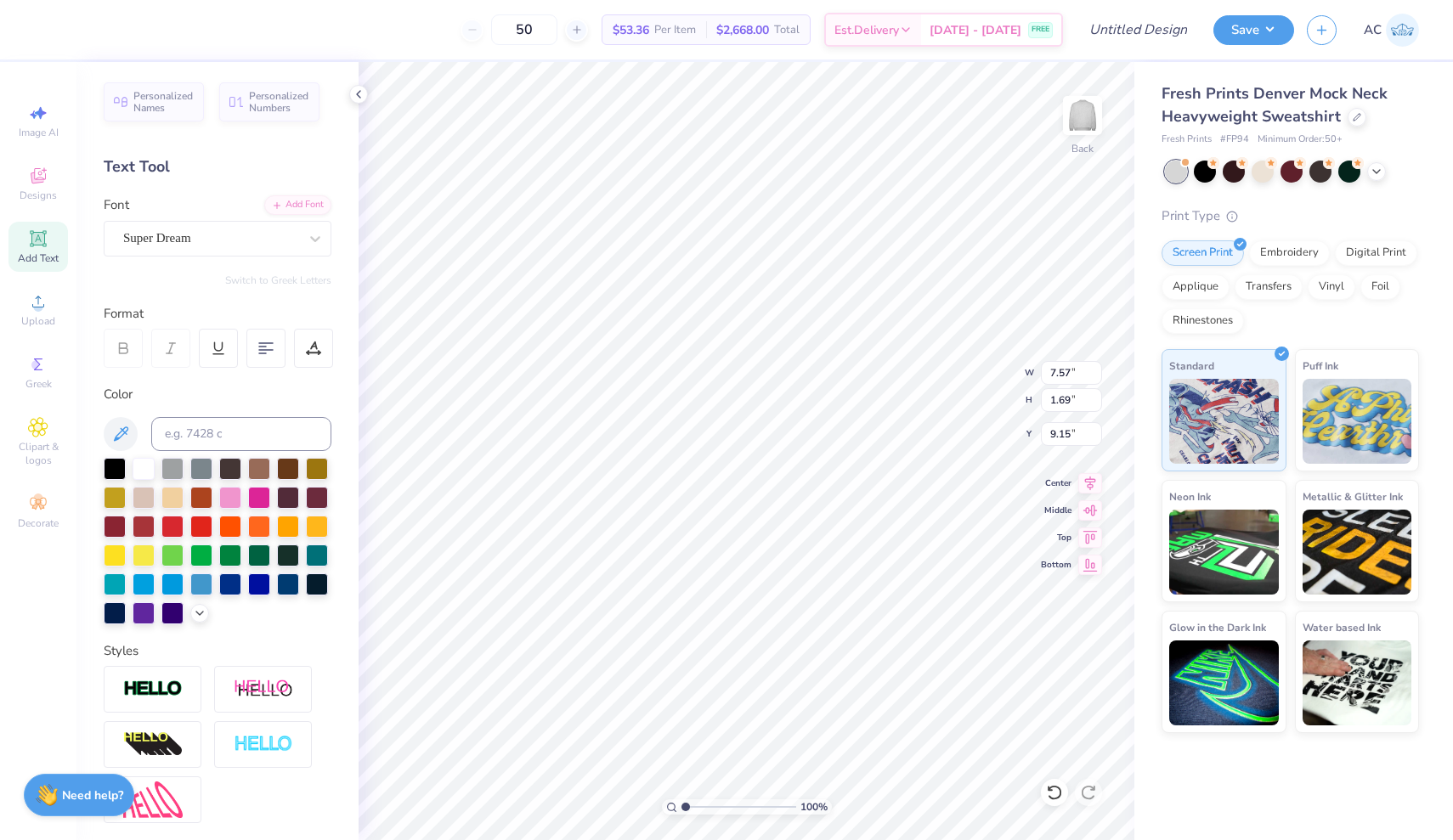
type input "3.54"
type input "9.97"
type input "2.23"
click at [169, 582] on div at bounding box center [172, 582] width 22 height 22
click at [206, 581] on div at bounding box center [201, 582] width 22 height 22
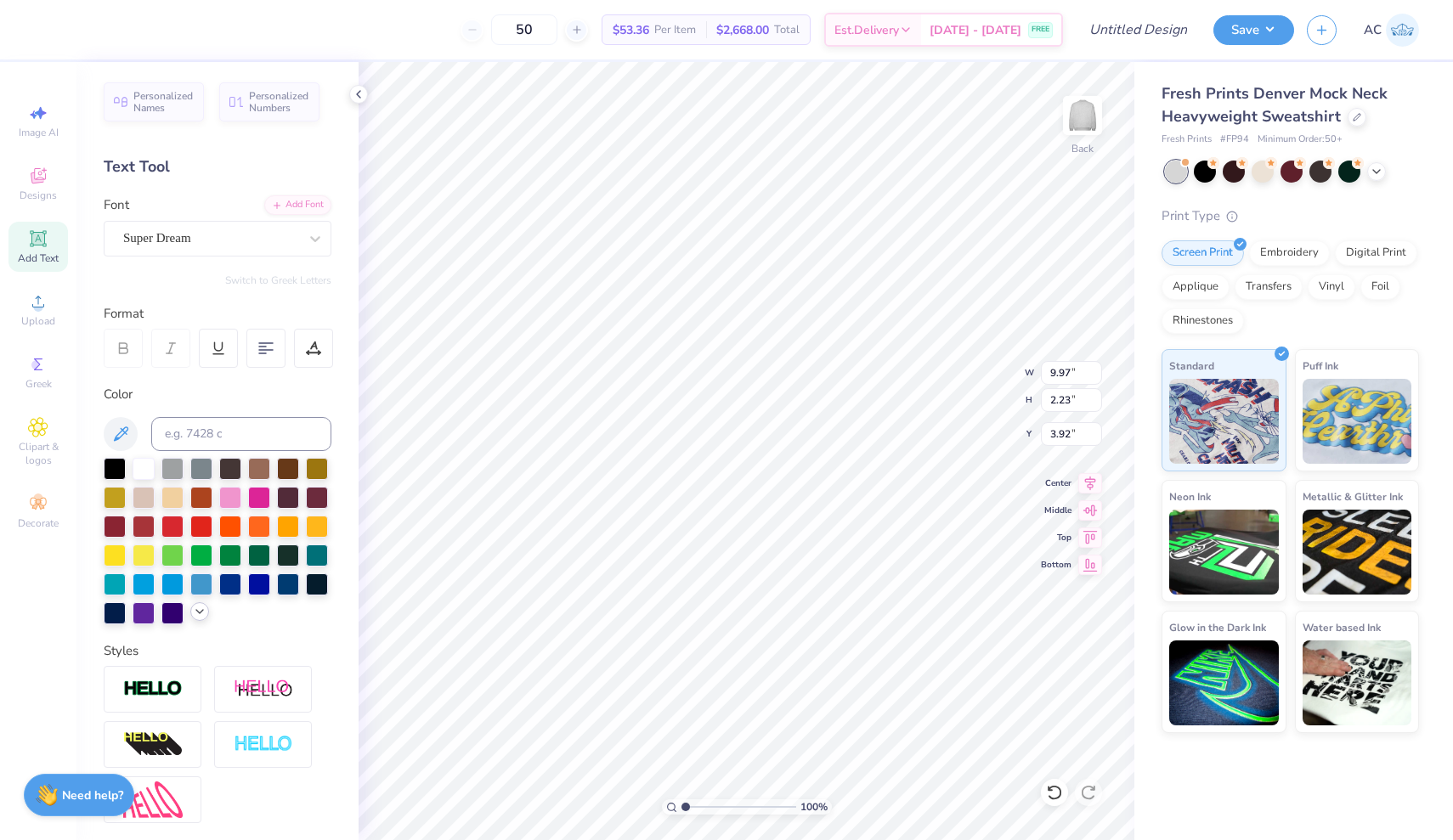
click at [202, 607] on icon at bounding box center [200, 612] width 14 height 14
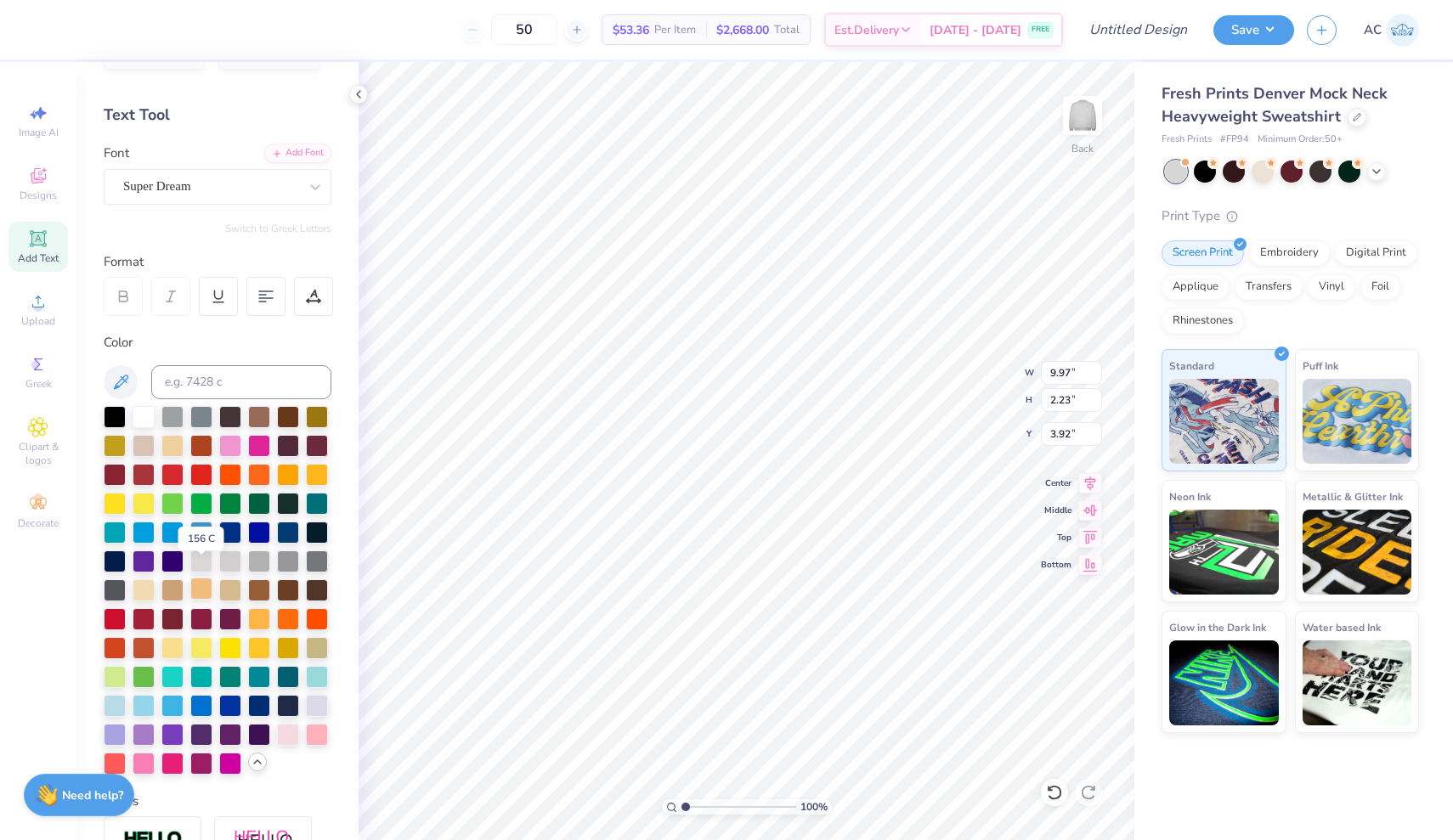
scroll to position [72, 0]
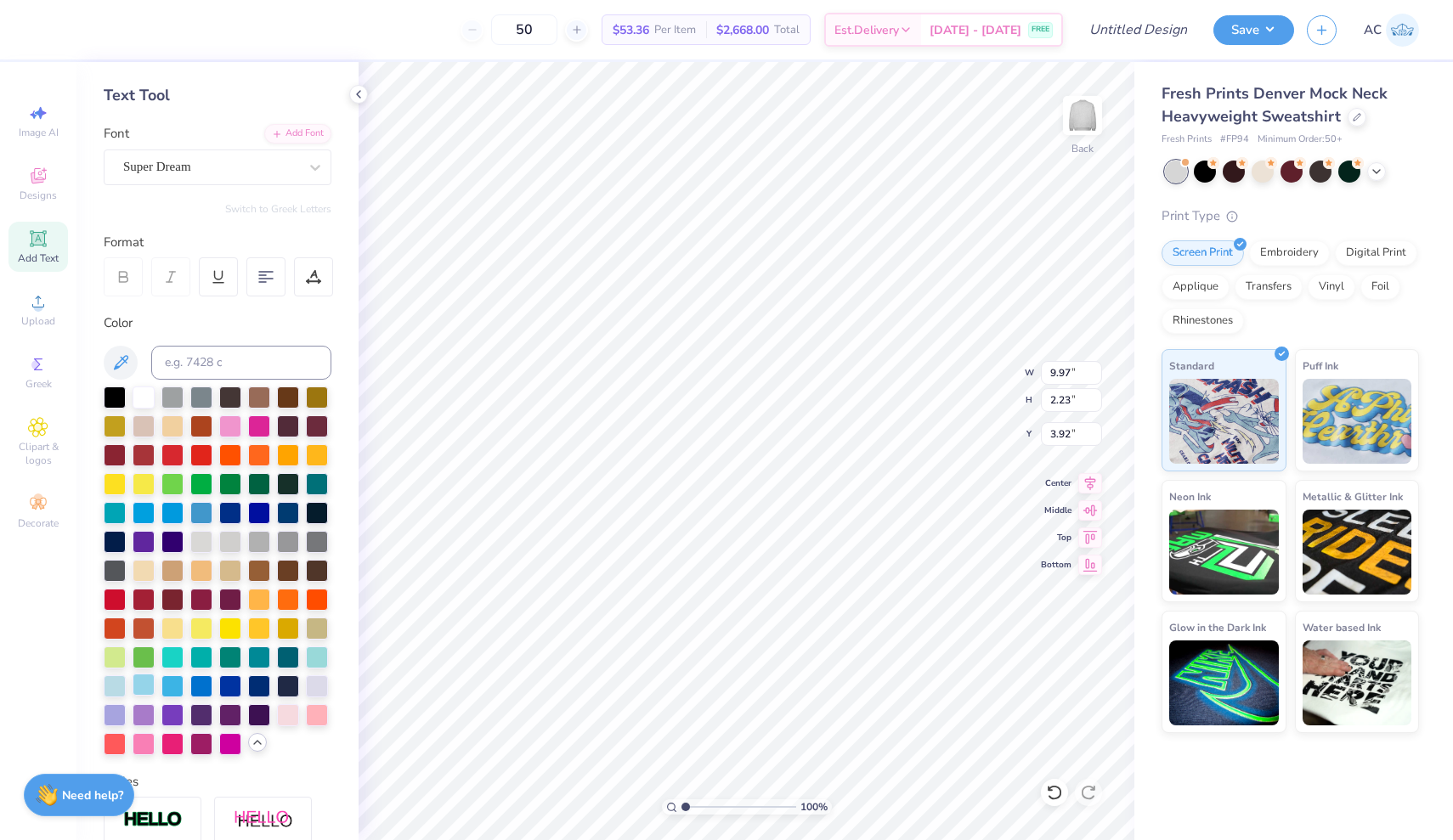
click at [146, 682] on div at bounding box center [144, 685] width 22 height 22
click at [100, 685] on div "Personalized Names Personalized Numbers Text Tool Add Font Font Super Dream Swi…" at bounding box center [217, 451] width 282 height 778
click at [117, 685] on div at bounding box center [114, 685] width 22 height 22
type input "3.67"
click at [129, 271] on icon at bounding box center [123, 277] width 16 height 16
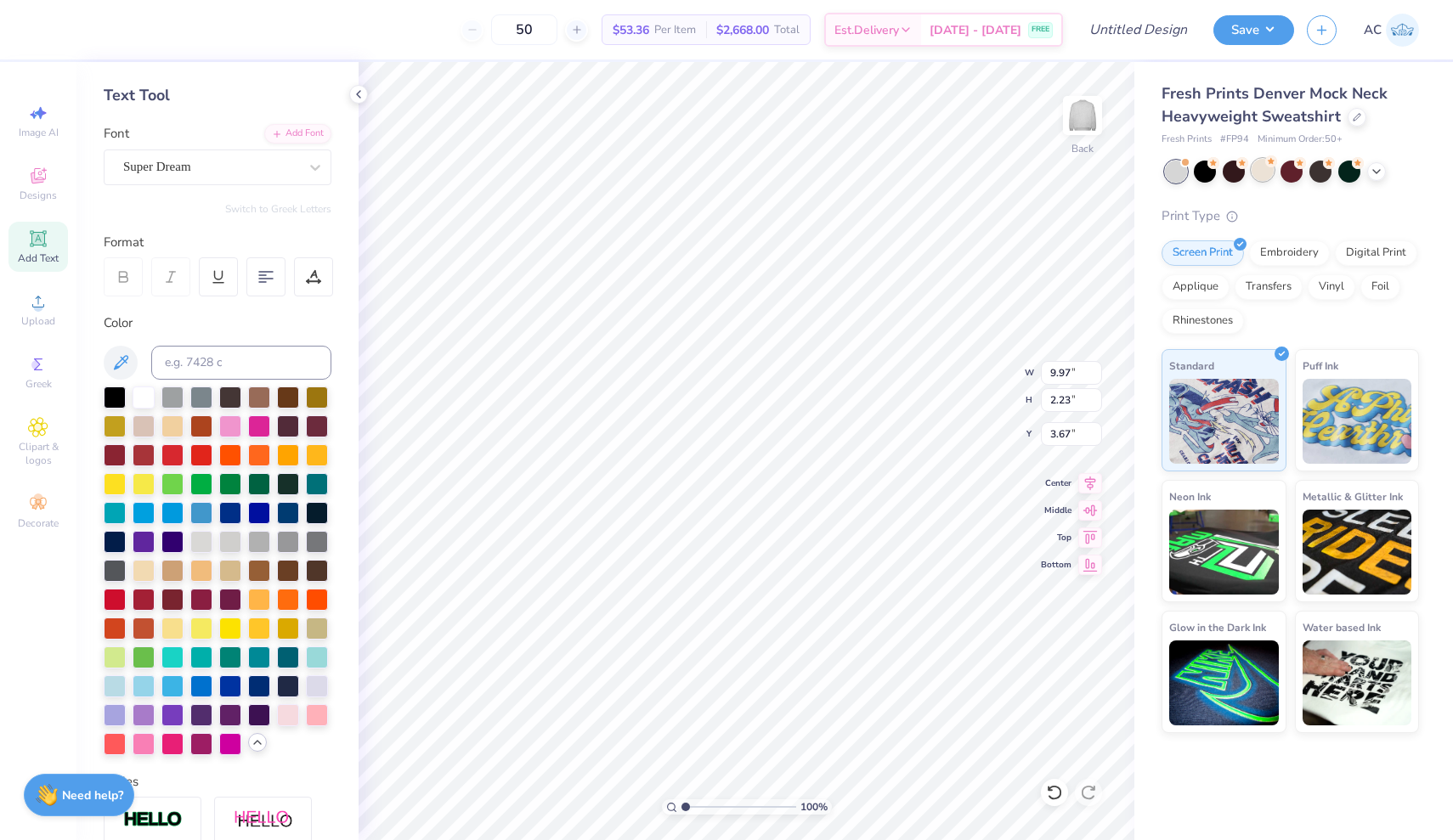
click at [1271, 169] on div at bounding box center [1262, 170] width 22 height 22
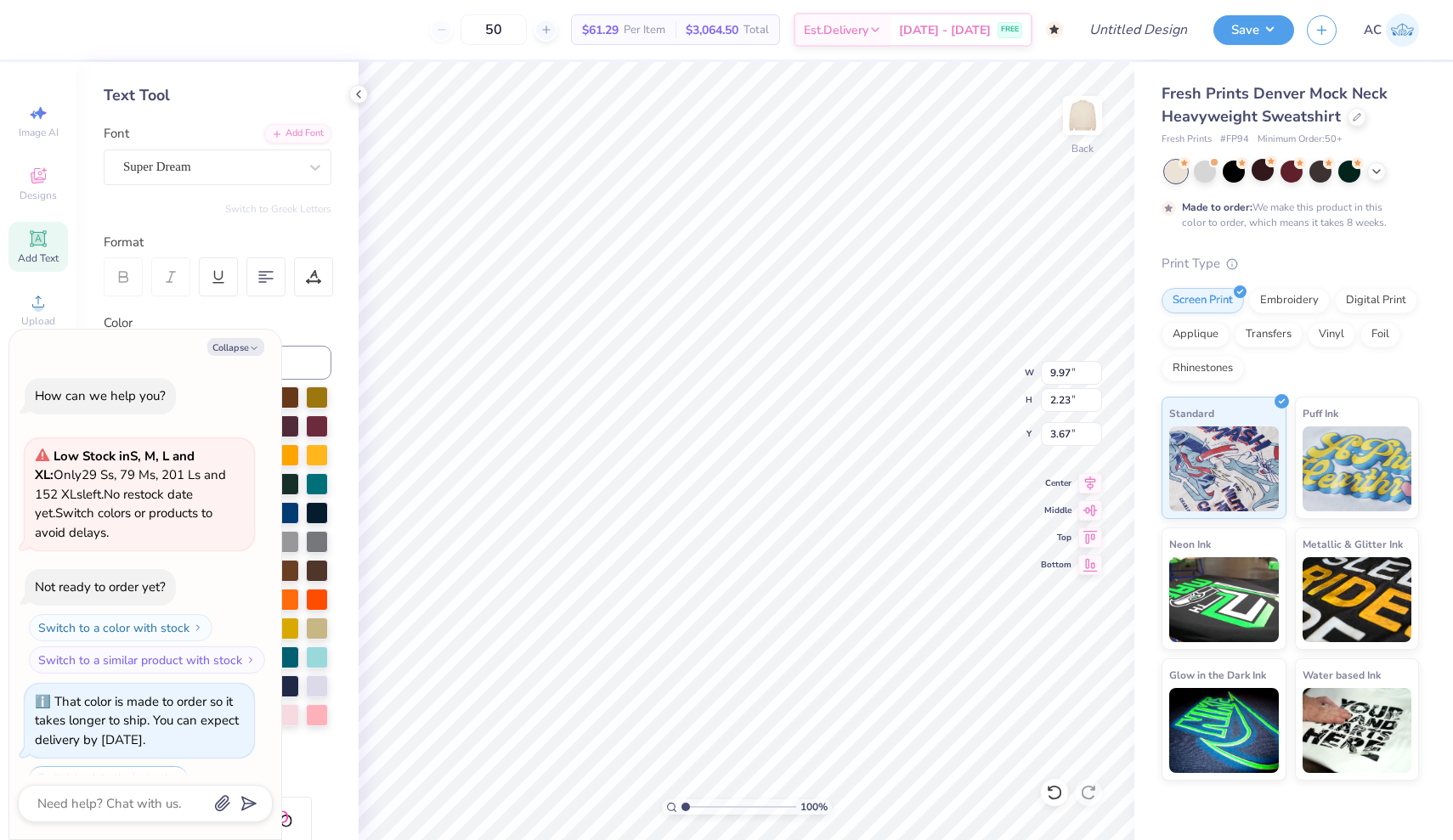
scroll to position [66, 0]
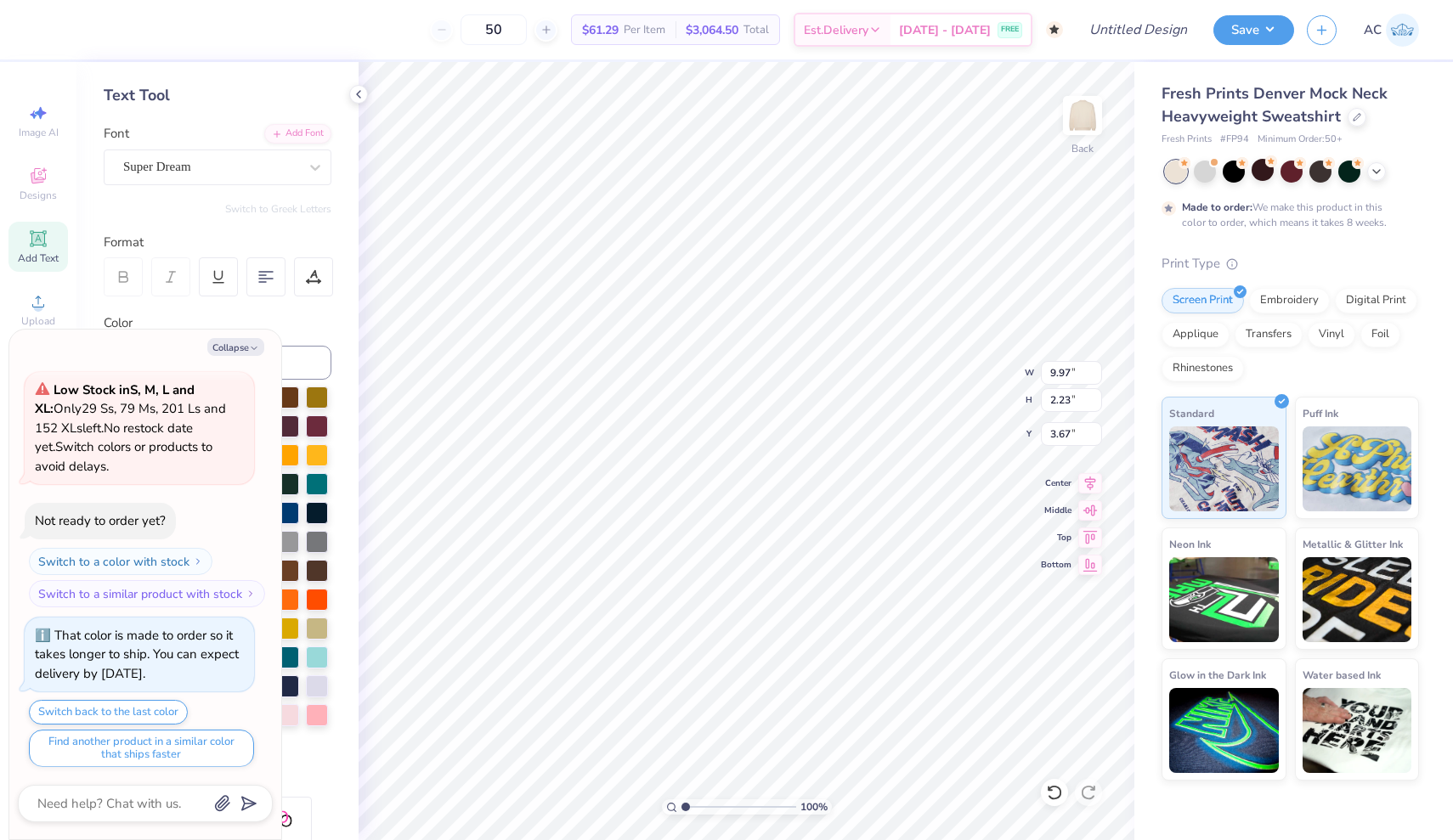
type textarea "x"
type input "3.26"
click at [1205, 173] on div at bounding box center [1204, 170] width 22 height 22
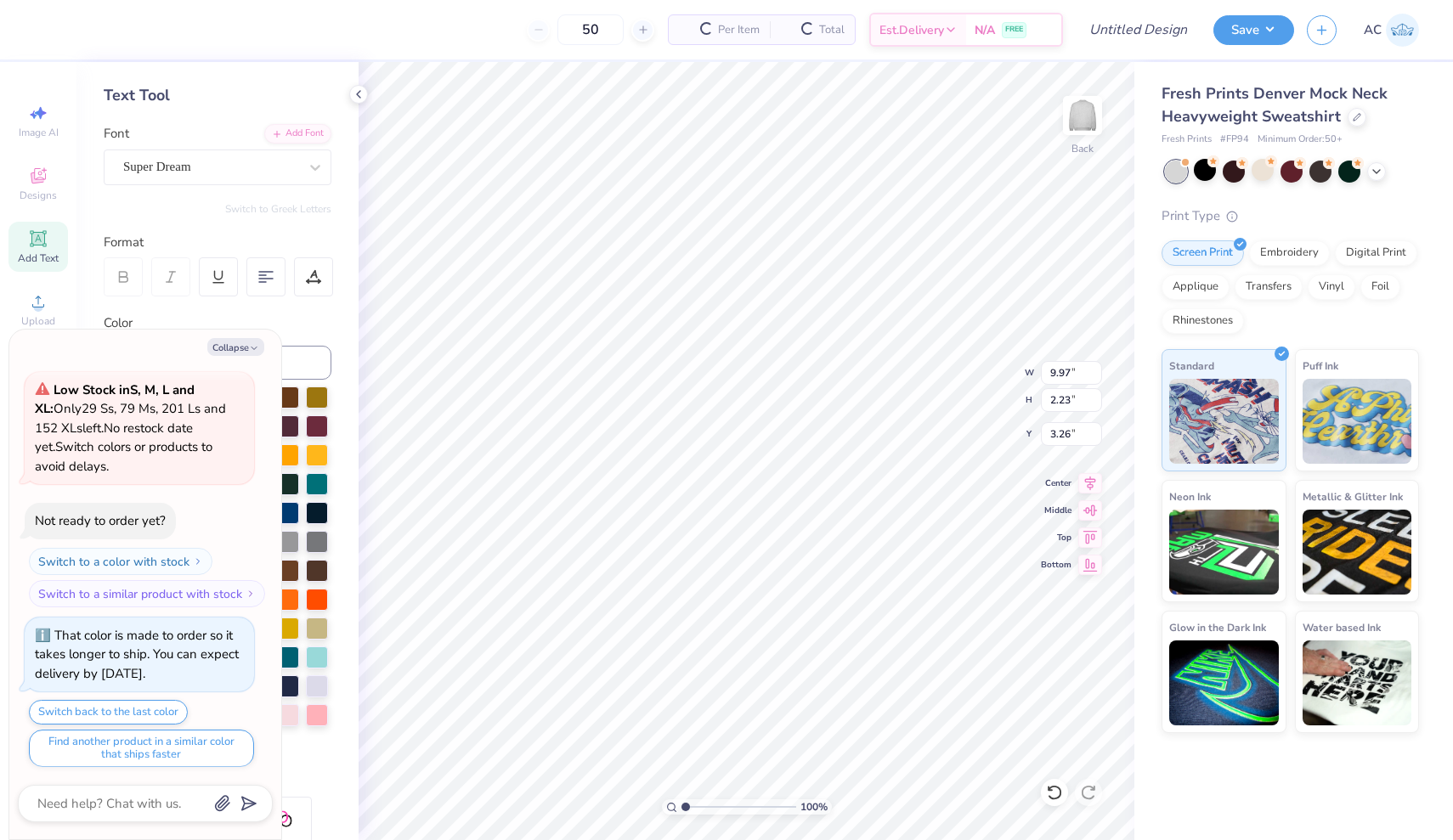
scroll to position [425, 0]
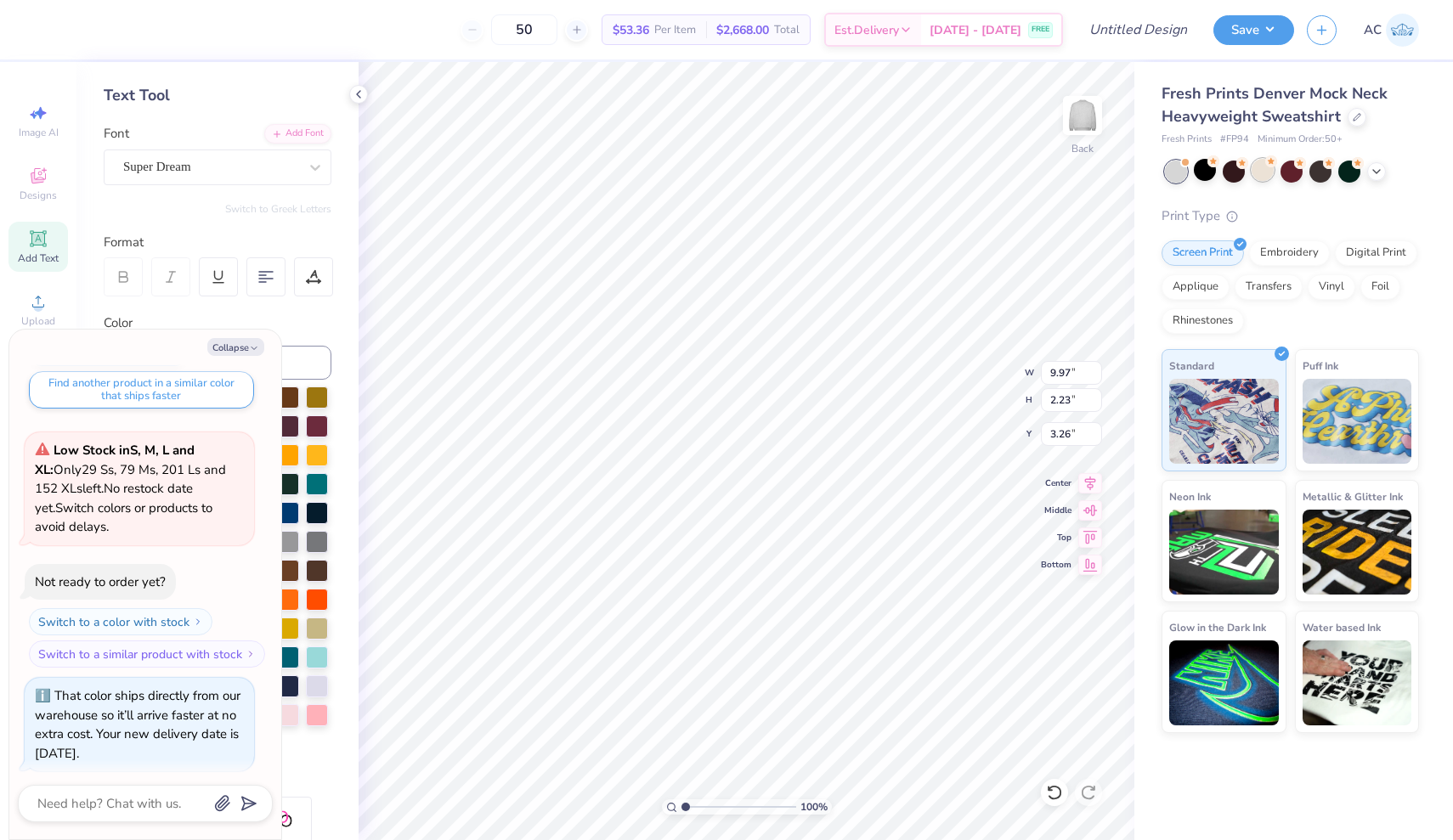
click at [1267, 171] on div at bounding box center [1262, 170] width 22 height 22
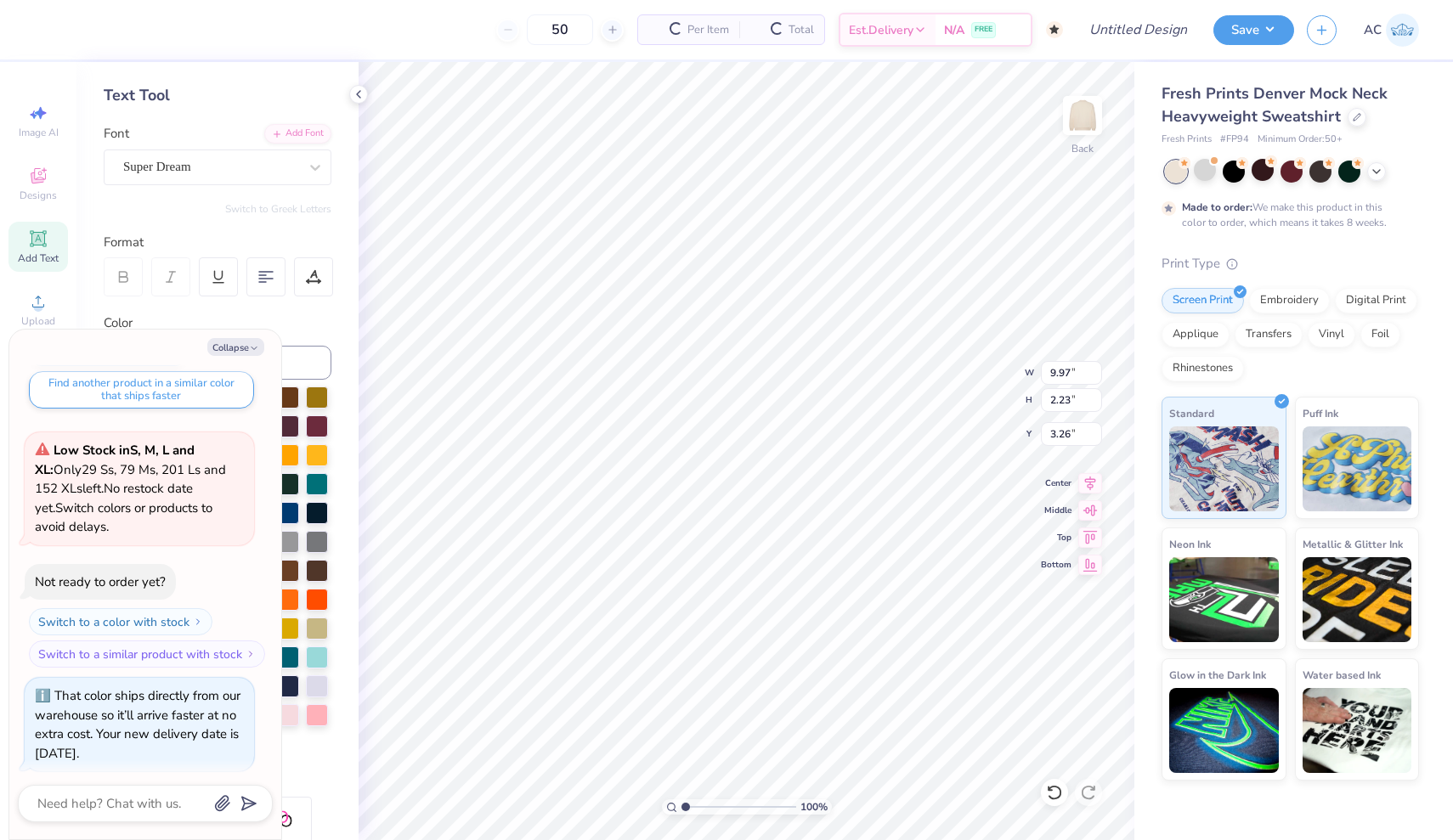
scroll to position [584, 0]
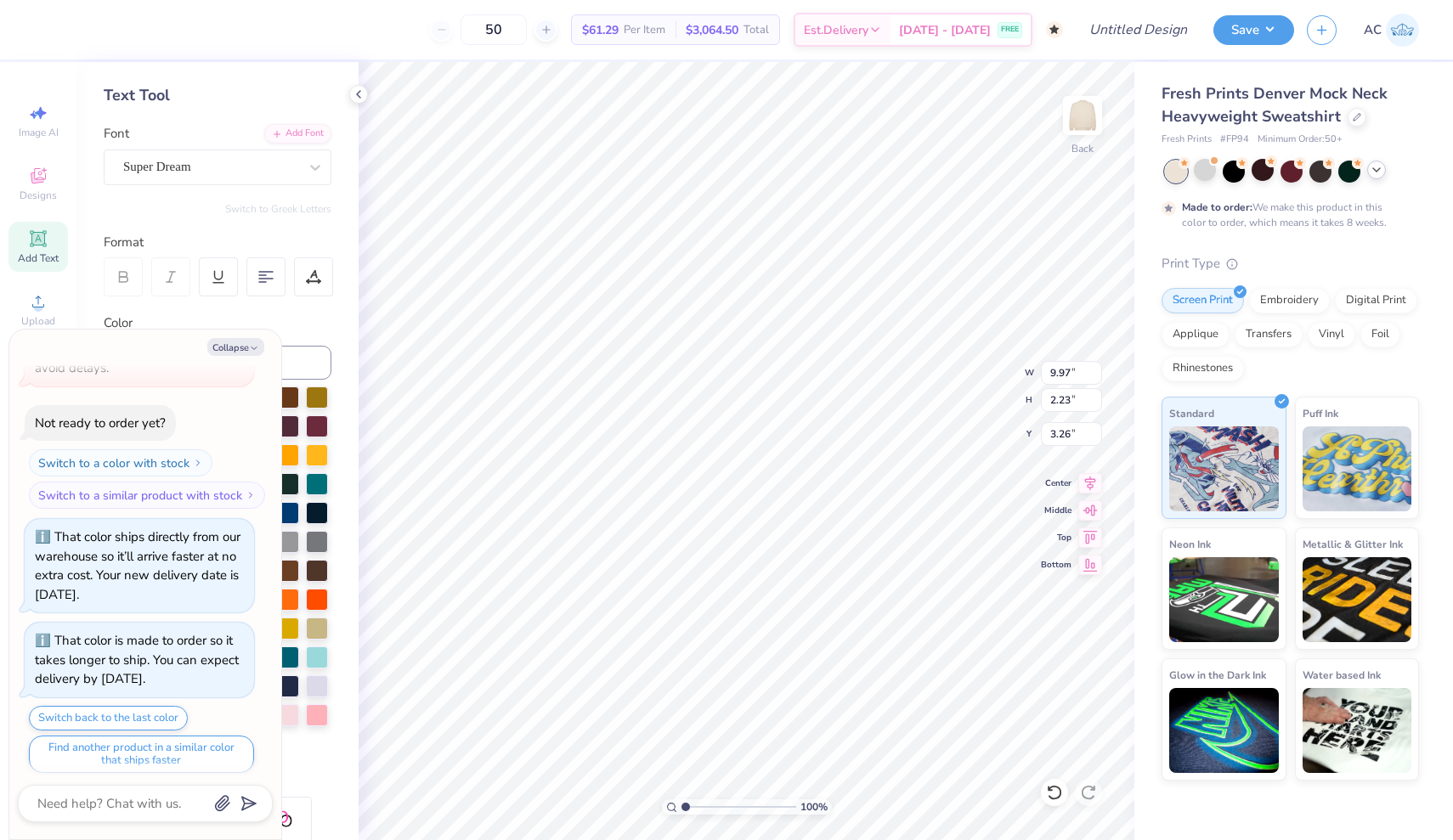
click at [1372, 170] on icon at bounding box center [1376, 170] width 14 height 14
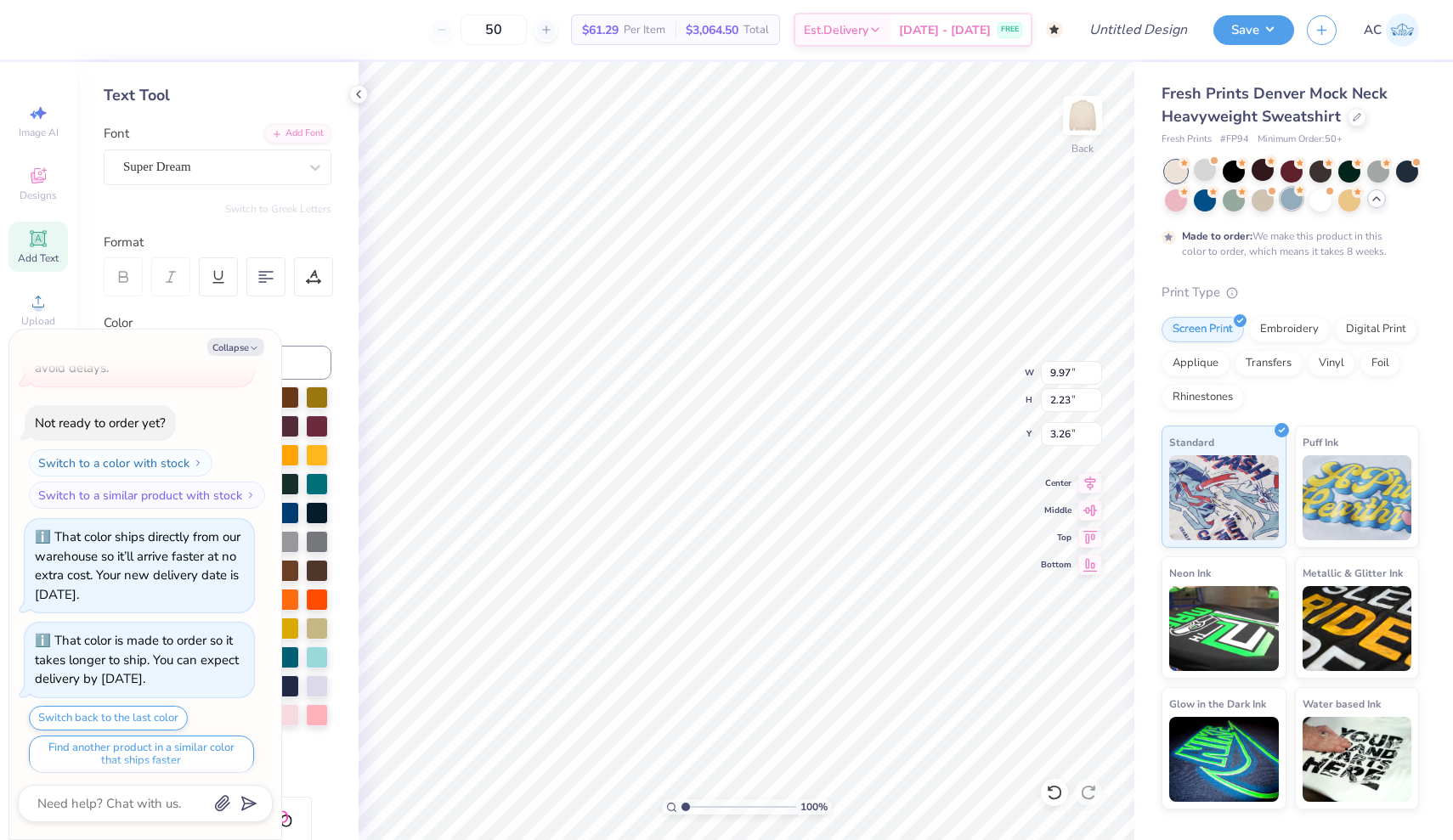
click at [1292, 202] on div at bounding box center [1291, 199] width 22 height 22
click at [1323, 204] on div at bounding box center [1320, 199] width 22 height 22
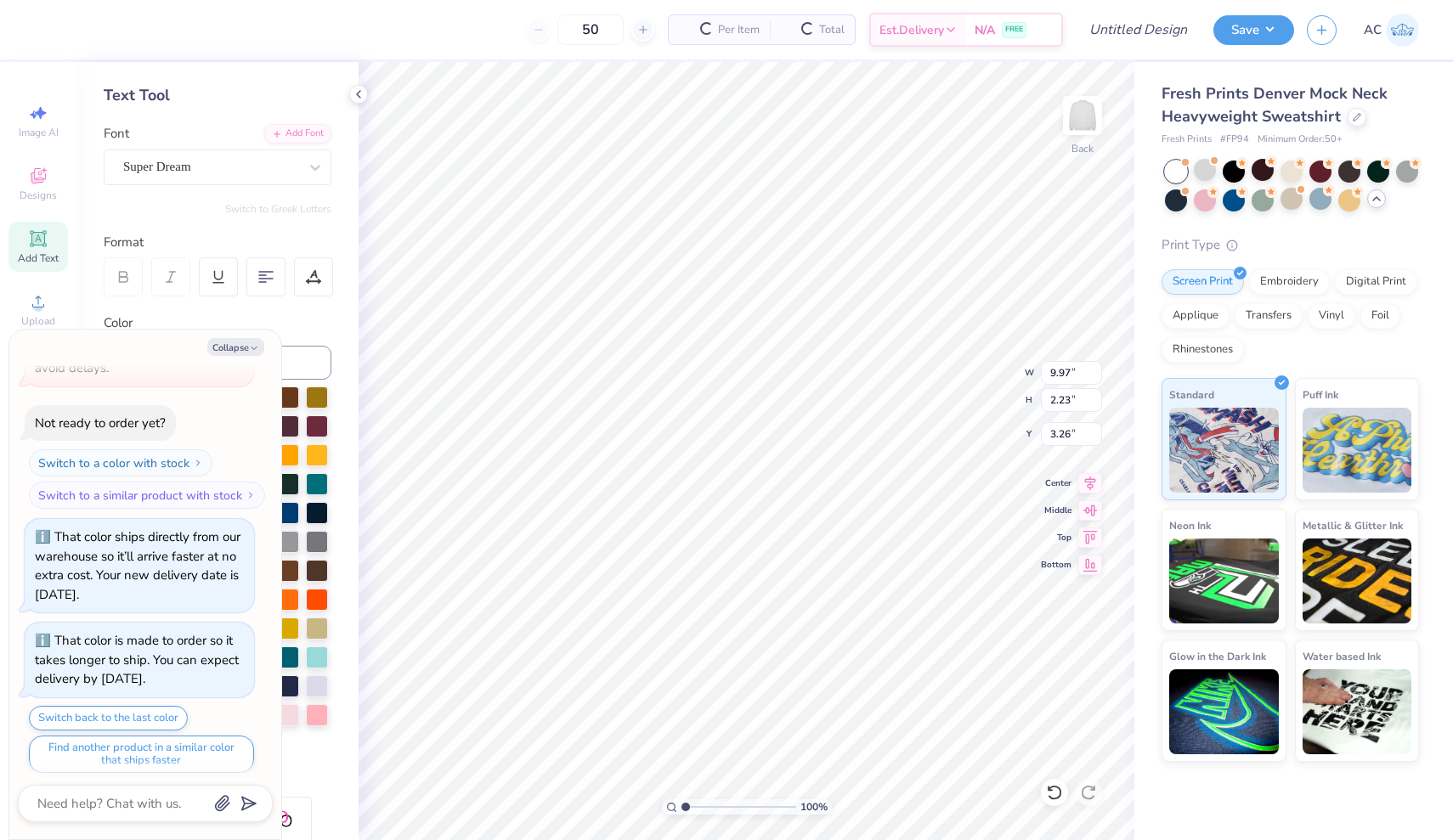
scroll to position [942, 0]
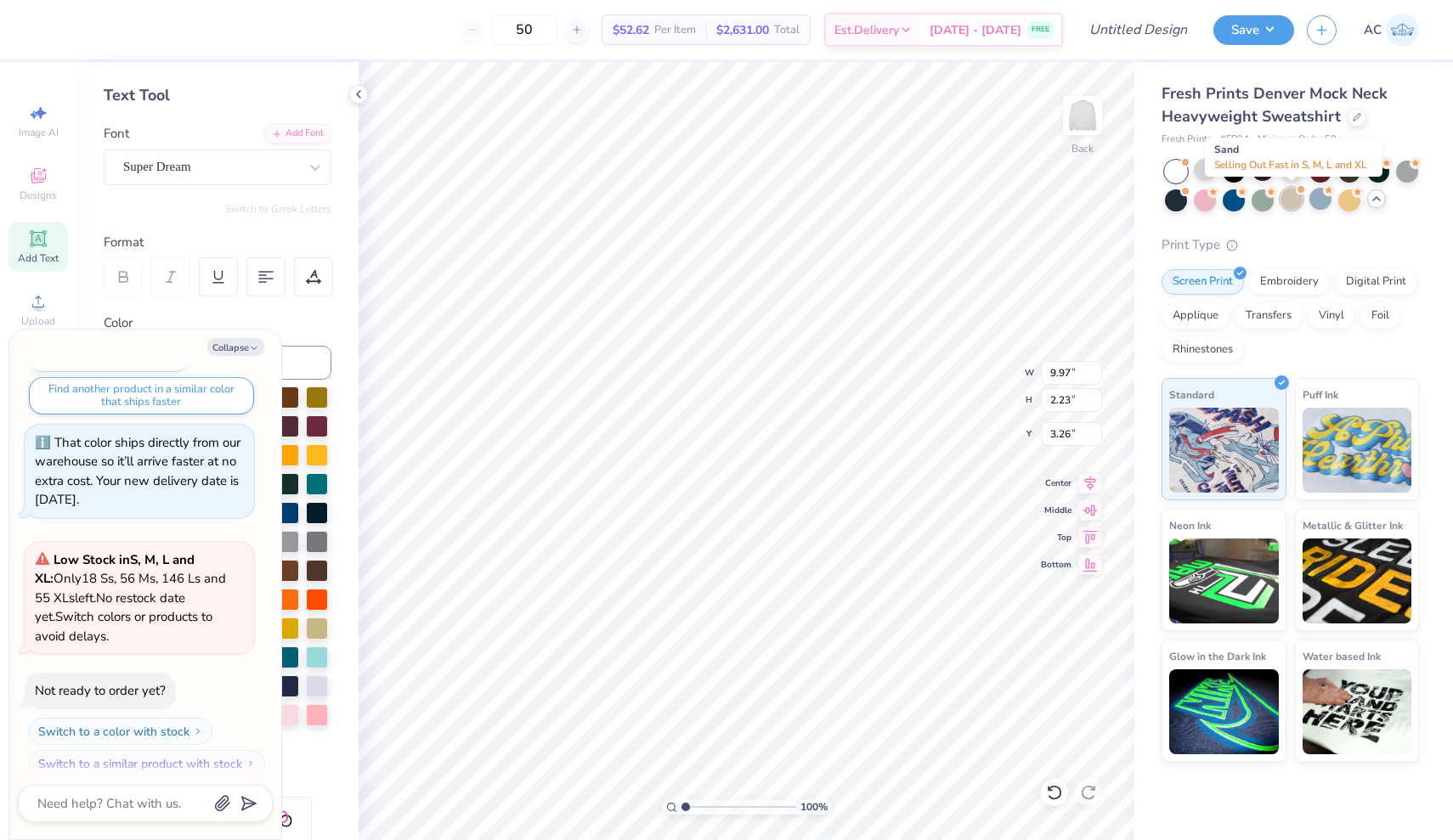
click at [1297, 202] on div at bounding box center [1291, 199] width 22 height 22
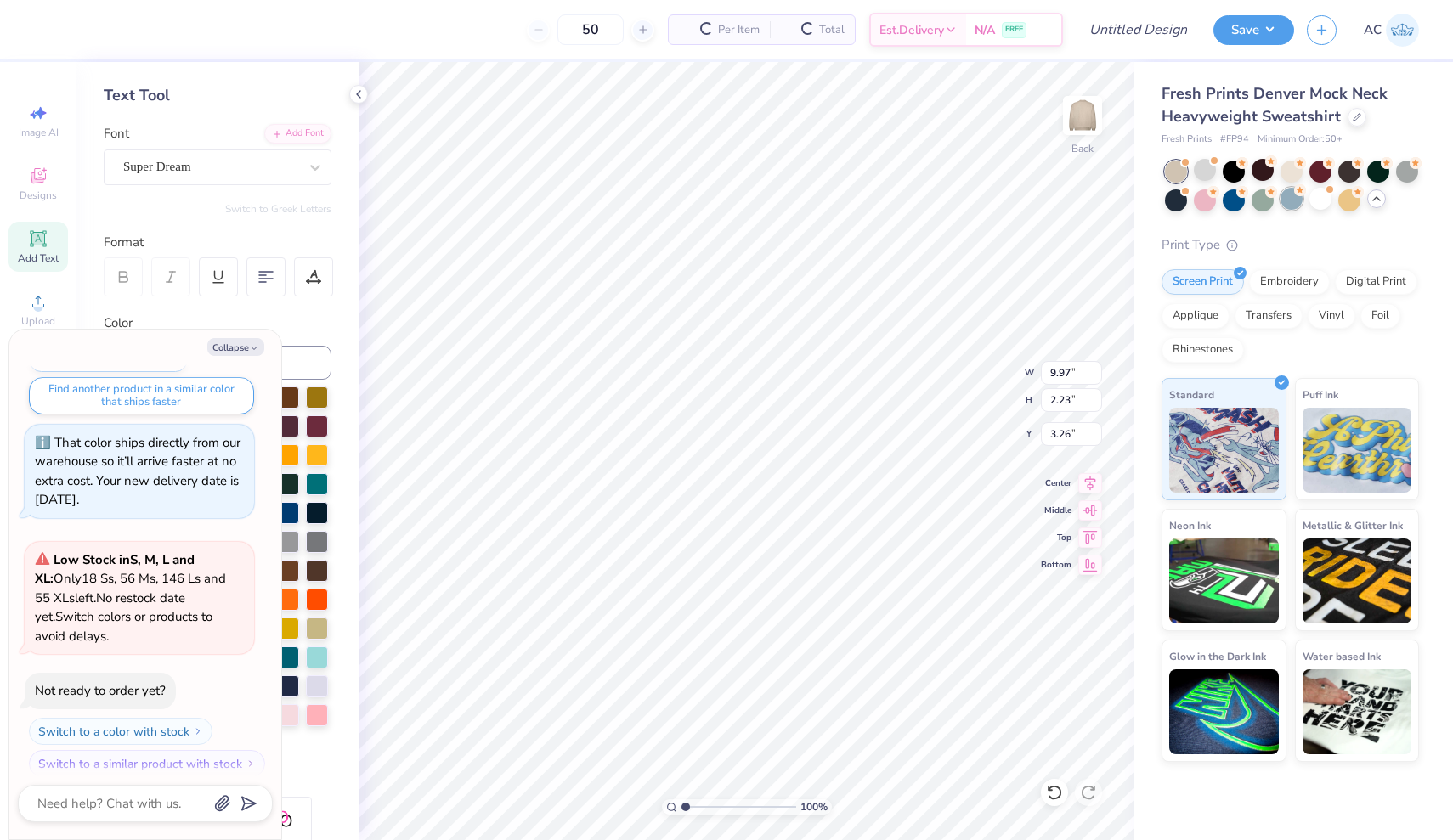
scroll to position [1179, 0]
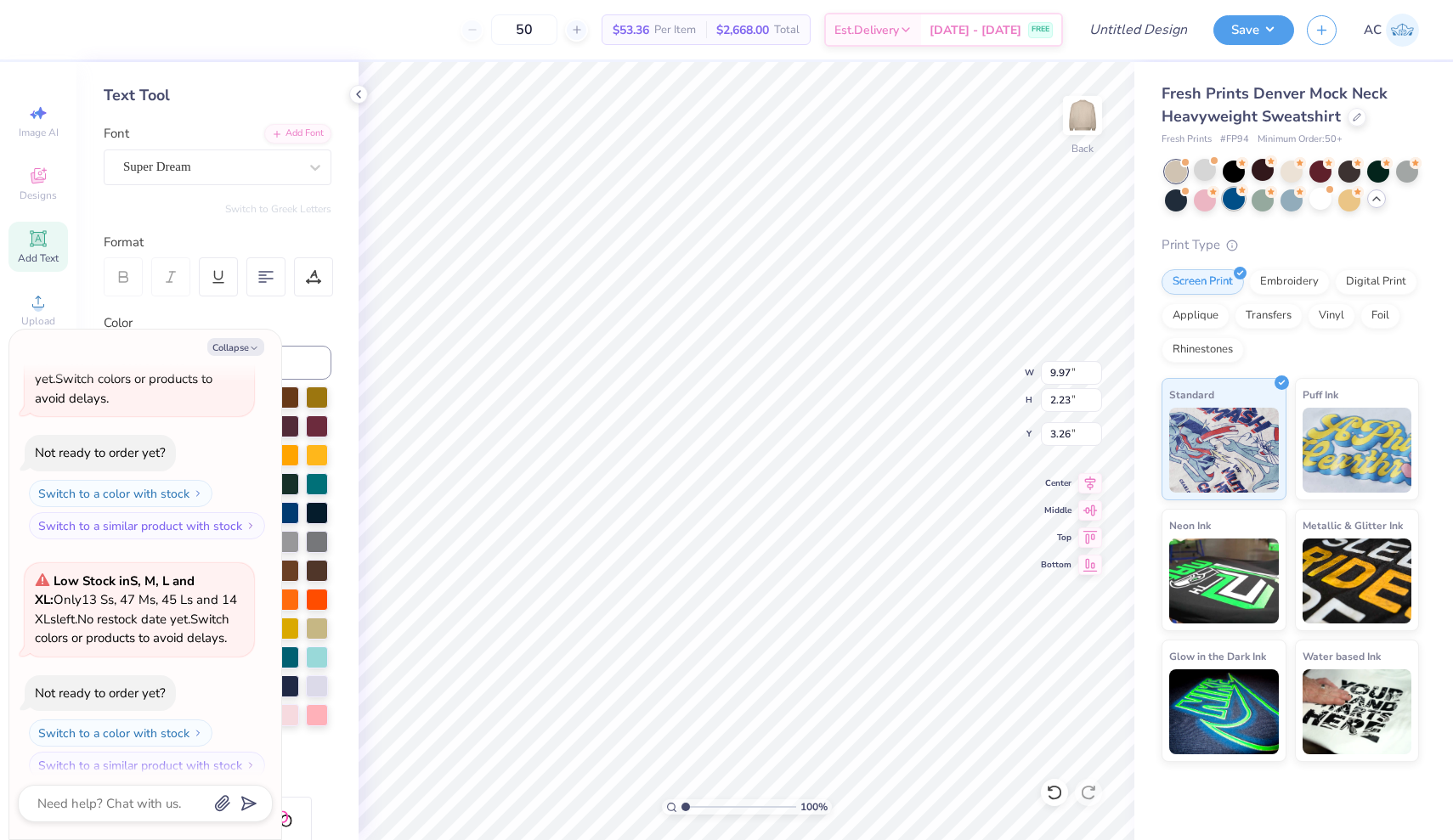
click at [1242, 201] on div at bounding box center [1233, 199] width 22 height 22
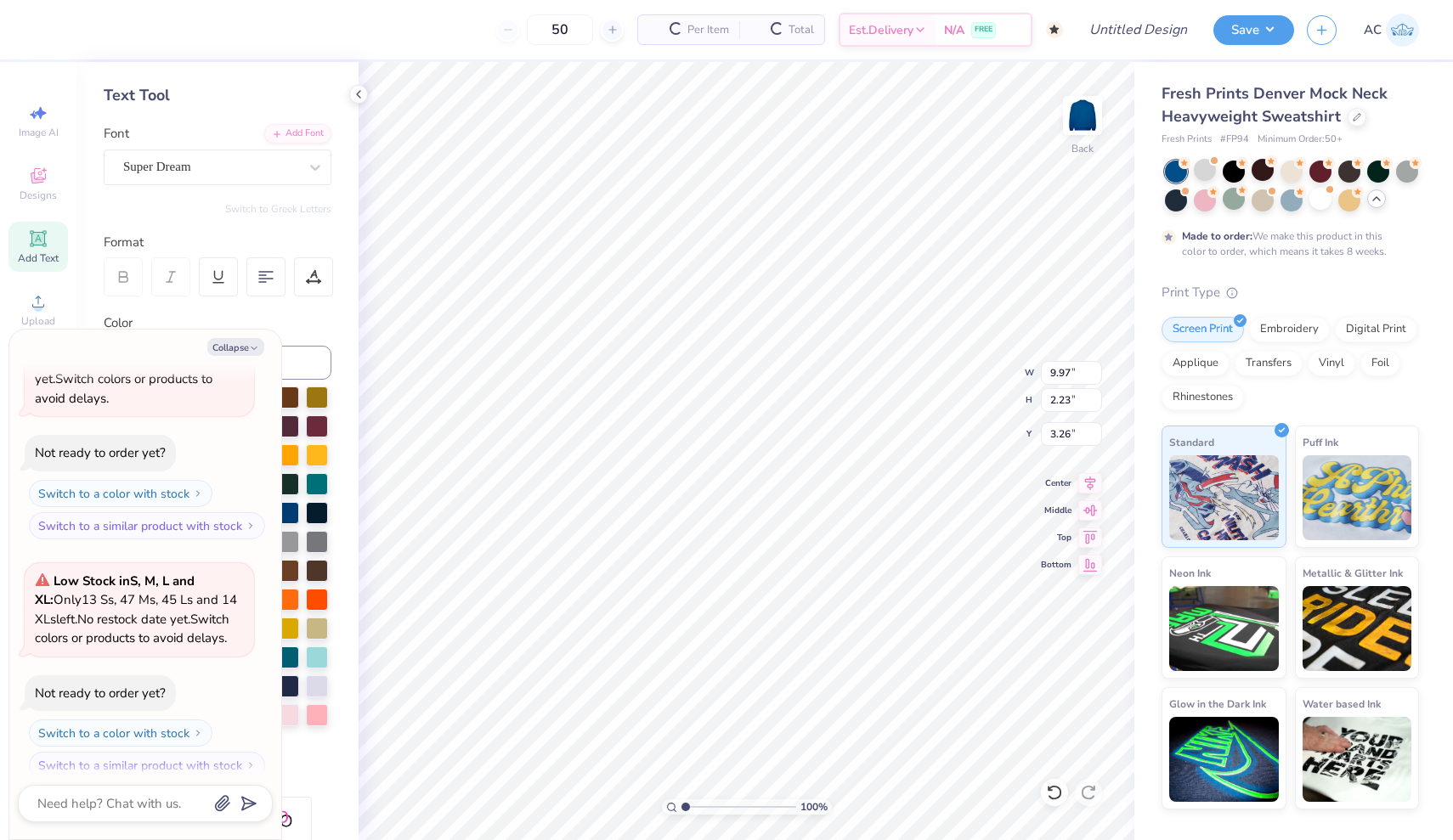
scroll to position [1339, 0]
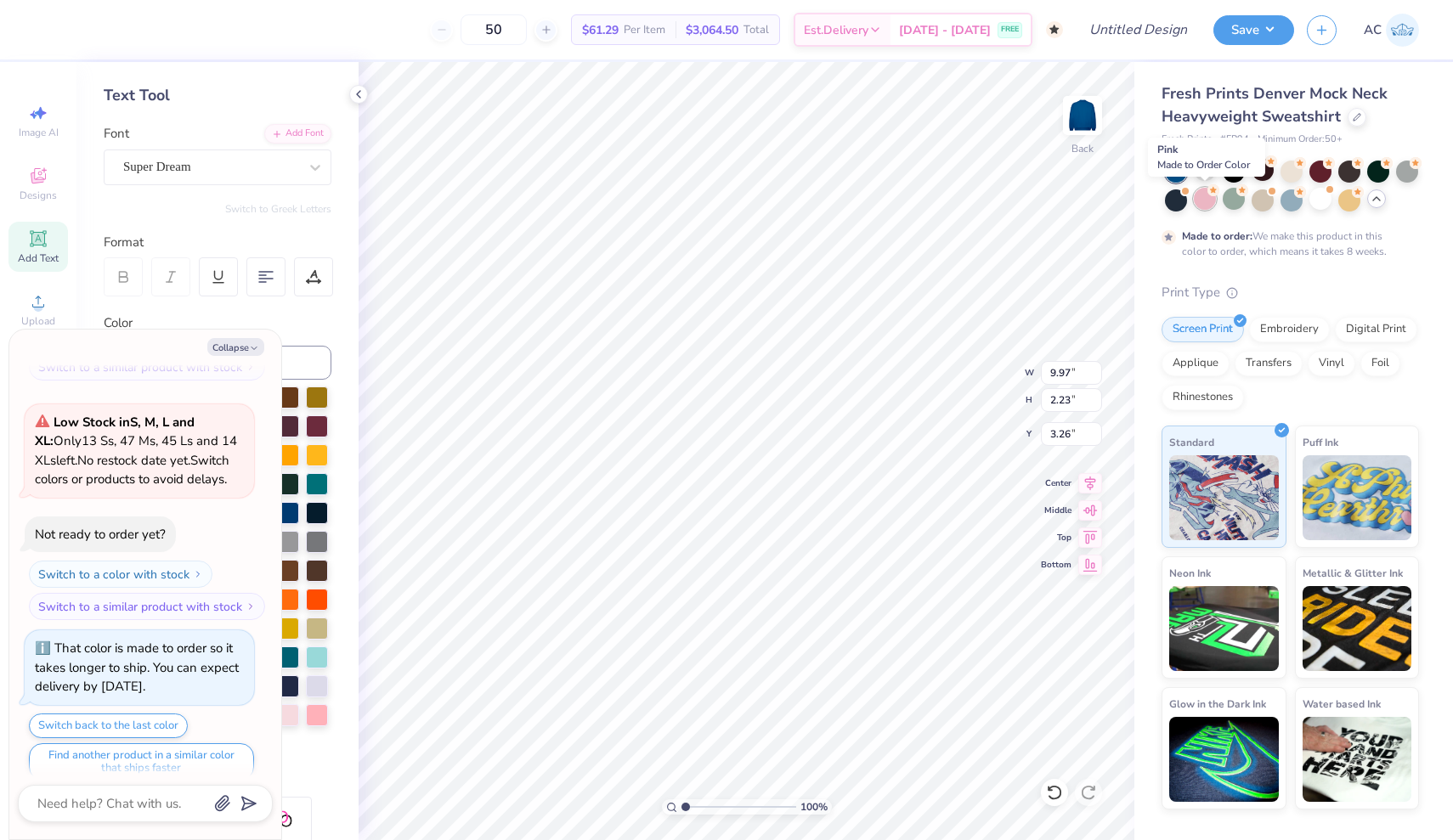
click at [1201, 198] on div at bounding box center [1204, 199] width 22 height 22
click at [1206, 178] on div at bounding box center [1204, 170] width 22 height 22
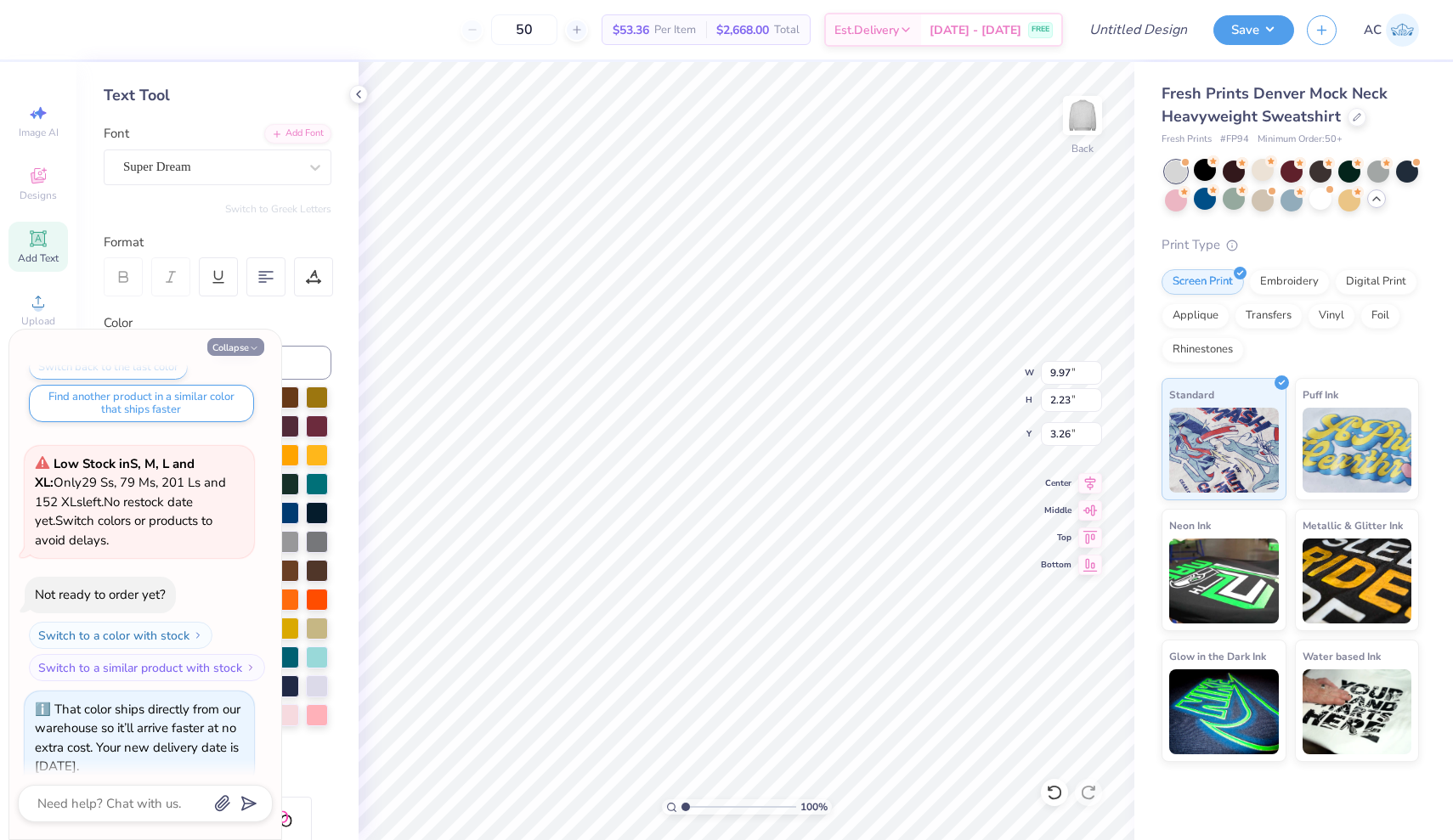
click at [256, 350] on icon "button" at bounding box center [254, 348] width 11 height 11
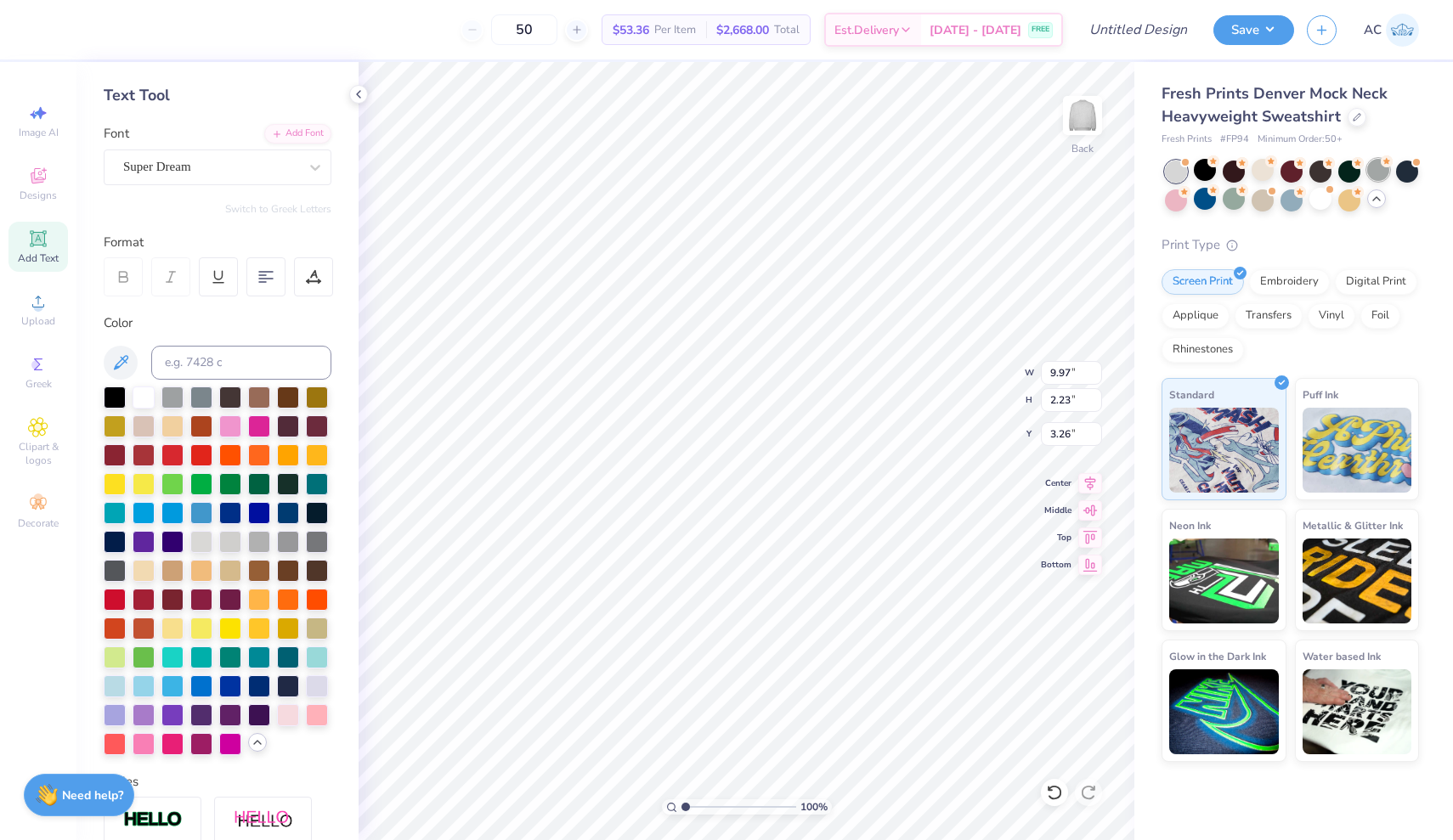
click at [1374, 176] on div at bounding box center [1377, 170] width 22 height 22
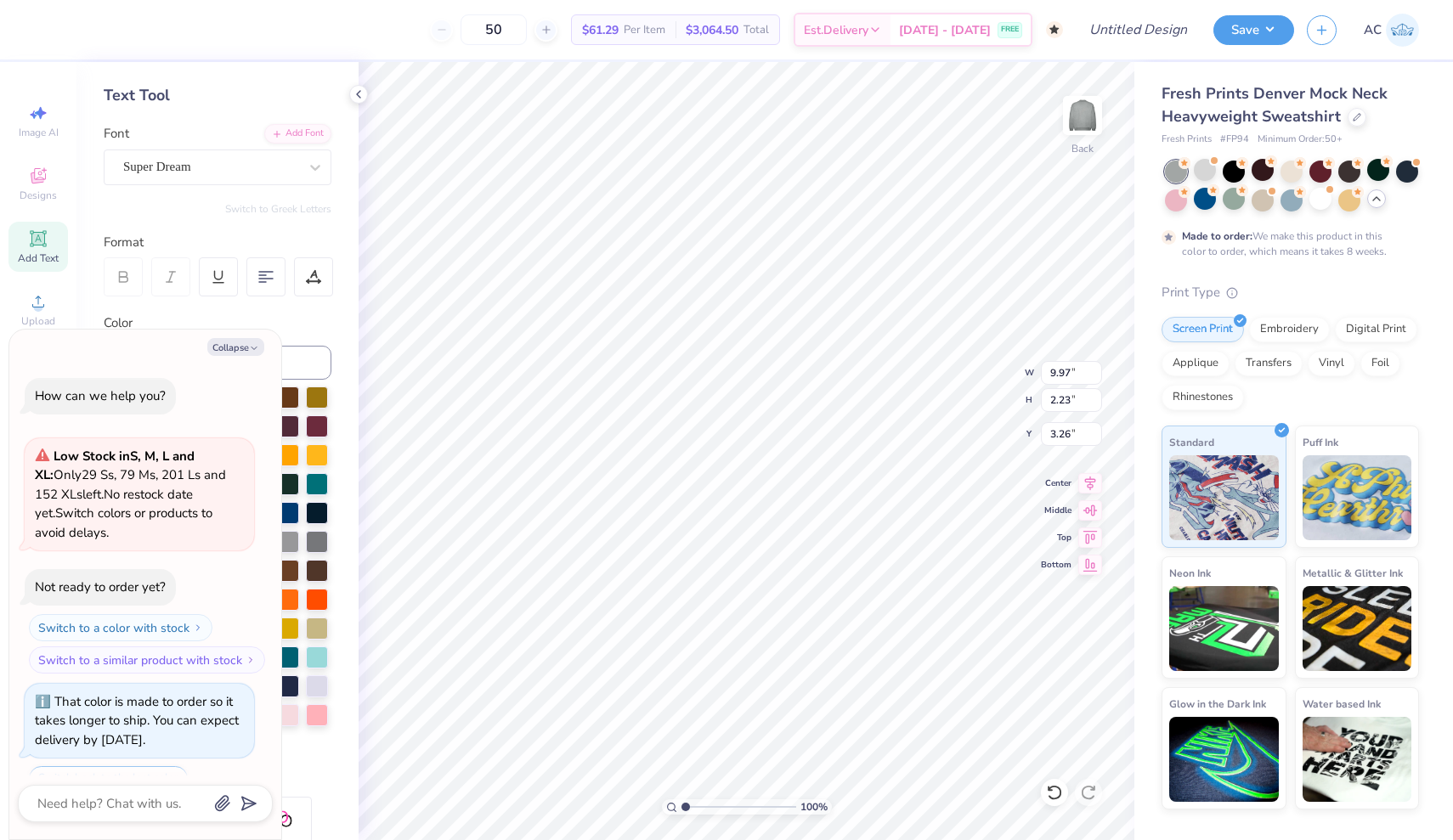
type textarea "x"
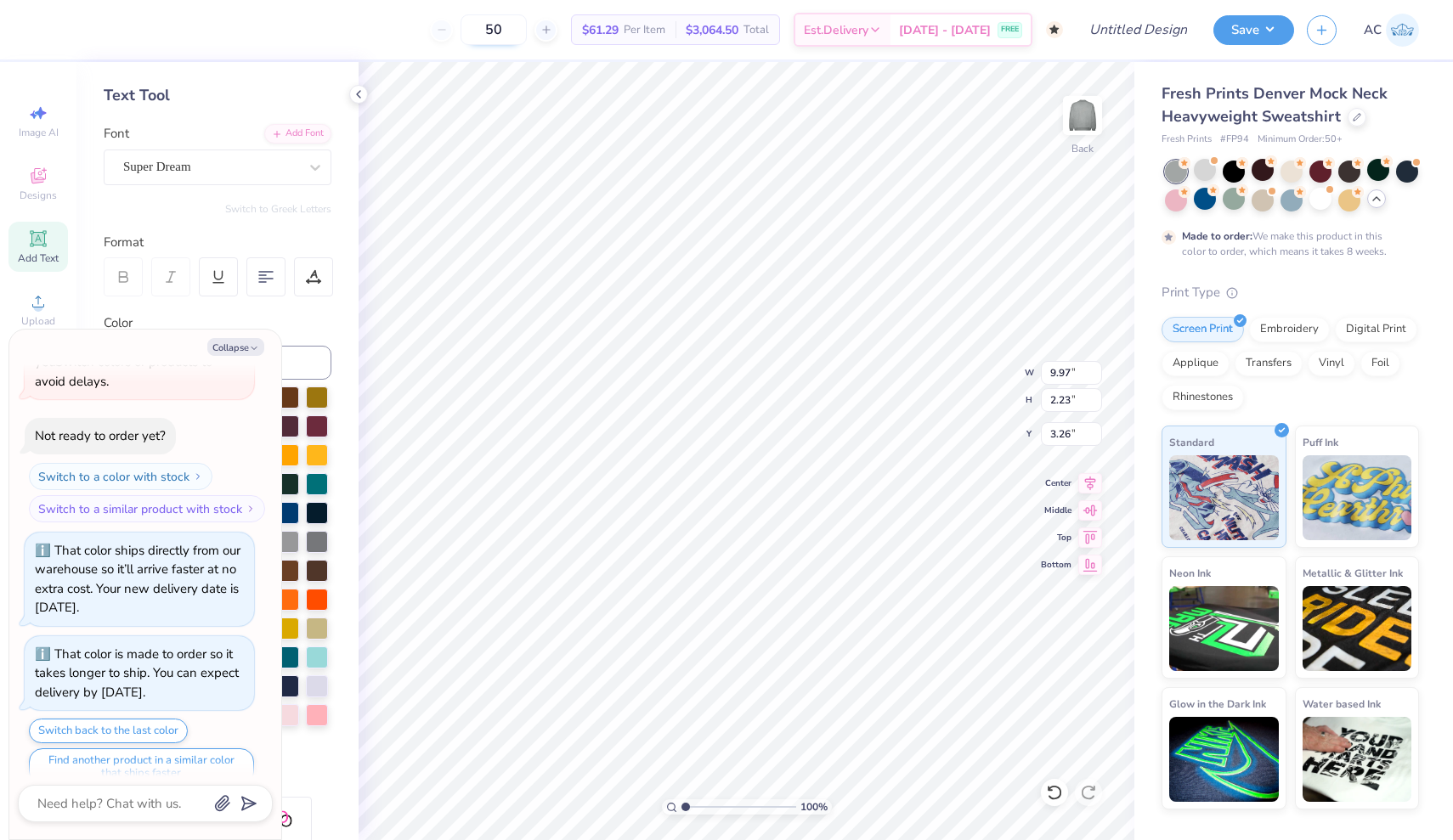
click at [519, 24] on input "50" at bounding box center [494, 30] width 66 height 31
type input "5"
type input "50"
click at [565, 94] on body "50 $61.29 Per Item $3,064.50 Total Est. Delivery [DATE] - [DATE] FREE Design Ti…" at bounding box center [726, 420] width 1453 height 840
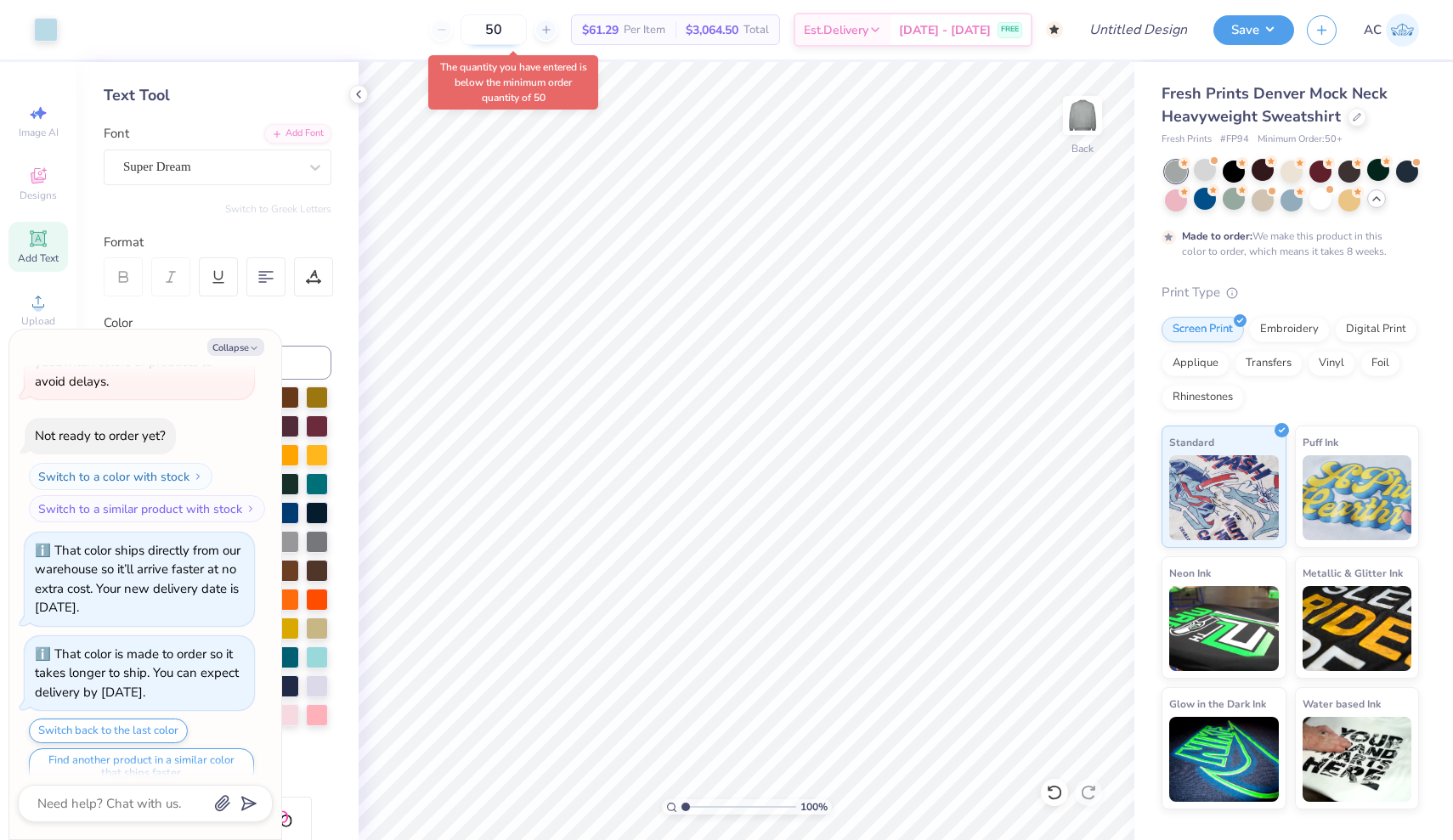
click at [527, 31] on input "50" at bounding box center [494, 30] width 66 height 31
click at [354, 98] on icon at bounding box center [359, 94] width 14 height 14
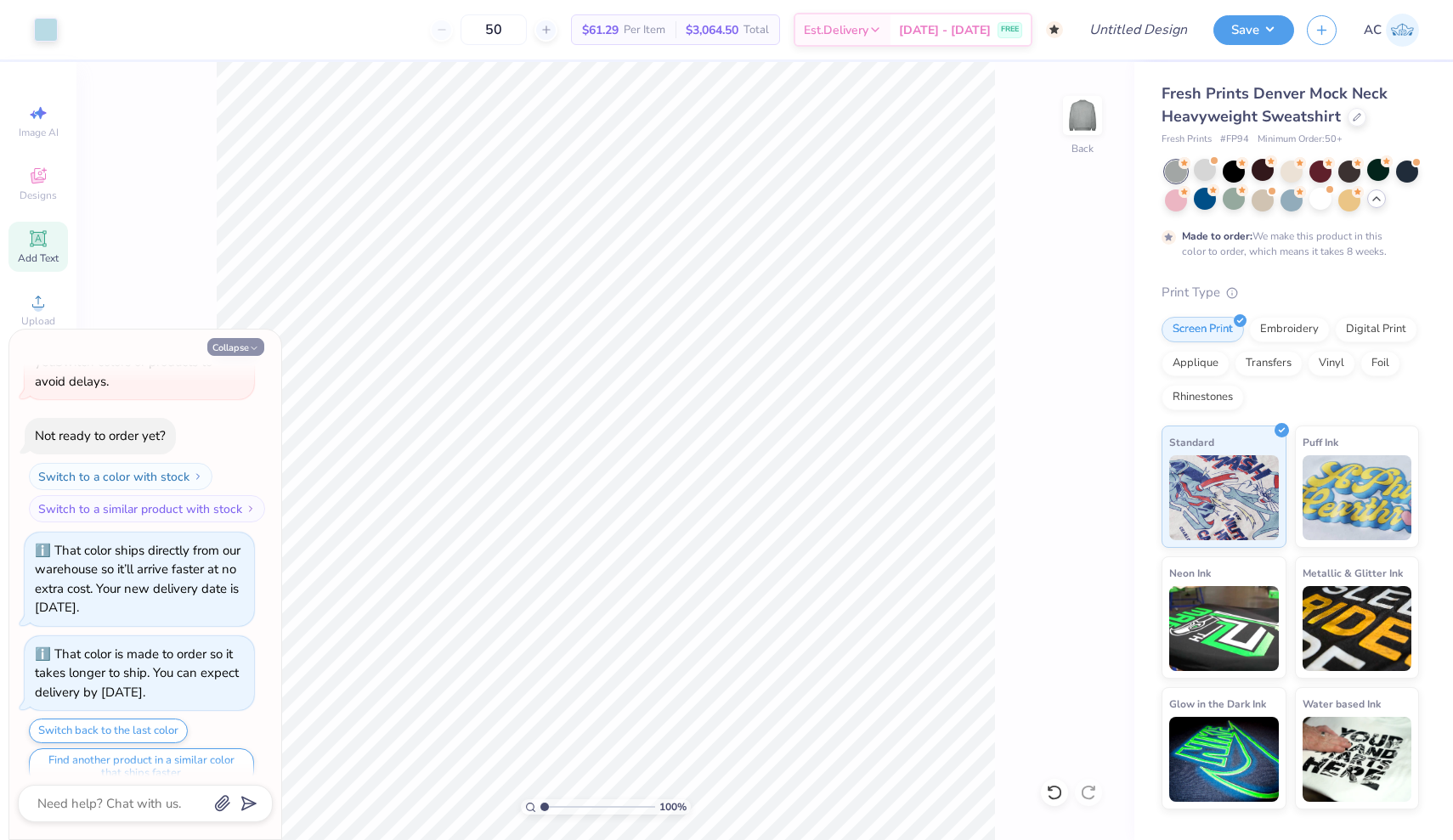
click at [237, 343] on button "Collapse" at bounding box center [236, 347] width 57 height 17
type textarea "x"
